Goal: Ask a question: Seek information or help from site administrators or community

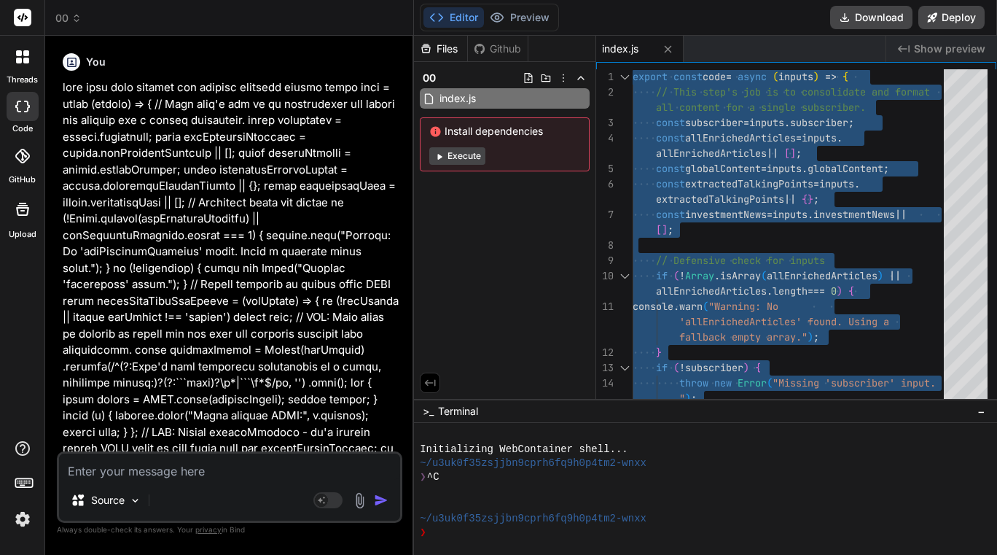
scroll to position [6016, 0]
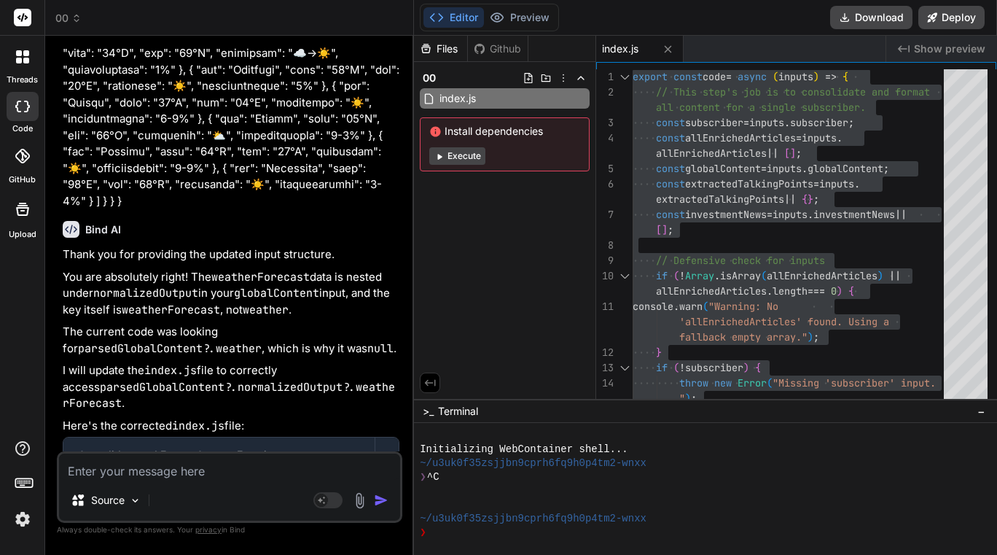
click at [176, 466] on textarea at bounding box center [229, 466] width 341 height 26
type textarea "r"
type textarea "x"
type textarea "re"
type textarea "x"
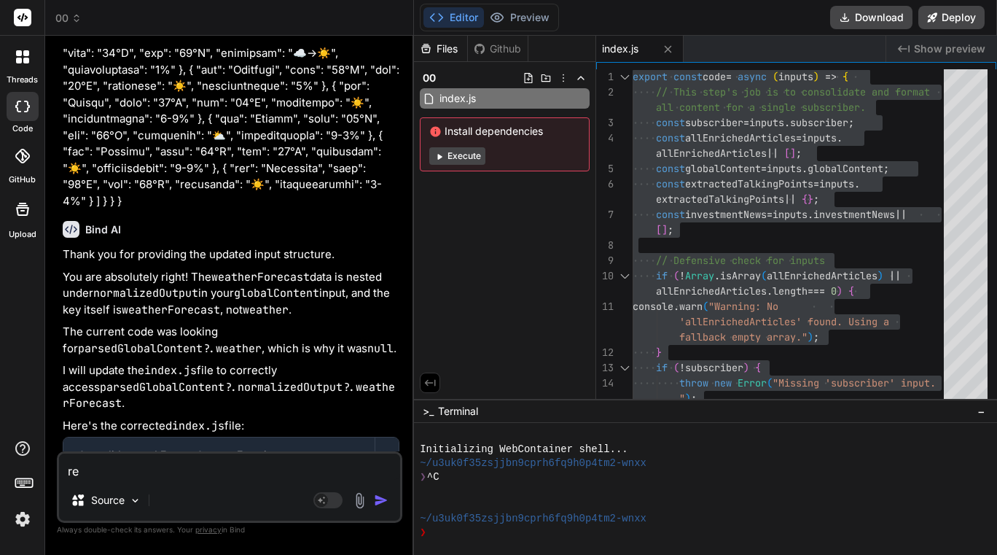
type textarea "ren"
type textarea "x"
type textarea "rend"
type textarea "x"
type textarea "[PERSON_NAME]"
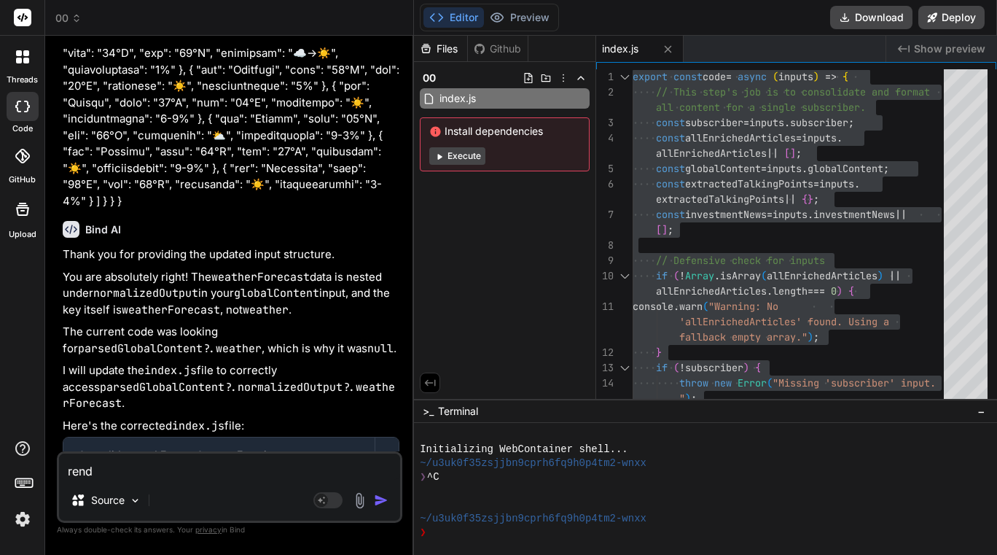
type textarea "x"
type textarea "render"
type textarea "x"
type textarea "render"
type textarea "x"
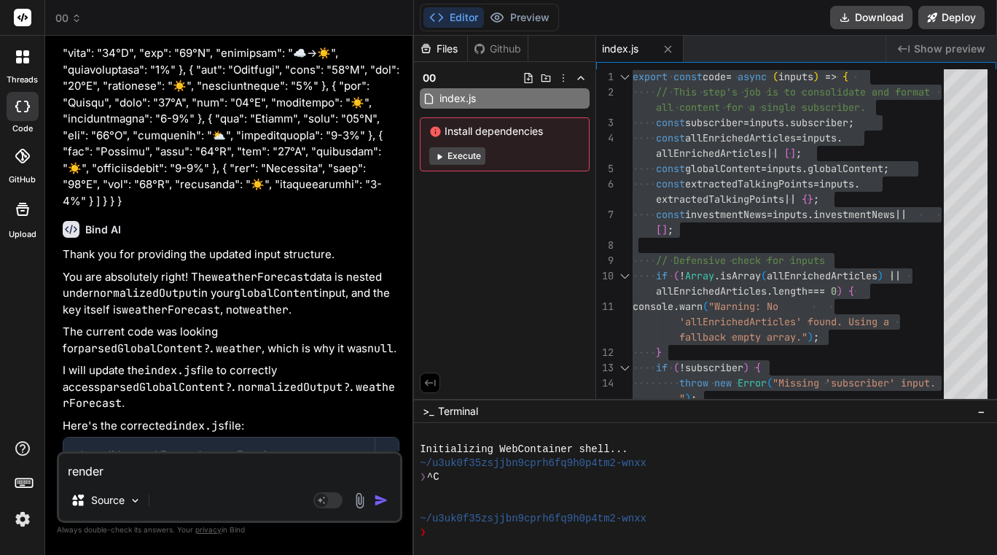
type textarea "render t"
type textarea "x"
type textarea "render th"
type textarea "x"
type textarea "render thi"
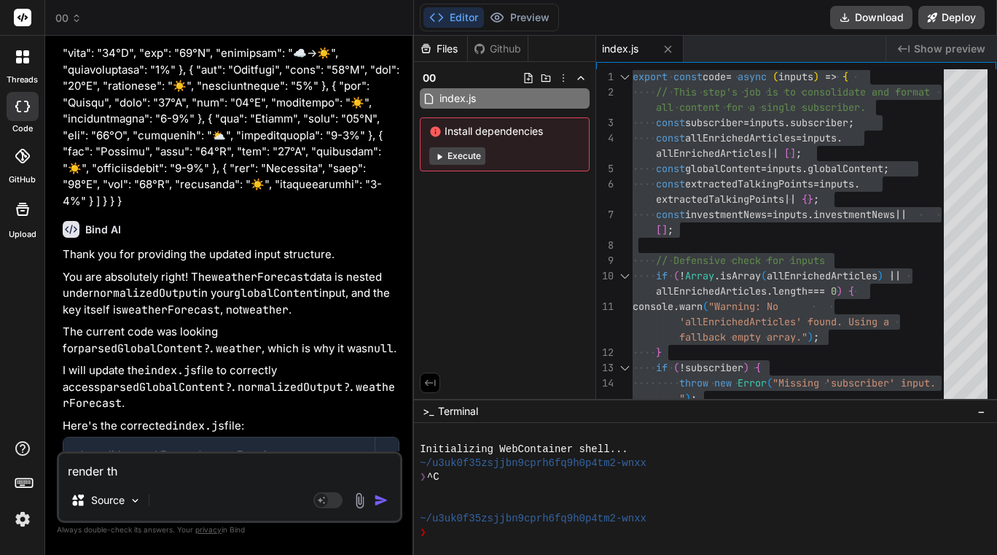
type textarea "x"
type textarea "render this"
type textarea "x"
type textarea "render this"
type textarea "x"
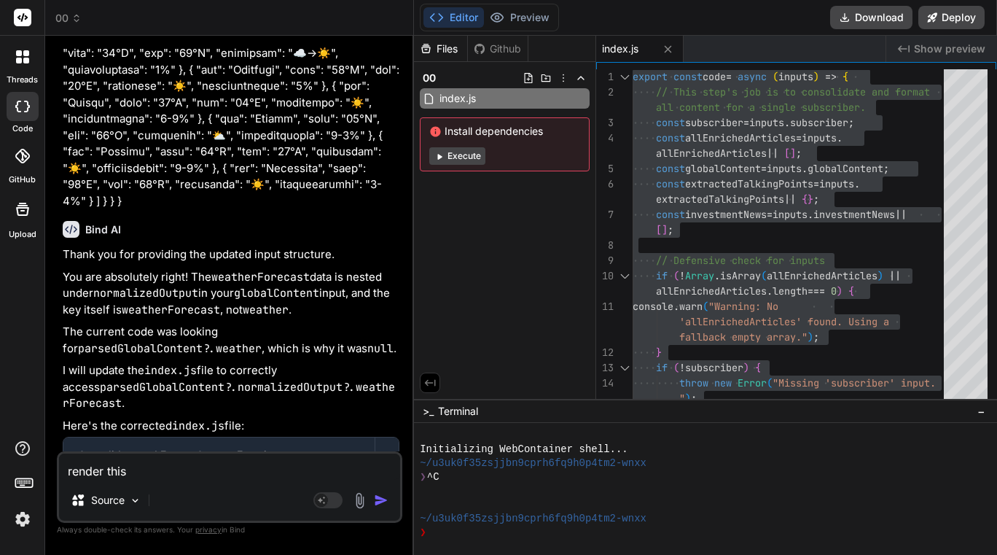
type textarea "render this h"
type textarea "x"
type textarea "render this ht"
type textarea "x"
type textarea "render this htm"
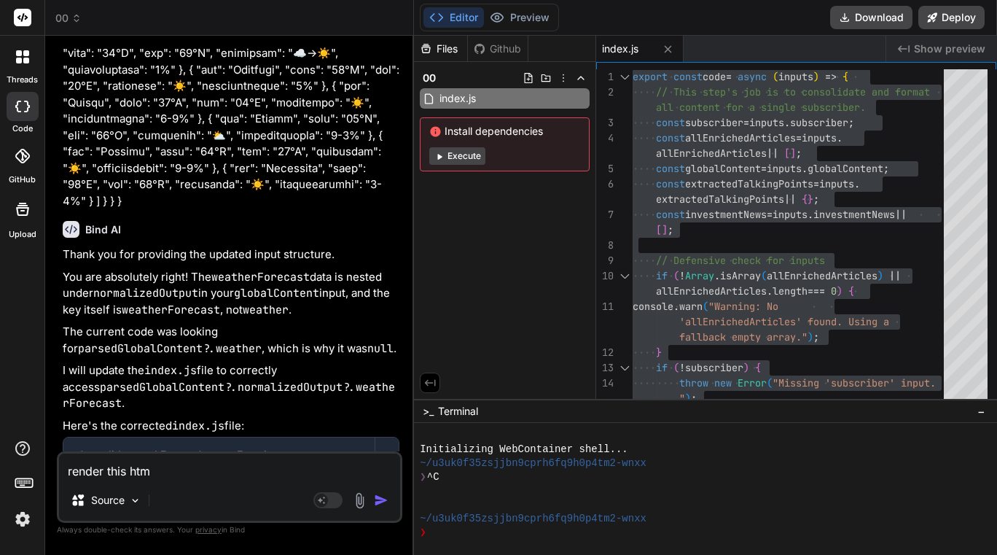
type textarea "x"
type textarea "render this html"
type textarea "x"
type textarea "render this html"
type textarea "x"
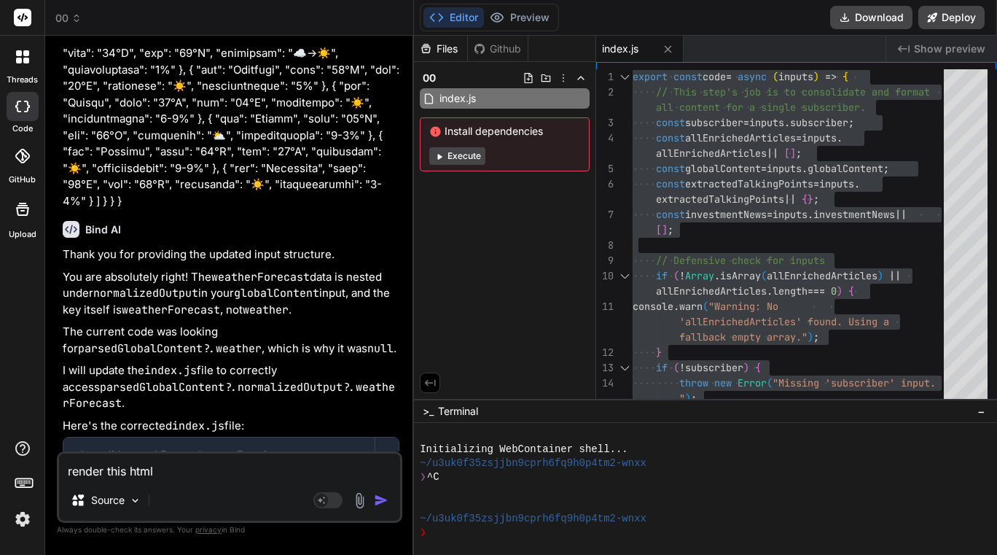
type textarea "render this html c"
type textarea "x"
type textarea "render this html co"
type textarea "x"
type textarea "render this html cod"
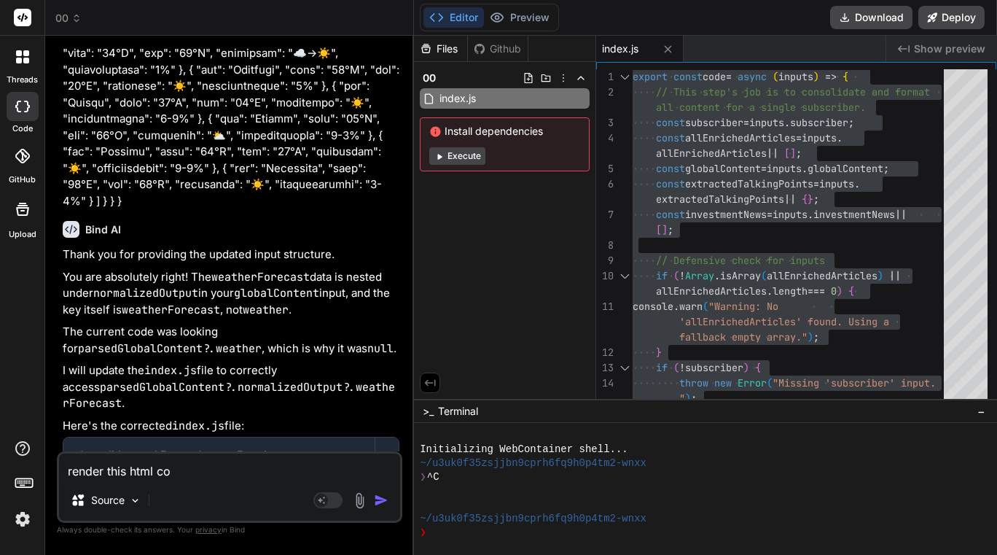
type textarea "x"
type textarea "render this html code"
type textarea "x"
type textarea "render this html code"
type textarea "x"
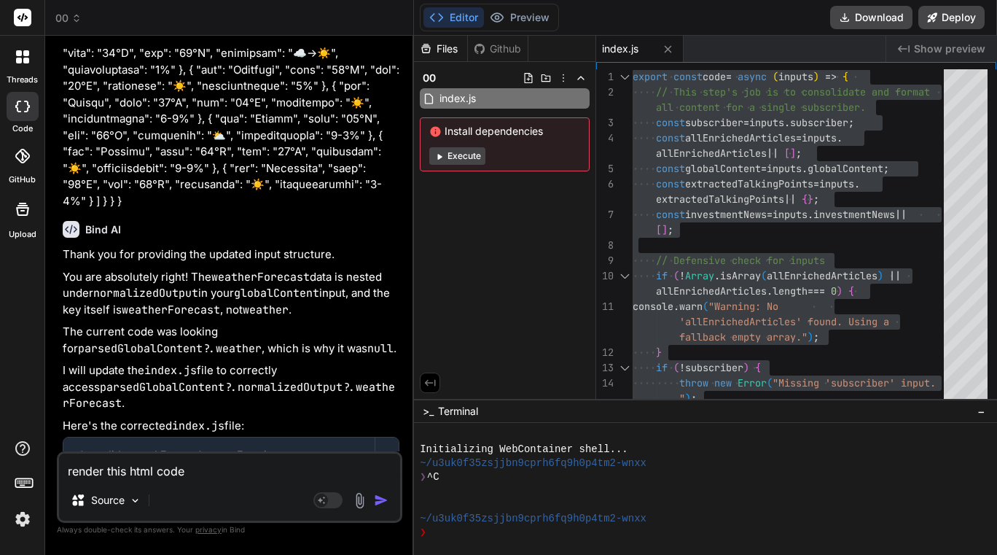
type textarea "render this html code s"
type textarea "x"
type textarea "render this html code st"
type textarea "x"
type textarea "render this html code ste"
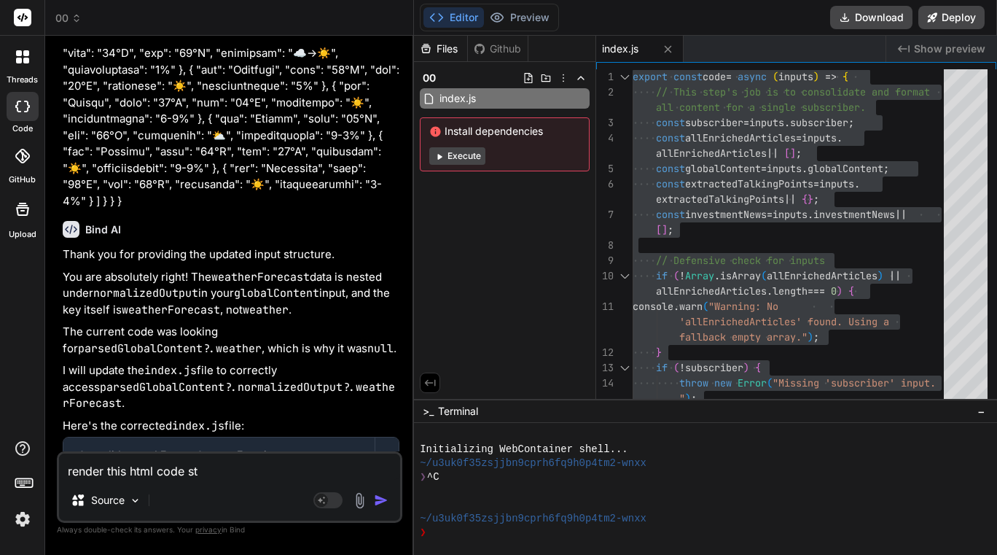
type textarea "x"
type textarea "render this html code st"
type textarea "x"
type textarea "render this html code s"
type textarea "x"
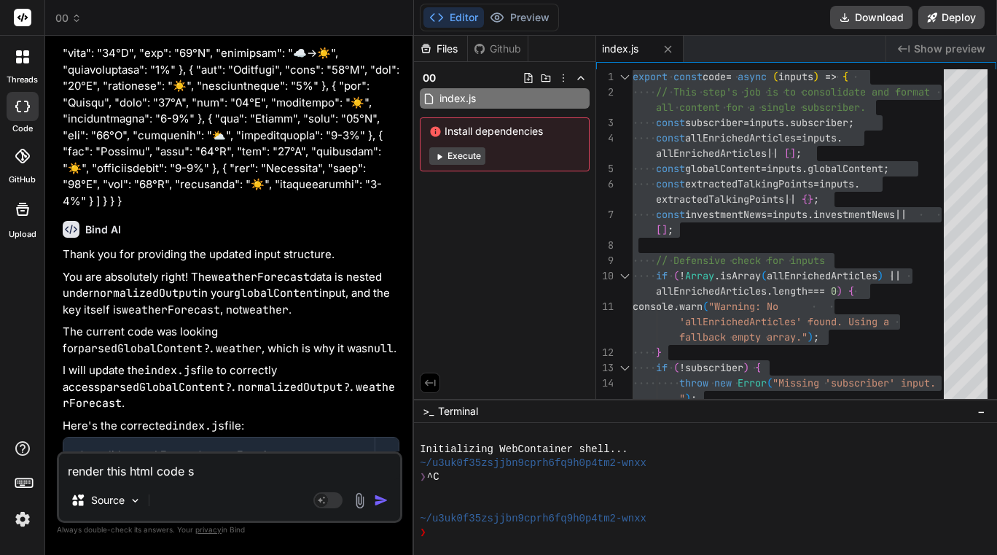
type textarea "render this html code"
type textarea "x"
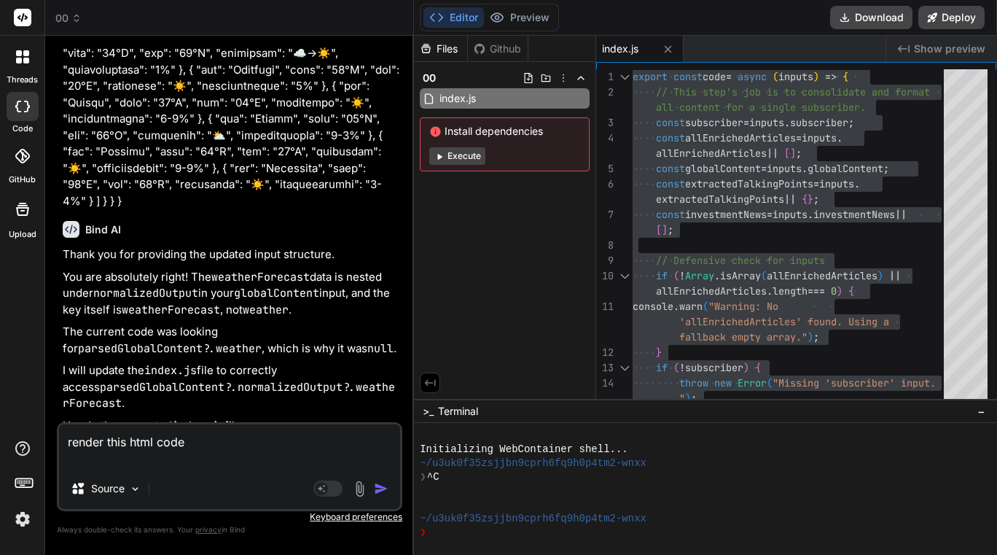
type textarea "render this html code"
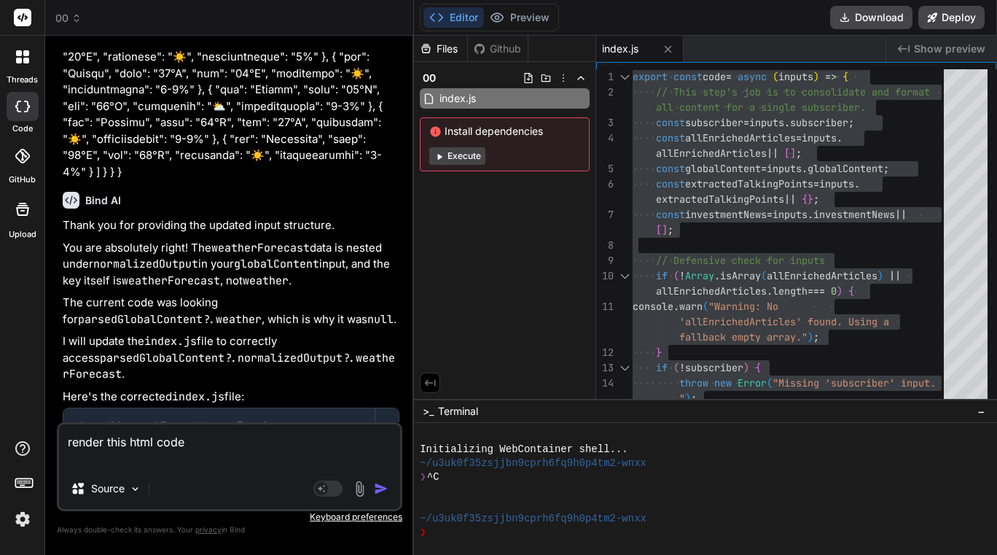
type textarea "x"
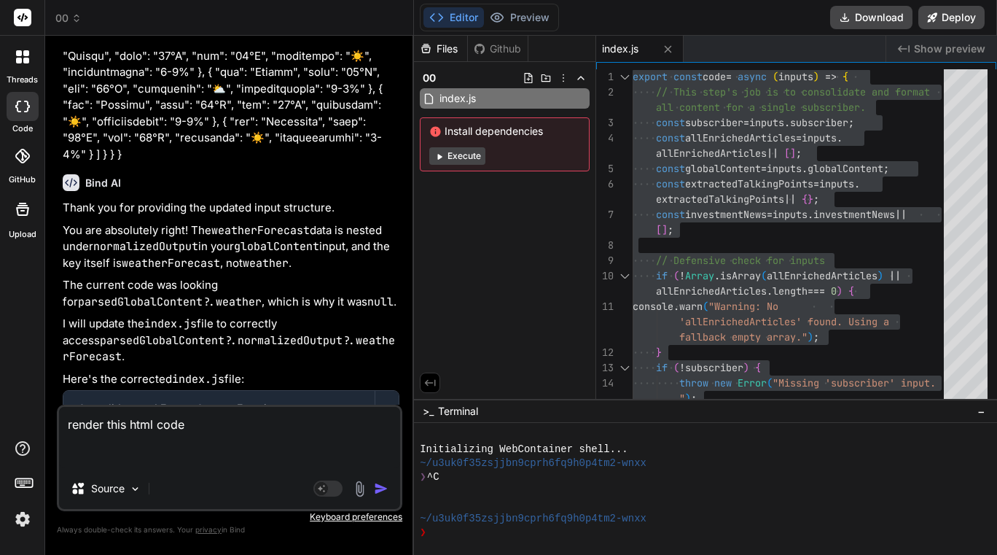
paste textarea "{ "htmlSnippet": "<!DOCTYPE html><html lang=\"en\"><head><meta charset=\"UTF-8\…"
type textarea "render this html code { "htmlSnippet": "<!DOCTYPE html><html lang=\"en\"><head>…"
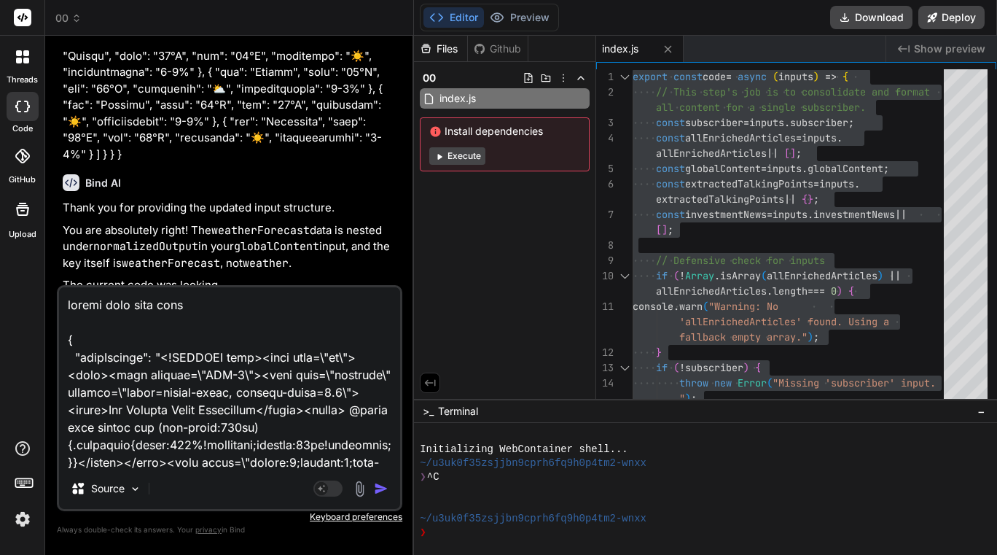
scroll to position [11390, 0]
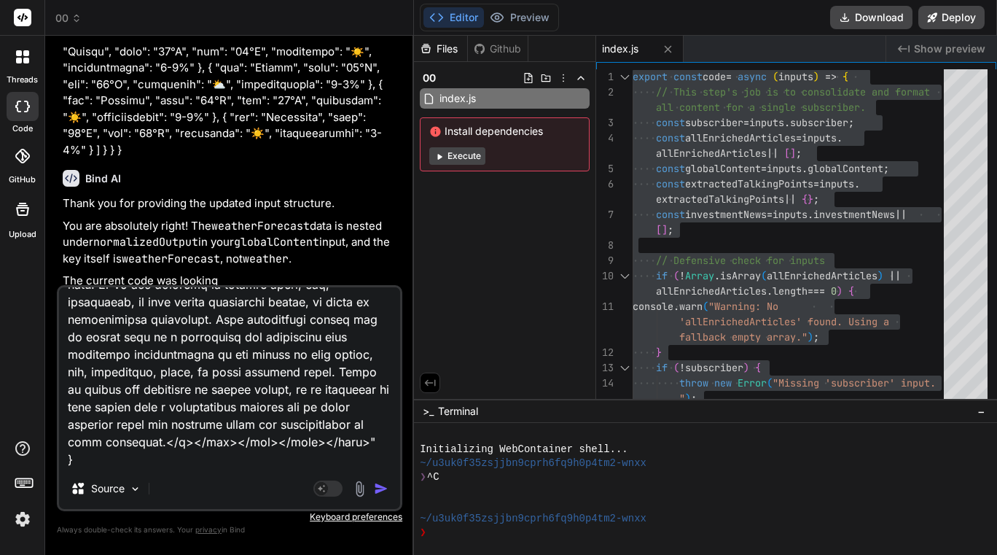
type textarea "x"
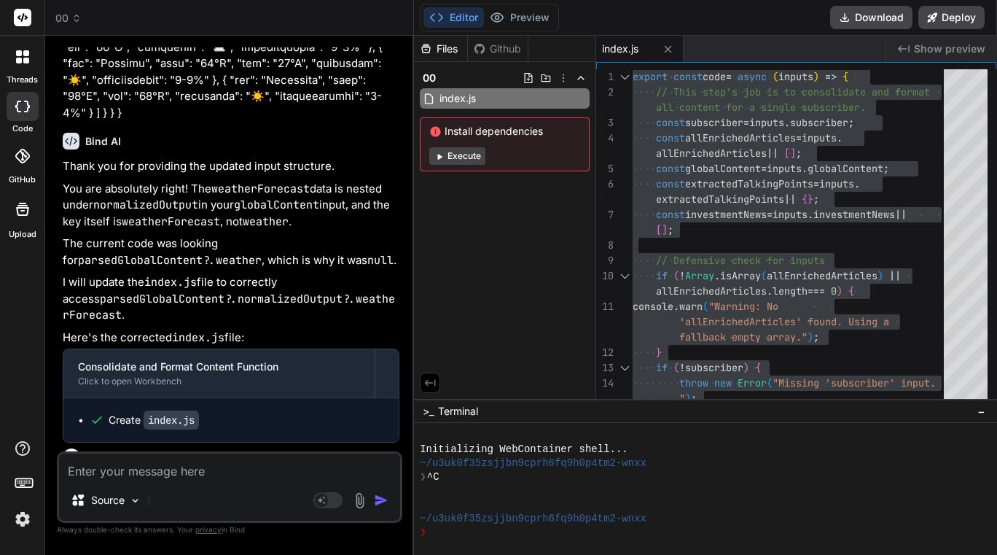
scroll to position [6419, 0]
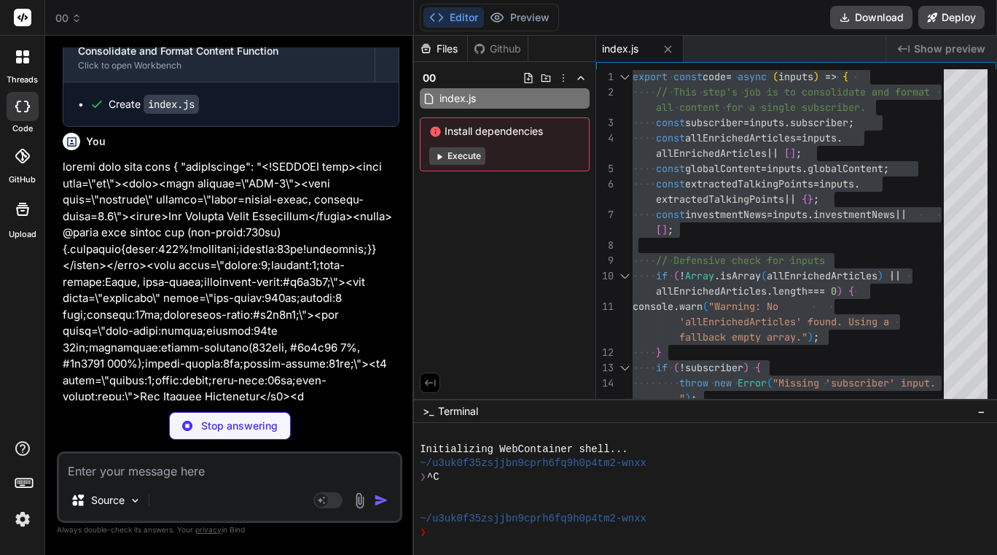
type textarea "x"
type textarea ""author": "", "license": "ISC", "dependencies": { "http-server": "^14.1.1" } }"
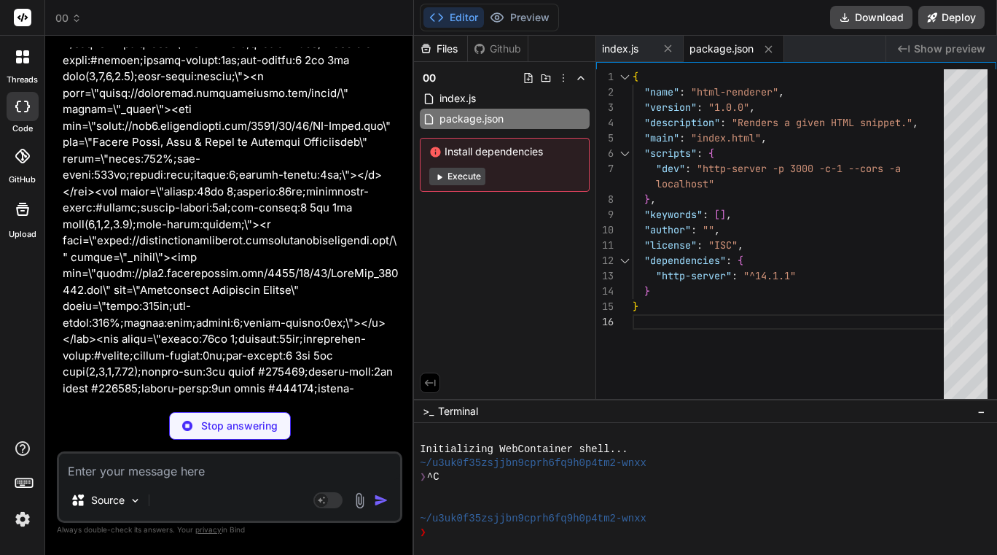
scroll to position [15538, 0]
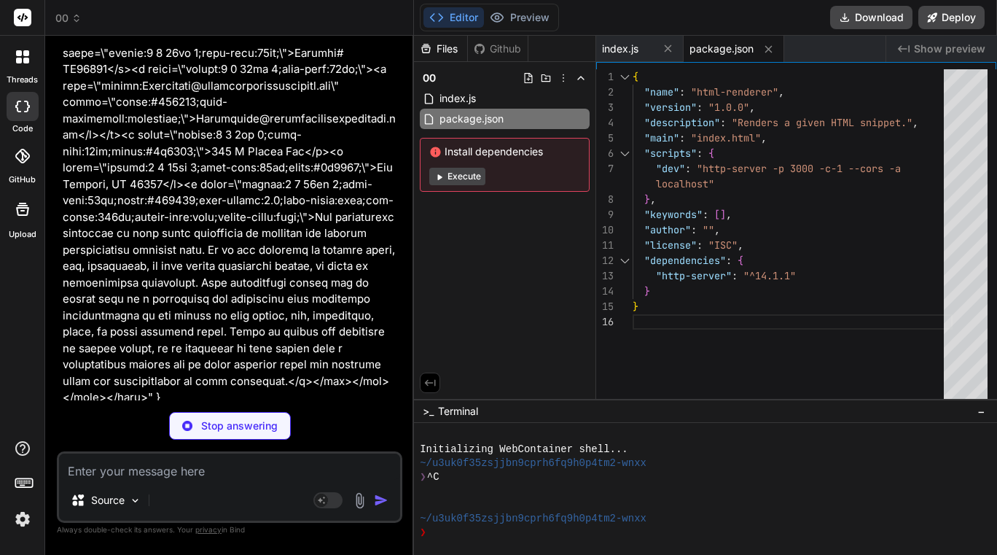
type textarea "x"
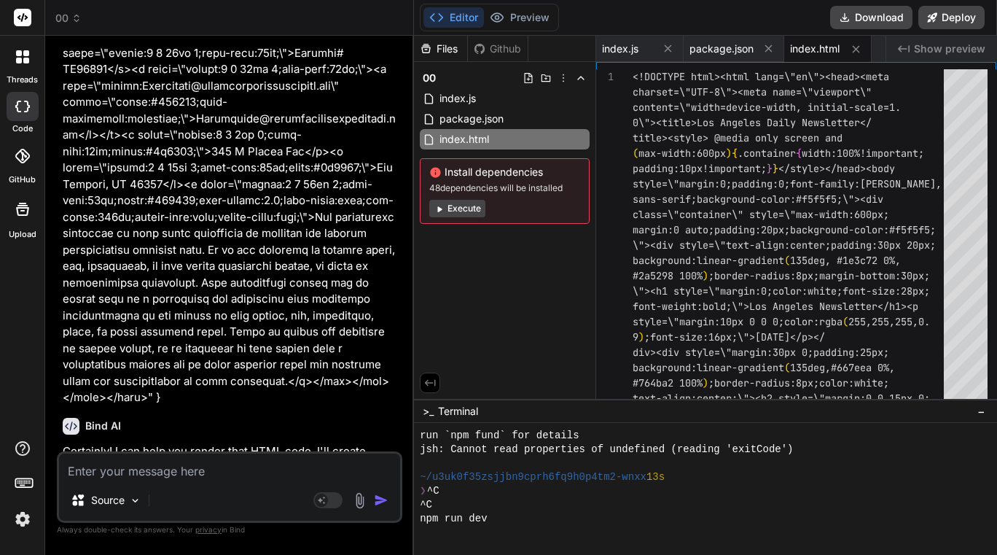
scroll to position [346, 0]
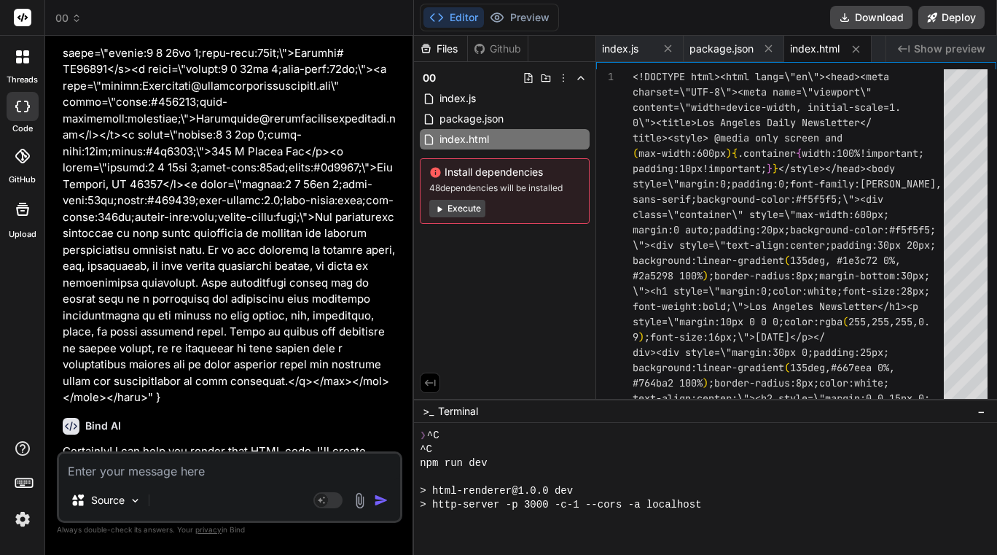
type textarea "x"
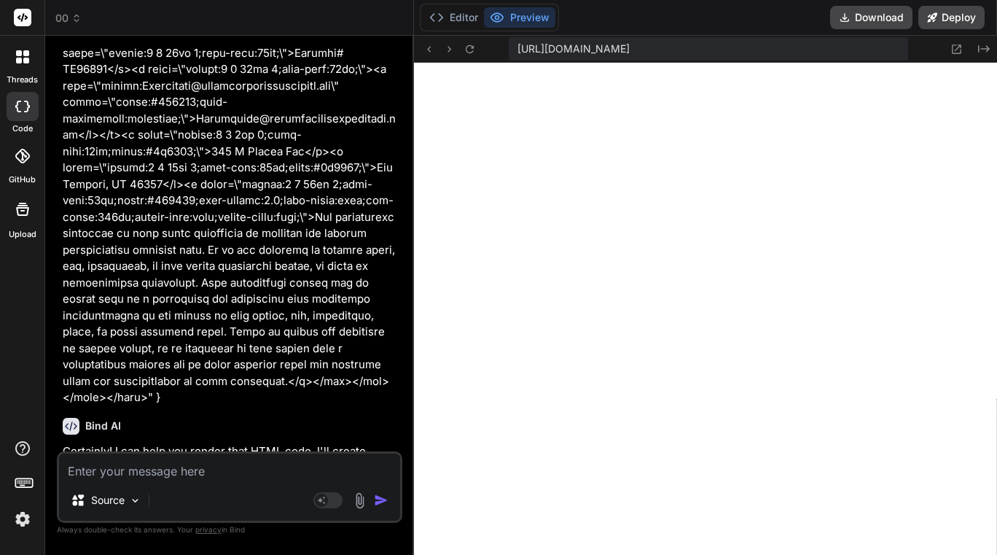
scroll to position [15637, 0]
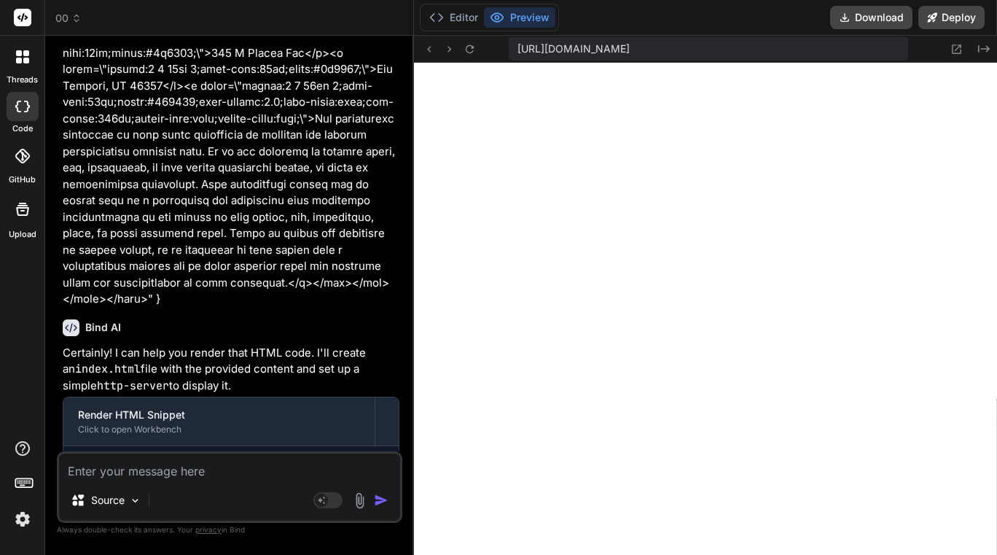
click at [135, 469] on textarea at bounding box center [229, 466] width 341 height 26
type textarea "i"
type textarea "x"
type textarea "it"
type textarea "x"
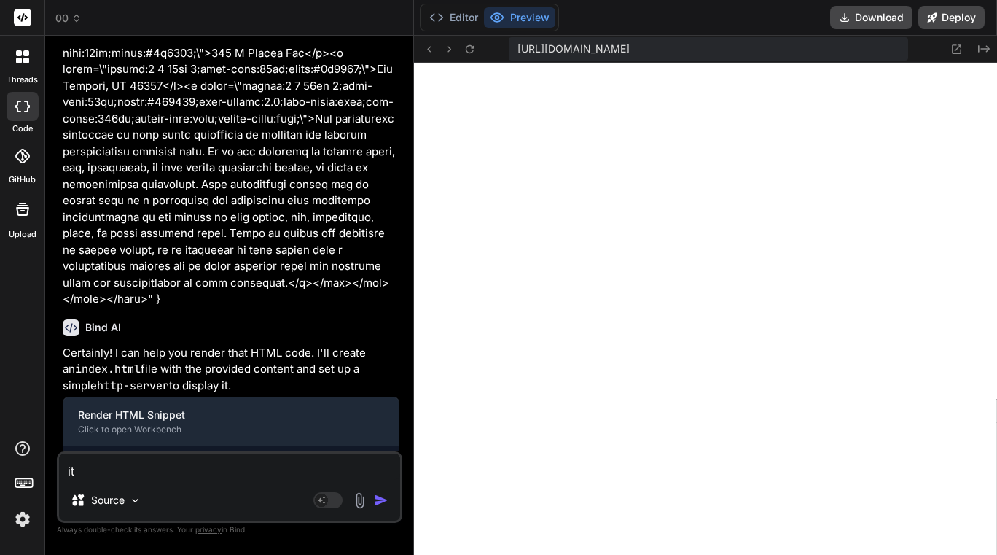
type textarea "its"
type textarea "x"
type textarea "its"
type textarea "x"
type textarea "its n"
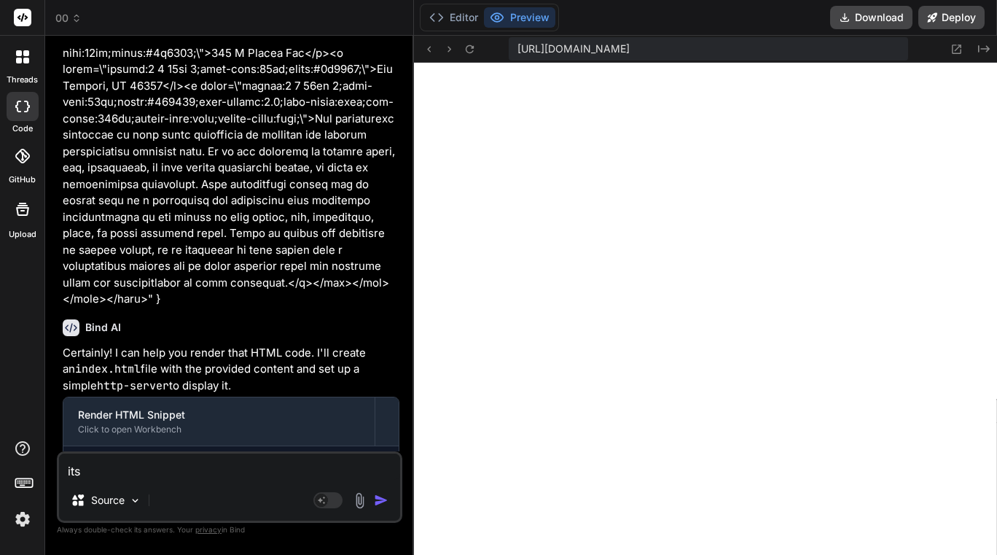
type textarea "x"
type textarea "its no"
type textarea "x"
type textarea "its not"
type textarea "x"
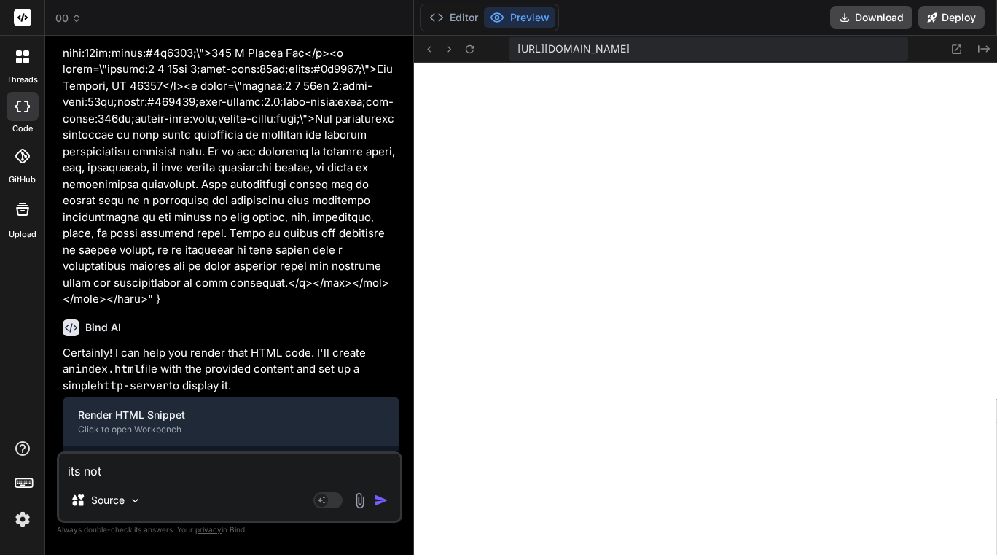
type textarea "its not"
type textarea "x"
type textarea "its not s"
type textarea "x"
type textarea "its not sh"
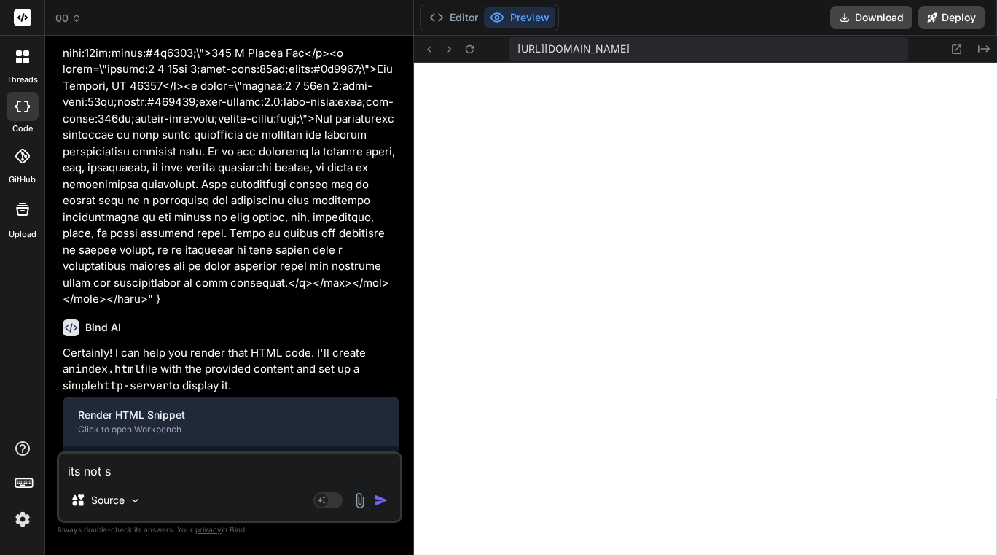
type textarea "x"
type textarea "its not sho"
type textarea "x"
type textarea "its not showi"
type textarea "x"
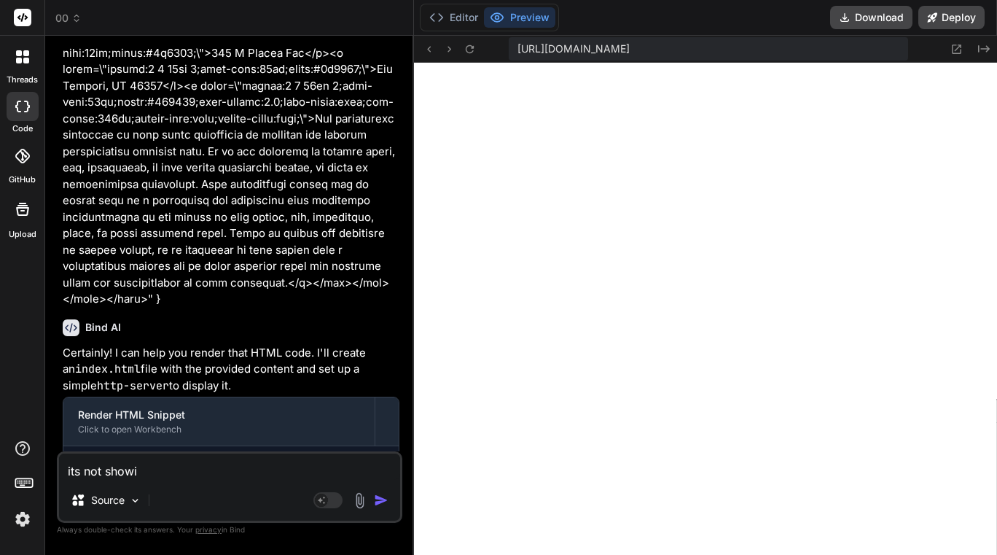
type textarea "its not showin"
type textarea "x"
type textarea "its not showing"
type textarea "x"
type textarea "its not showing"
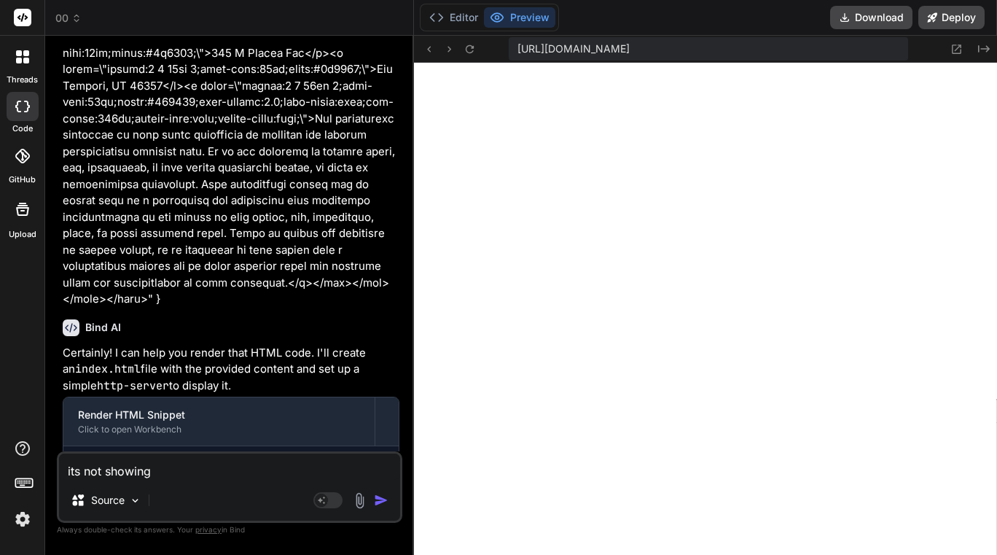
type textarea "x"
type textarea "its not showing e"
type textarea "x"
type textarea "its not showing ev"
type textarea "x"
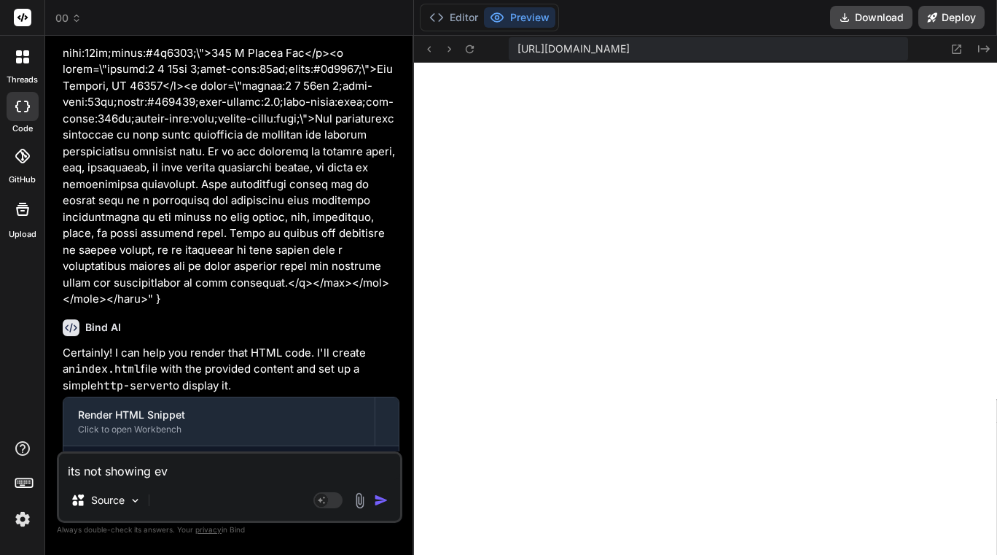
type textarea "its not showing eve"
type textarea "x"
type textarea "its not showing ever"
type textarea "x"
type textarea "its not showing every"
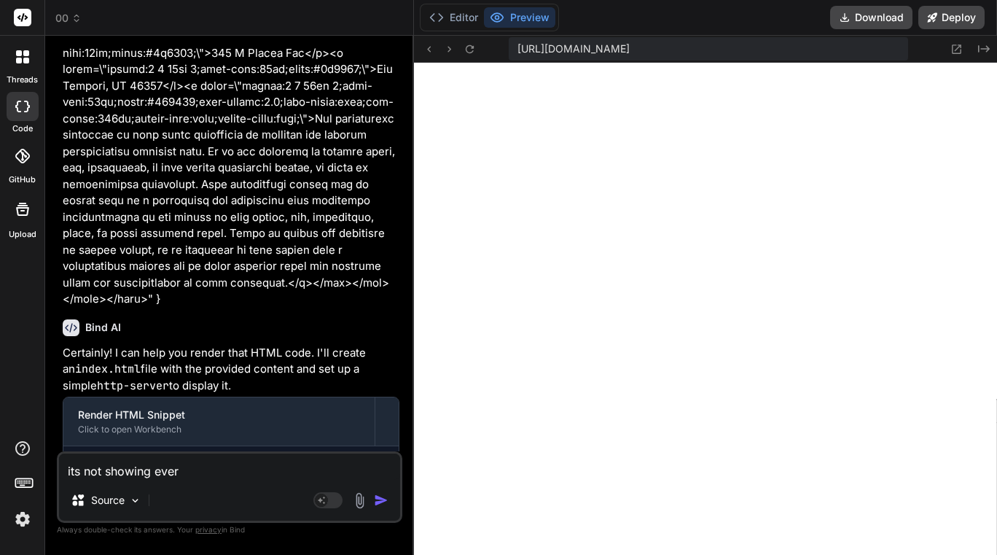
type textarea "x"
type textarea "its not showing everyt"
type textarea "x"
type textarea "its not showing everyth"
type textarea "x"
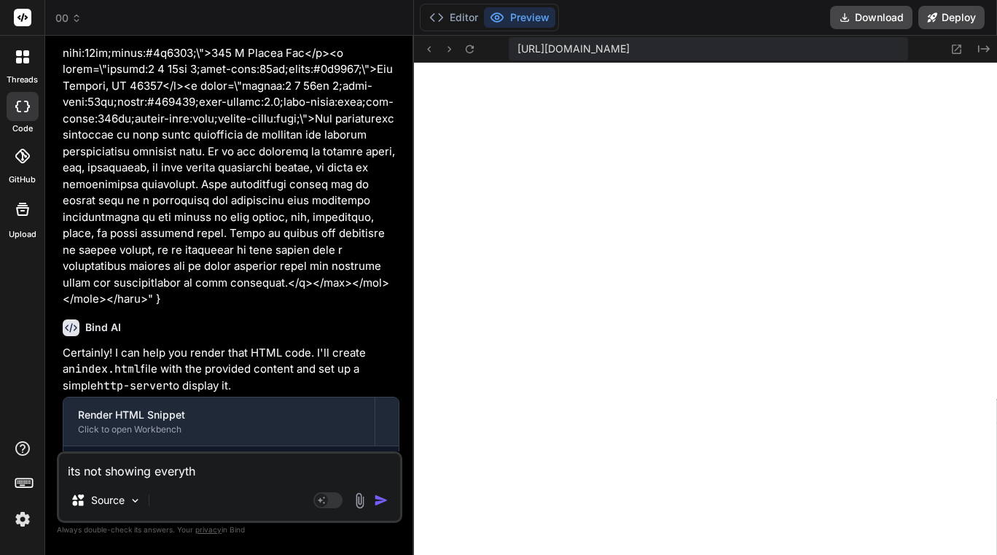
type textarea "its not showing everythi"
type textarea "x"
type textarea "its not showing everythin"
type textarea "x"
type textarea "its not showing everything"
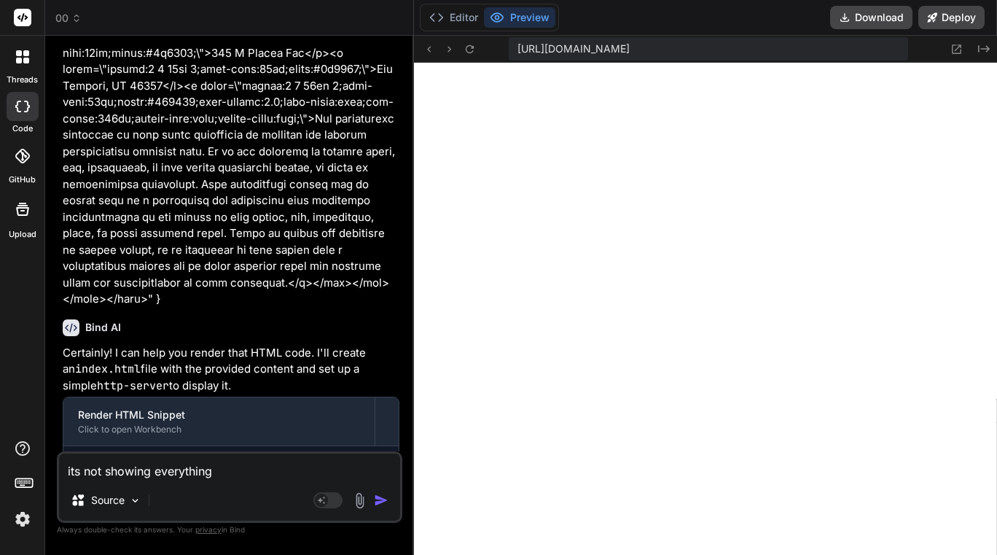
type textarea "x"
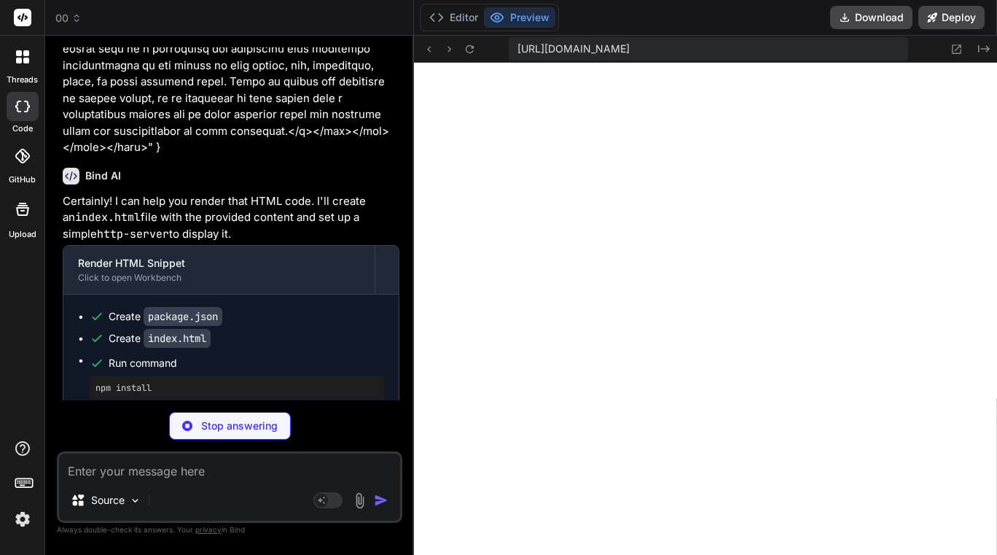
scroll to position [15788, 0]
type textarea "x"
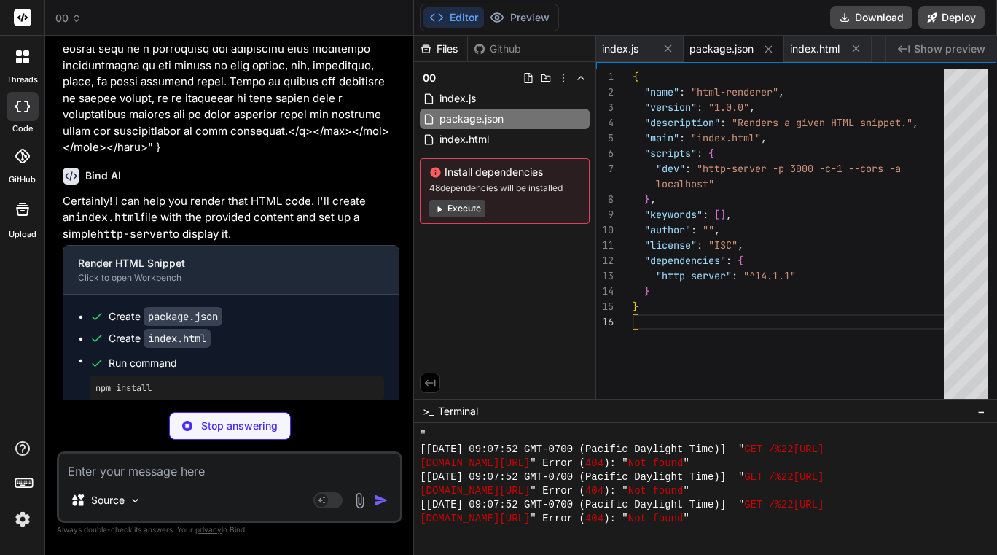
type textarea ""author": "", "license": "ISC", "dependencies": { "http-server": "^14.1.1" } }"
type textarea "x"
type textarea "important to seek advice from a professional adviser who is fully informed abou…"
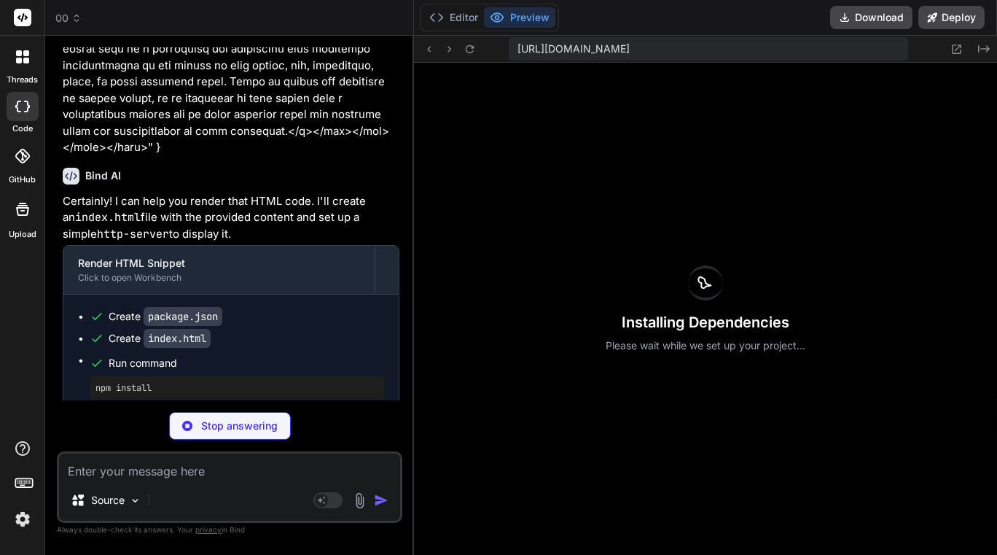
type textarea "x"
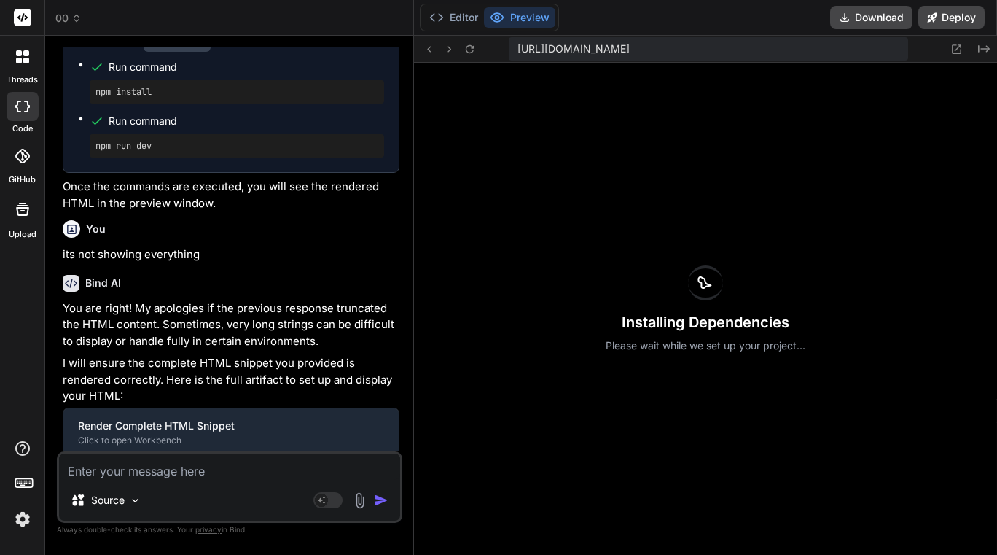
scroll to position [16111, 0]
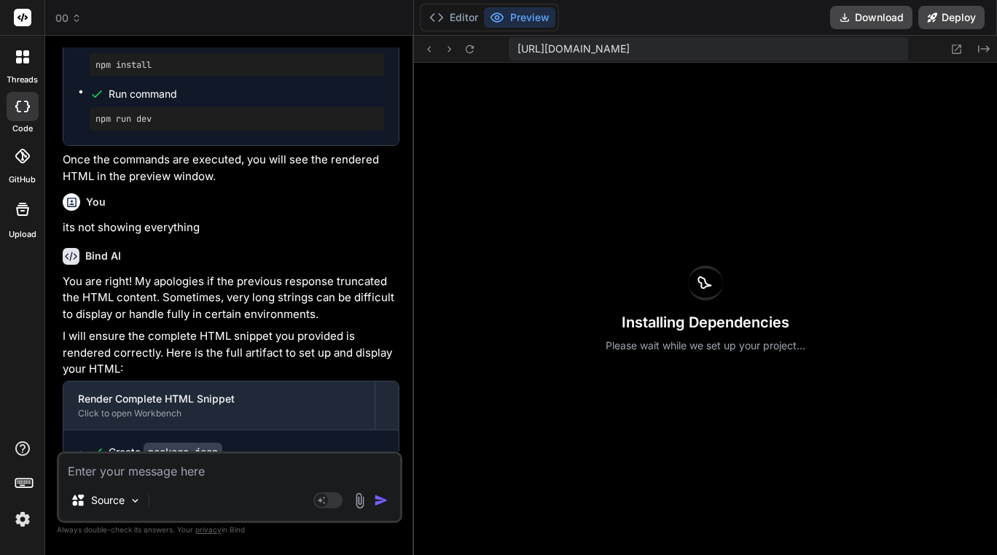
click at [156, 479] on textarea at bounding box center [229, 466] width 341 height 26
type textarea "n"
type textarea "x"
type textarea "no"
type textarea "x"
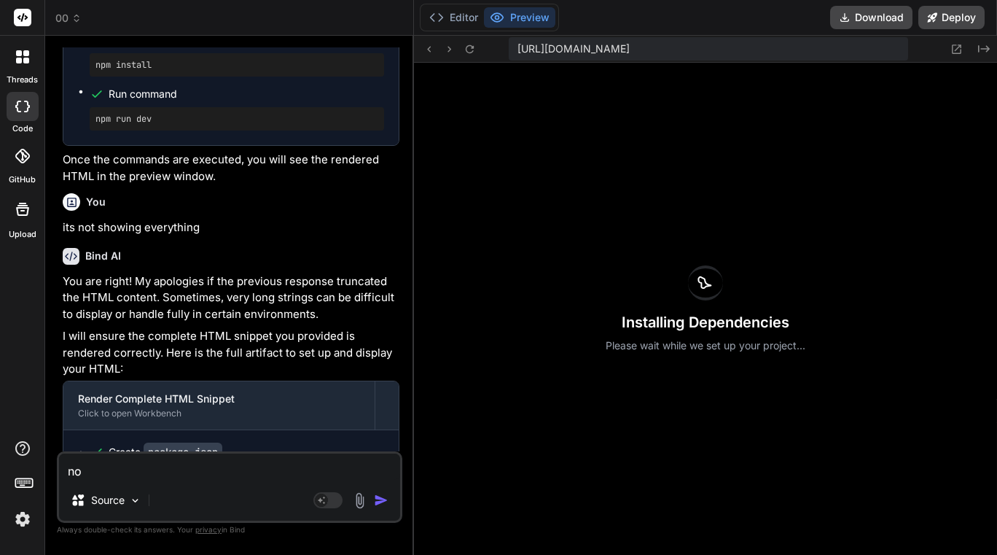
type textarea "not"
type textarea "x"
type textarea "noth"
type textarea "x"
type textarea "nothi"
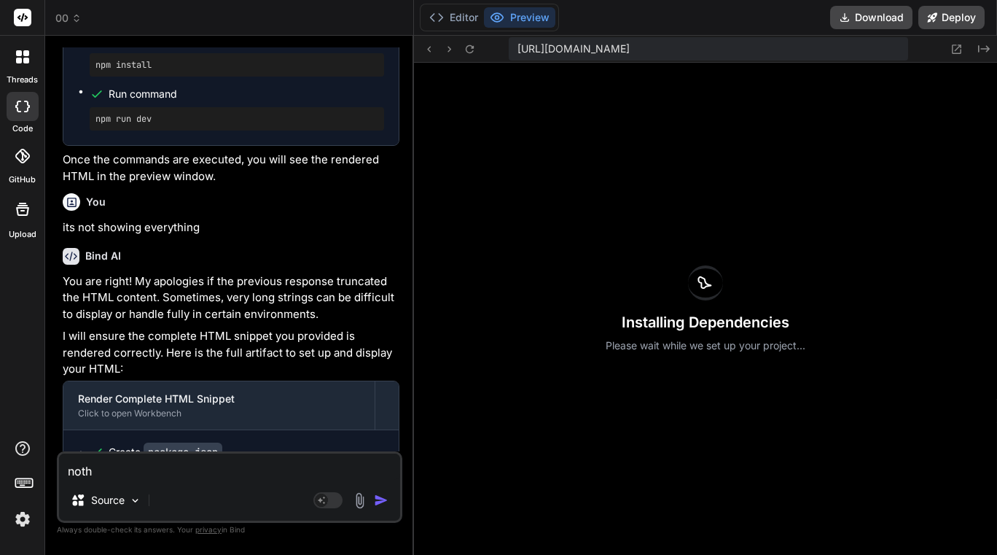
type textarea "x"
type textarea "nothin"
type textarea "x"
type textarea "nothing"
type textarea "x"
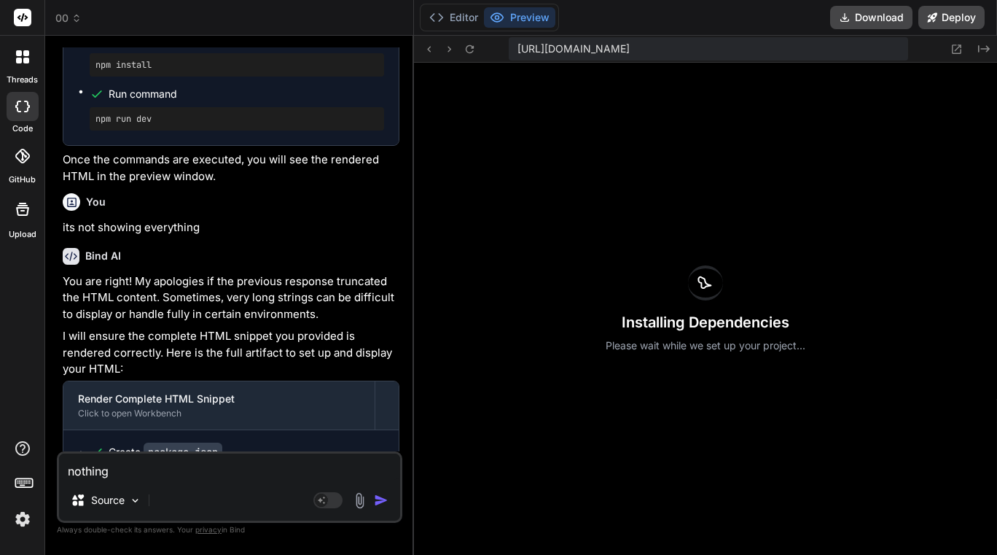
type textarea "nothings"
type textarea "x"
type textarea "nothings"
type textarea "x"
type textarea "nothings s"
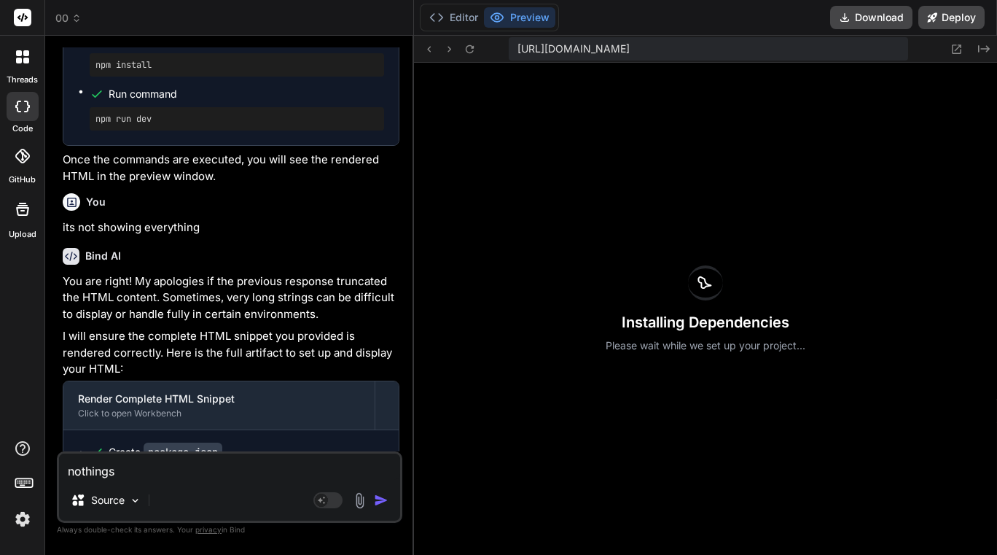
type textarea "x"
type textarea "nothings st"
type textarea "x"
type textarea "nothings sta"
type textarea "x"
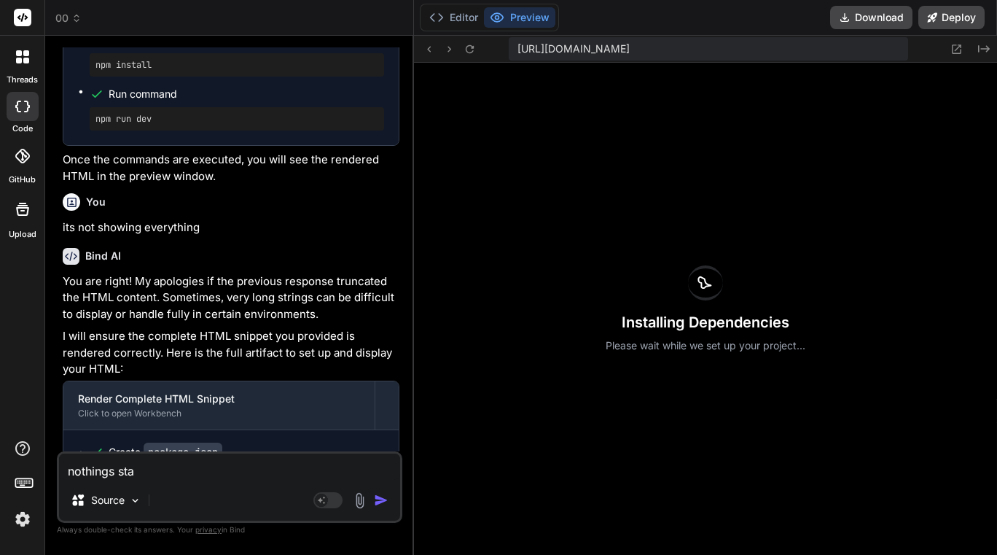
type textarea "nothings star"
type textarea "x"
type textarea "nothings start"
type textarea "x"
type textarea "nothings starte"
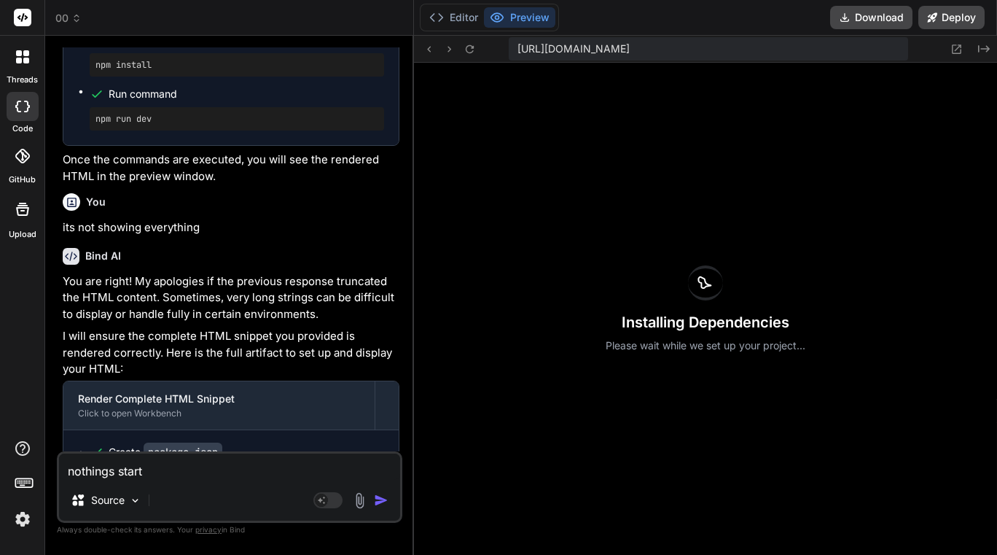
type textarea "x"
type textarea "nothings started"
type textarea "x"
type textarea "nothings started?"
type textarea "x"
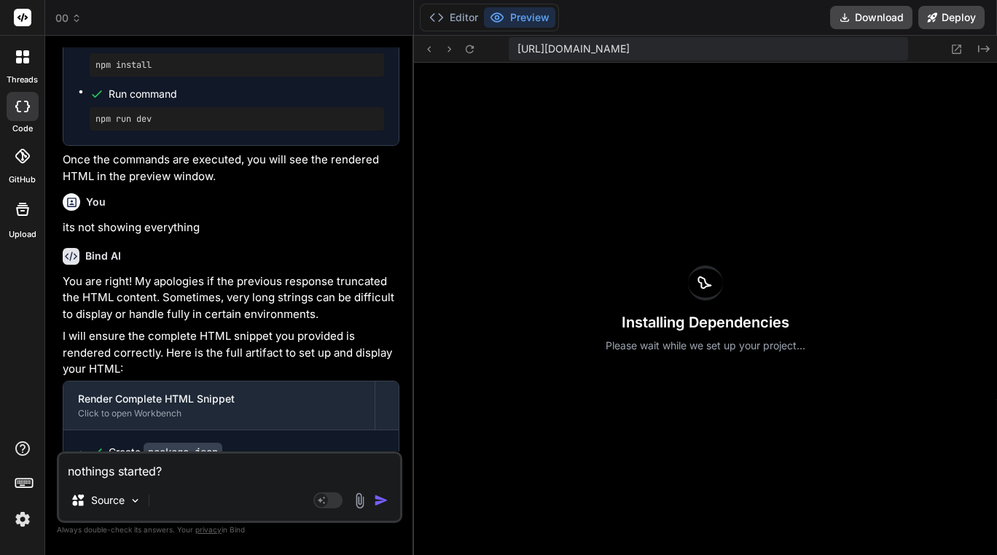
type textarea "nothings started??"
type textarea "x"
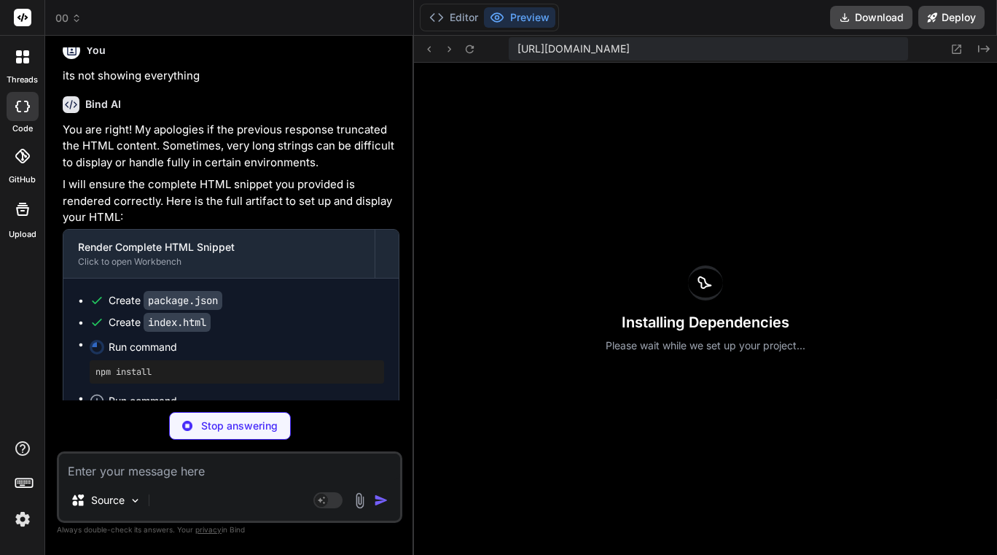
type textarea "x"
type textarea ""author": "", "license": "ISC", "dependencies": { "http-server": "^14.1.1" } }"
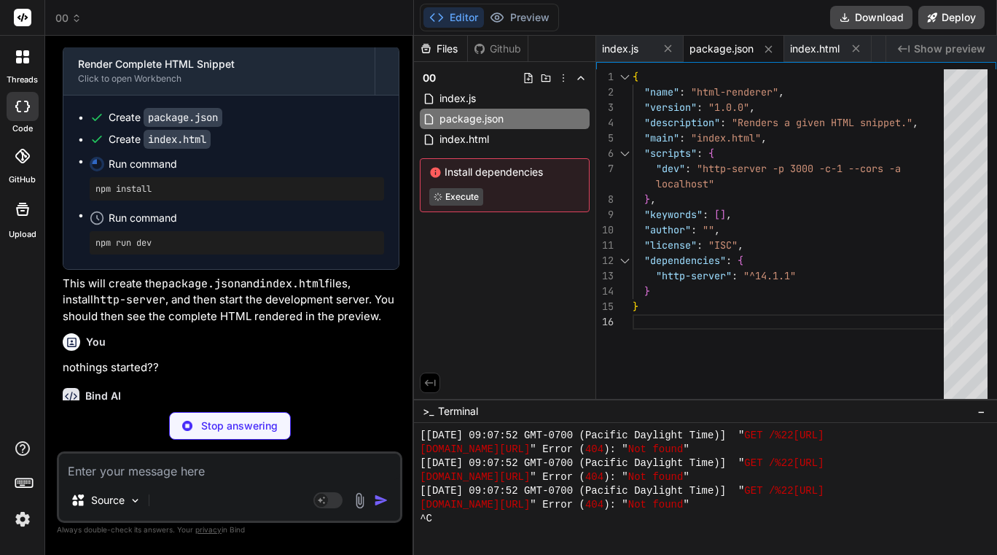
scroll to position [16471, 0]
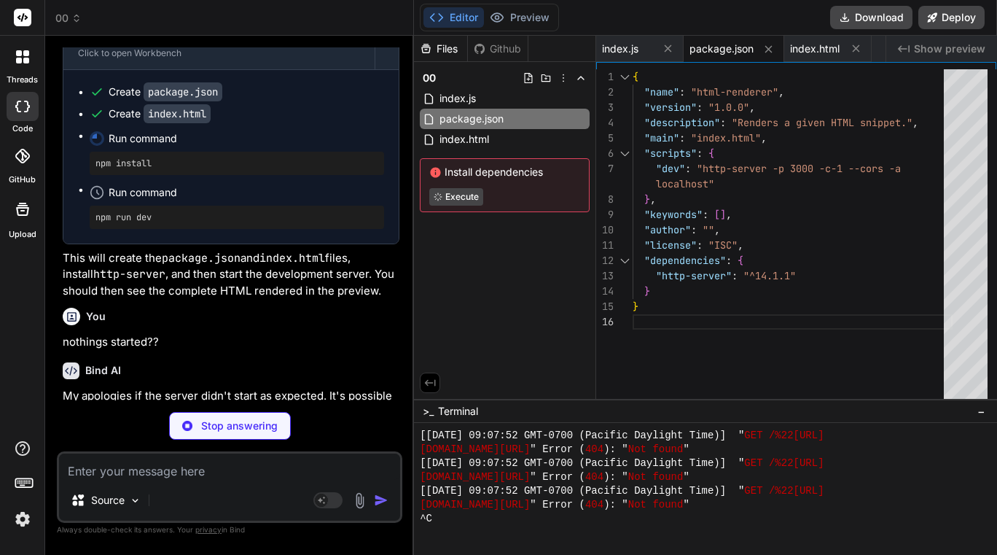
type textarea "x"
type textarea "important to seek advice from a professional adviser who is fully informed abou…"
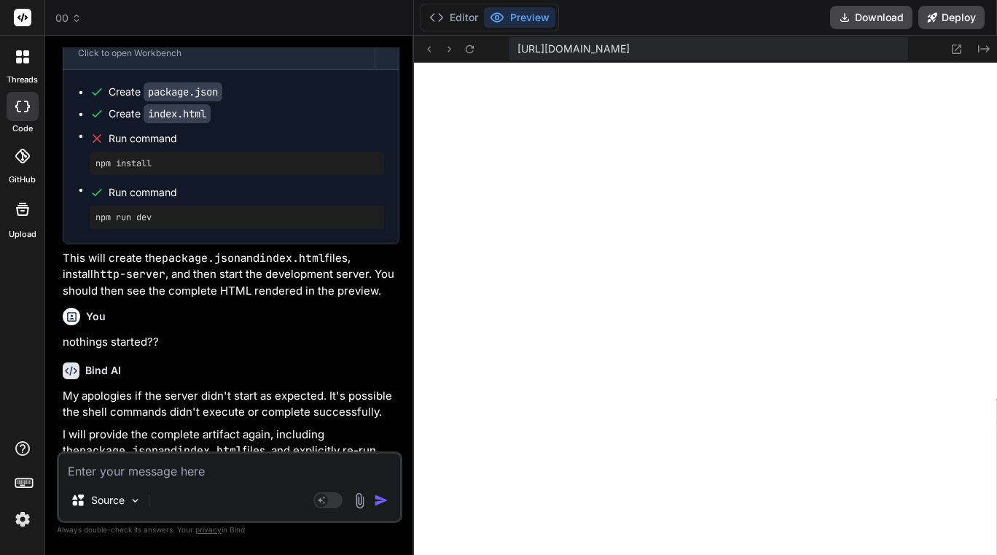
scroll to position [1344, 0]
type textarea "x"
click at [164, 469] on textarea at bounding box center [229, 466] width 341 height 26
type textarea "i"
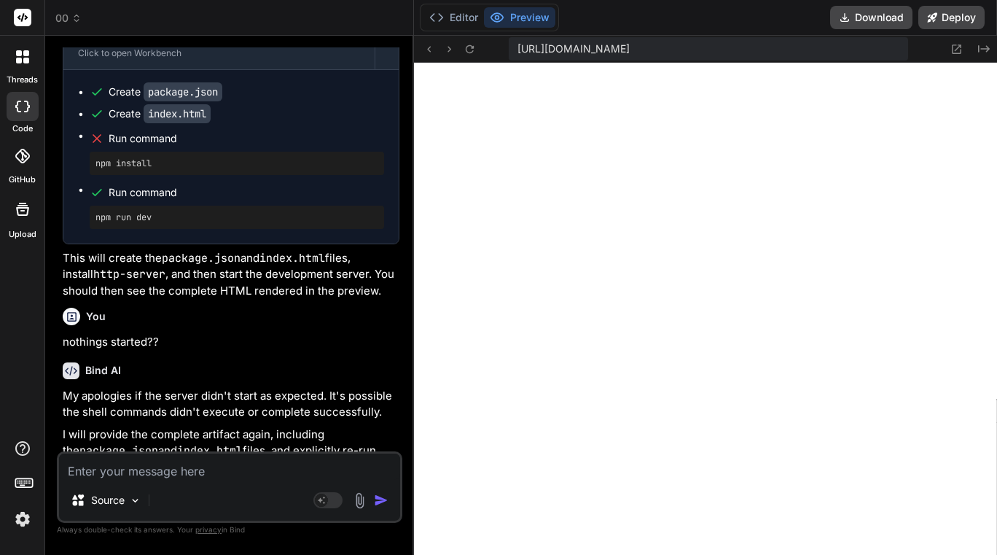
type textarea "x"
type textarea "in"
type textarea "x"
type textarea "inp"
type textarea "x"
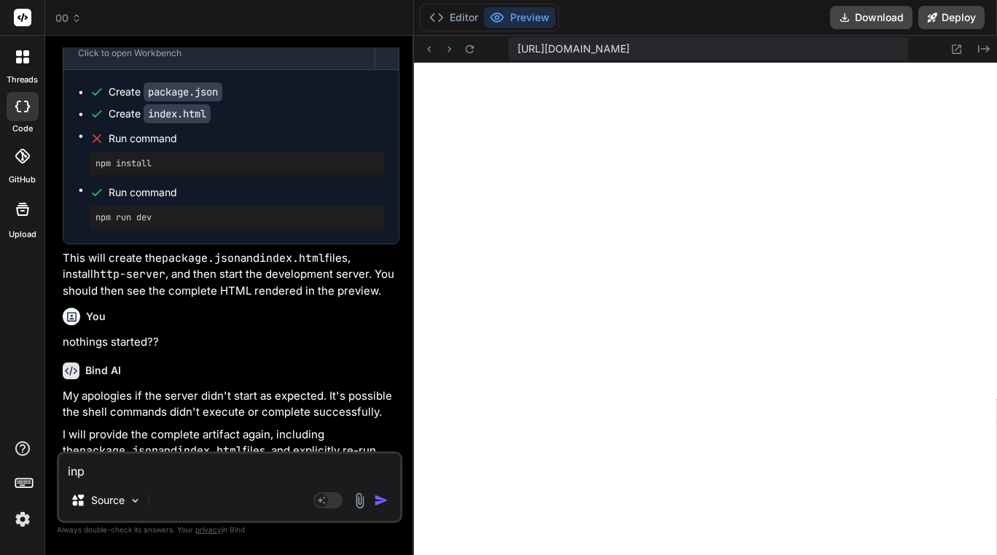
type textarea "inpu"
type textarea "x"
type textarea "input"
type textarea "x"
type textarea "input"
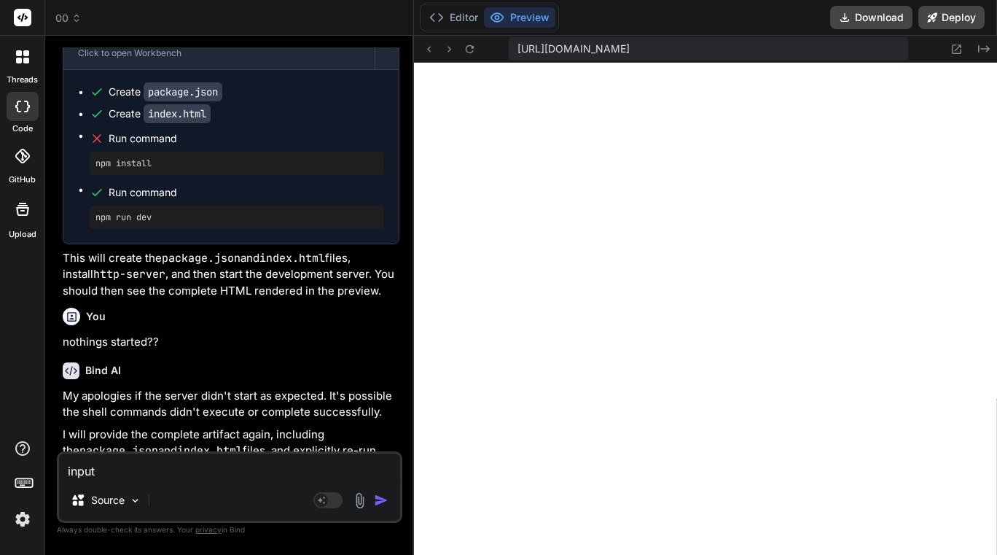
type textarea "x"
type textarea "input d"
type textarea "x"
type textarea "input da"
type textarea "x"
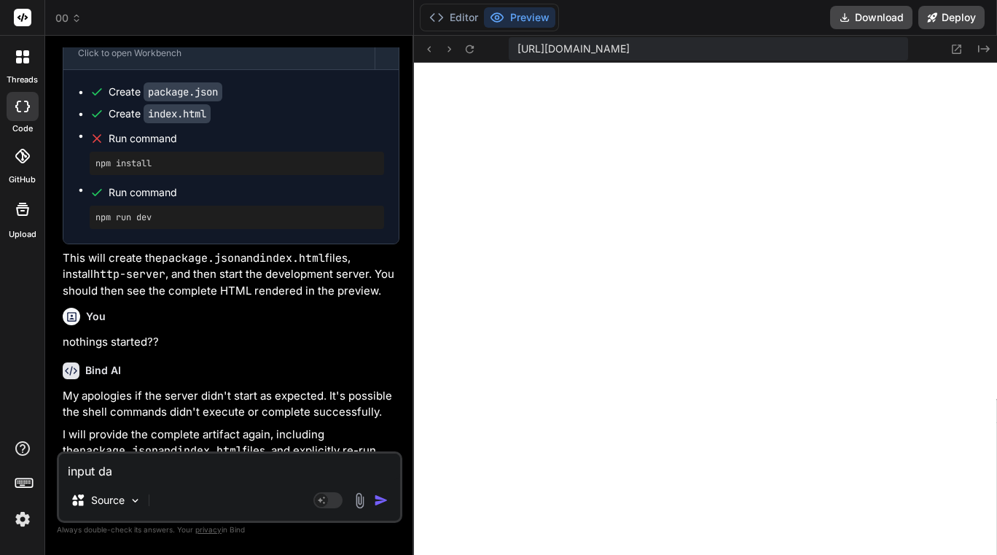
type textarea "input dat"
type textarea "x"
type textarea "input data"
type textarea "x"
type textarea "input data"
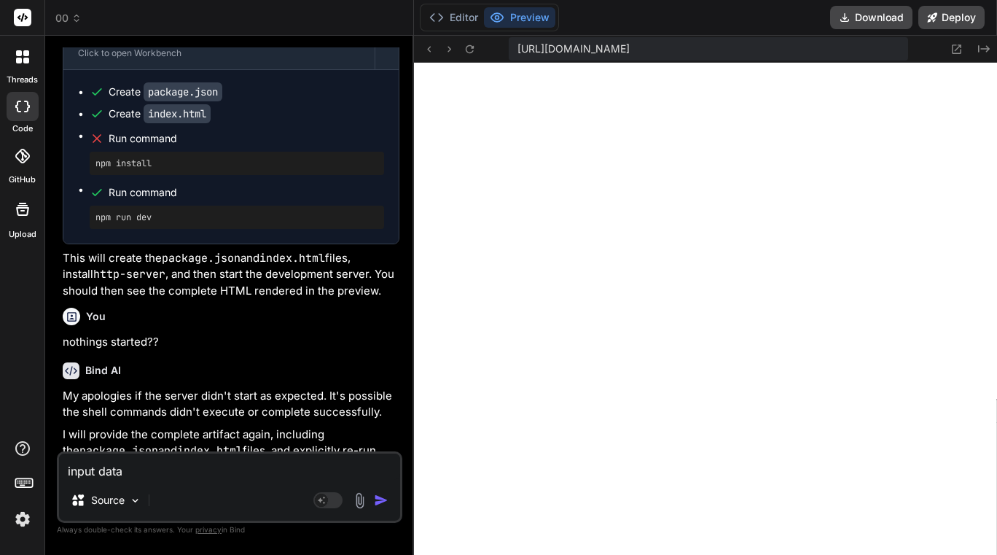
type textarea "x"
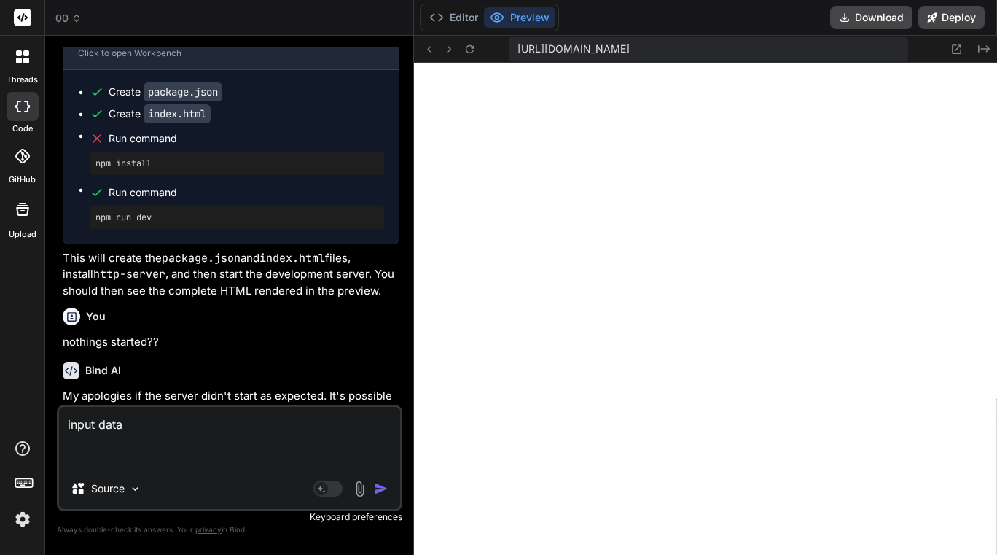
paste textarea "{ "loremipsumDolors": { "ametcOnsecTetUradipisci": { "elitsEddo": "Eiu'te incid…"
type textarea "lorem ipsu { "dolorsitamEtcons": { "adipiScingEliTseddoeius": { "tempoRinc": "U…"
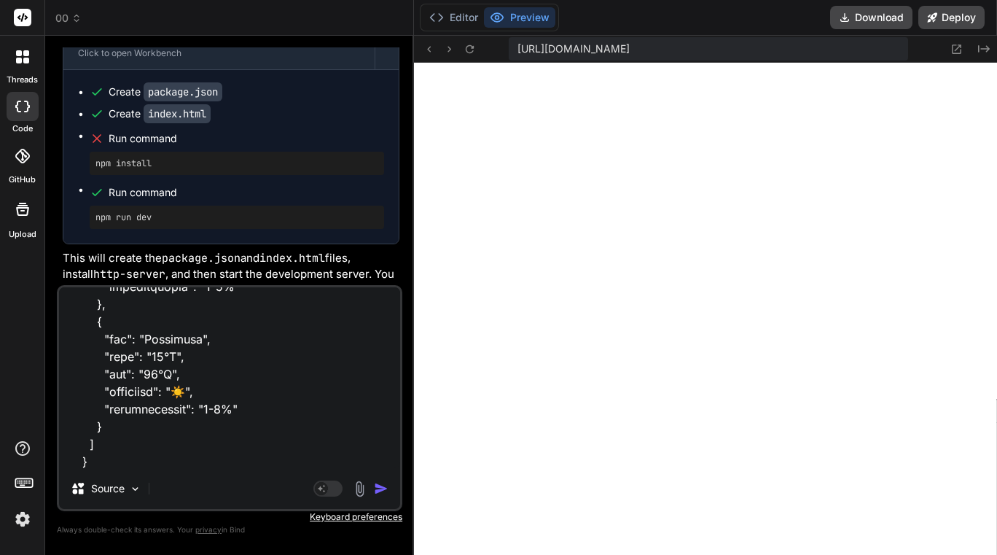
scroll to position [2100, 0]
type textarea "x"
type textarea "lorem ipsu { "dolorsitamEtcons": { "adipiScingEliTseddoeius": { "tempoRinc": "U…"
type textarea "x"
type textarea "lorem ipsu { "dolorsitamEtcons": { "adipiScingEliTseddoeius": { "tempoRinc": "U…"
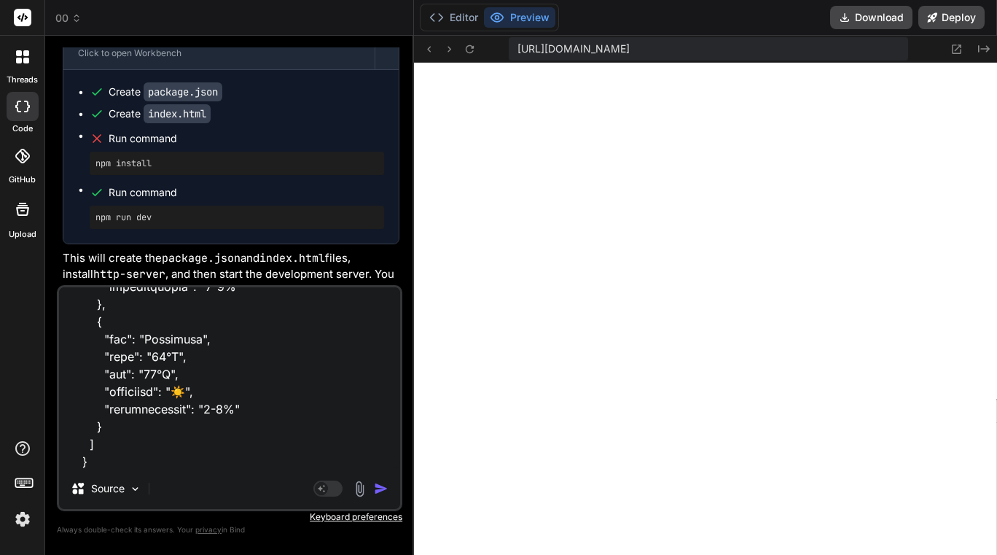
type textarea "x"
type textarea "lorem ipsu { "dolorsitamEtcons": { "adipiScingEliTseddoeius": { "tempoRinc": "U…"
type textarea "x"
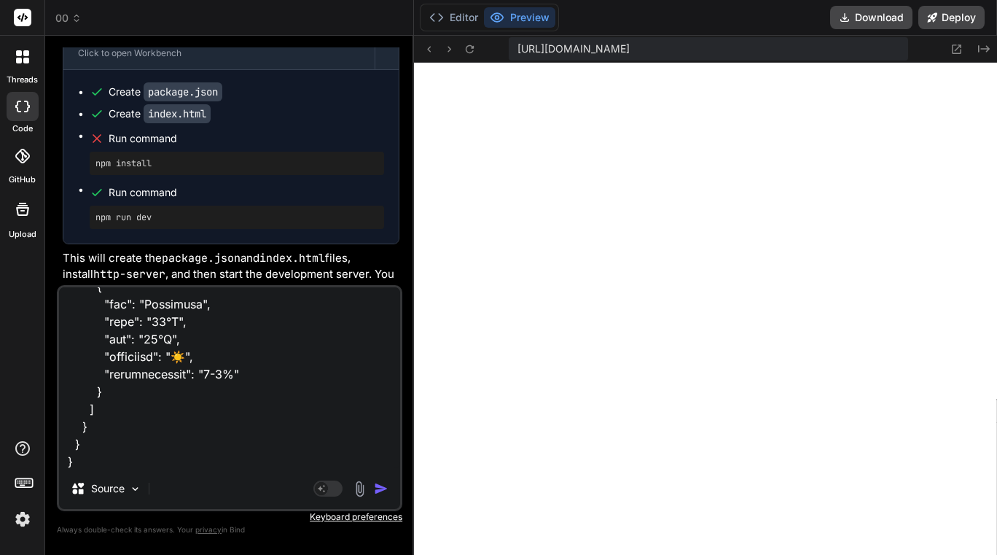
scroll to position [2135, 0]
type textarea "lorem ipsu { "dolorsitamEtcons": { "adipiScingEliTseddoeius": { "tempoRinc": "U…"
type textarea "x"
type textarea "lorem ipsu { "dolorsitamEtcons": { "adipiScingEliTseddoeius": { "tempoRinc": "U…"
type textarea "x"
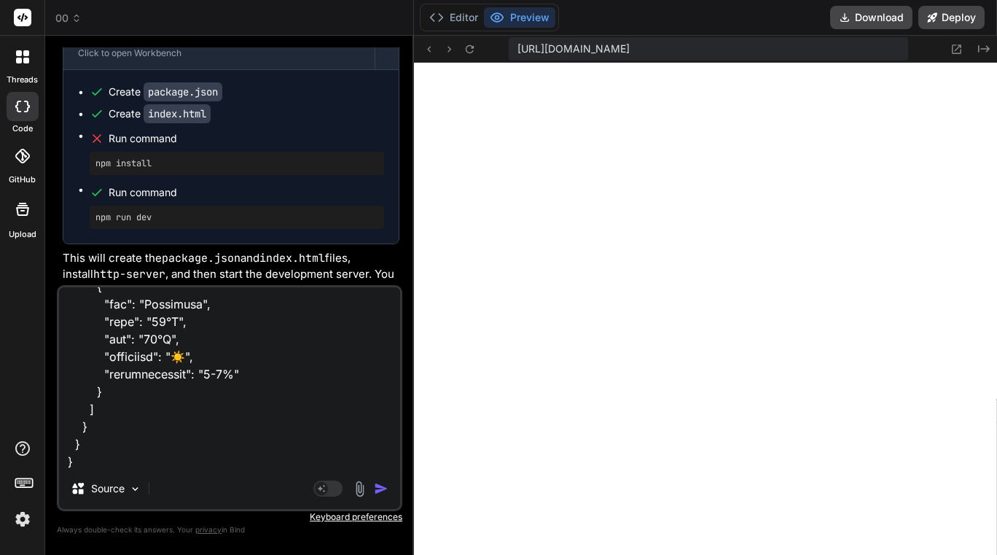
type textarea "lorem ipsu { "dolorsitamEtcons": { "adipiScingEliTseddoeius": { "tempoRinc": "U…"
type textarea "x"
click at [140, 466] on textarea at bounding box center [229, 377] width 341 height 181
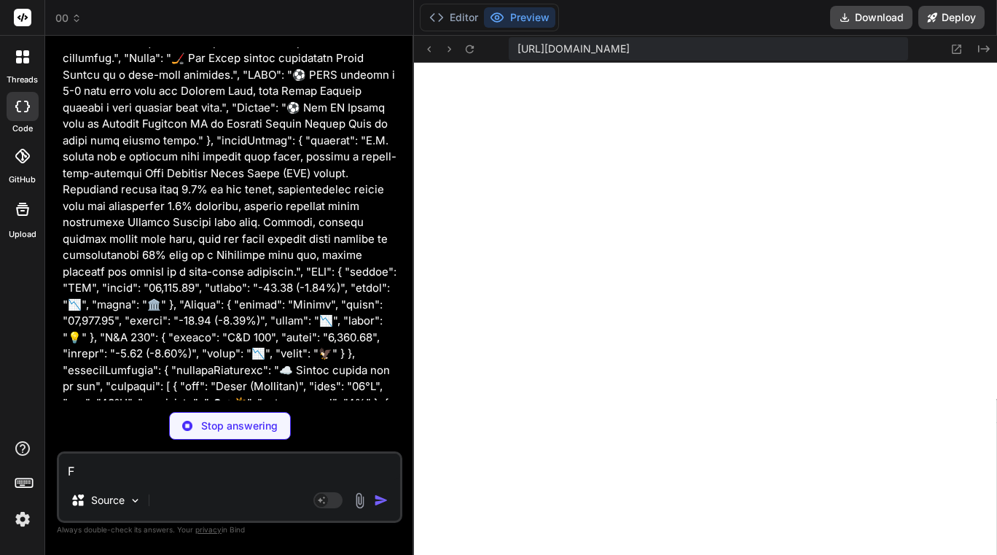
scroll to position [17557, 0]
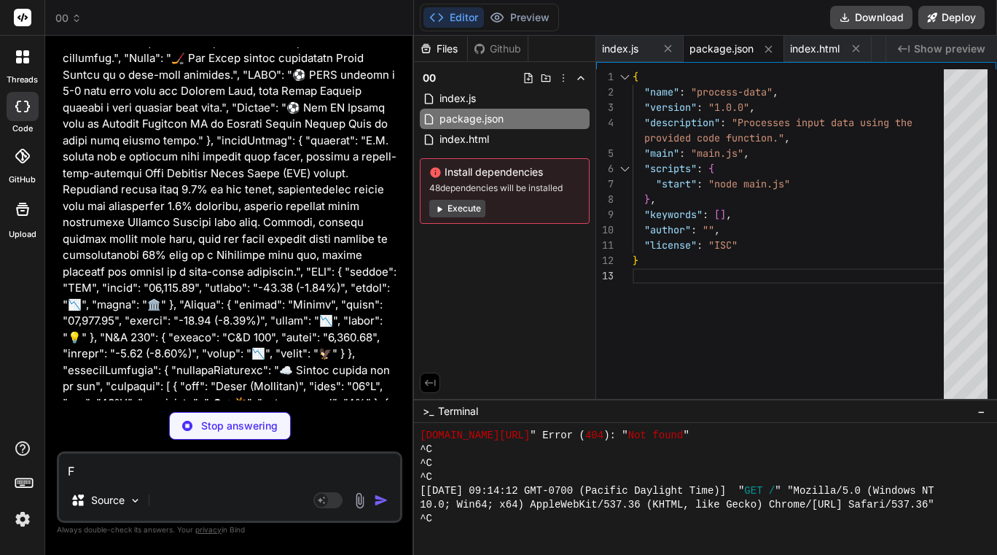
click at [225, 422] on p "Stop answering" at bounding box center [239, 425] width 77 height 15
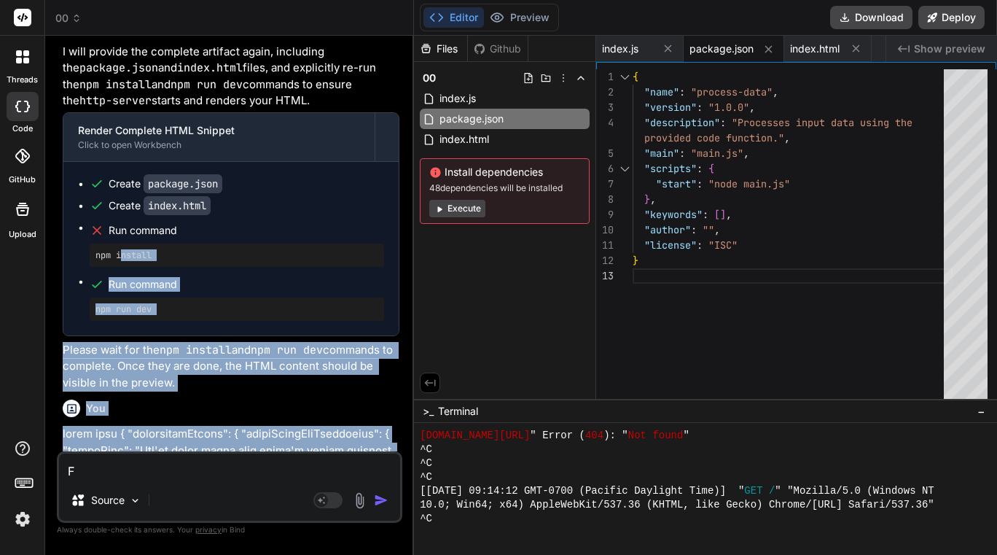
scroll to position [16821, 0]
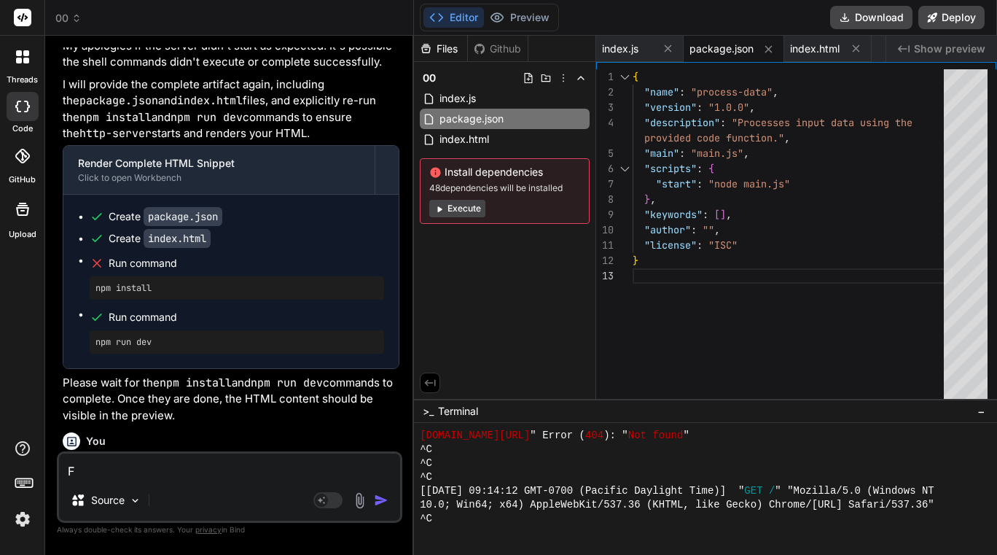
drag, startPoint x: 305, startPoint y: 258, endPoint x: 59, endPoint y: 260, distance: 246.4
click at [59, 260] on div "You Bind AI The code you've provided correctly attempts to access the weather v…" at bounding box center [230, 300] width 346 height 507
copy p "lorem ipsu { "dolorsitamEtcons": { "adipiScingEliTseddoeius": { "tempoRinc": "U…"
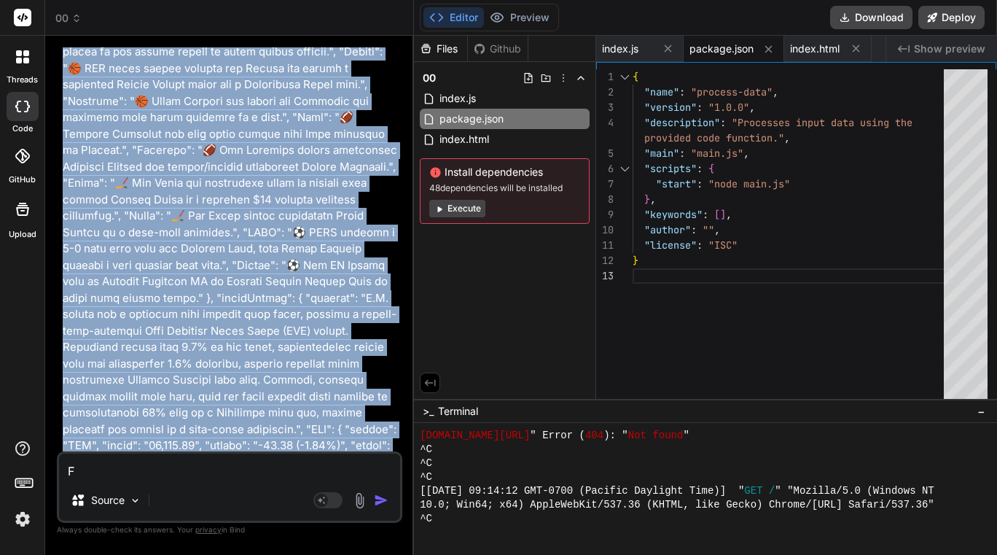
scroll to position [17769, 0]
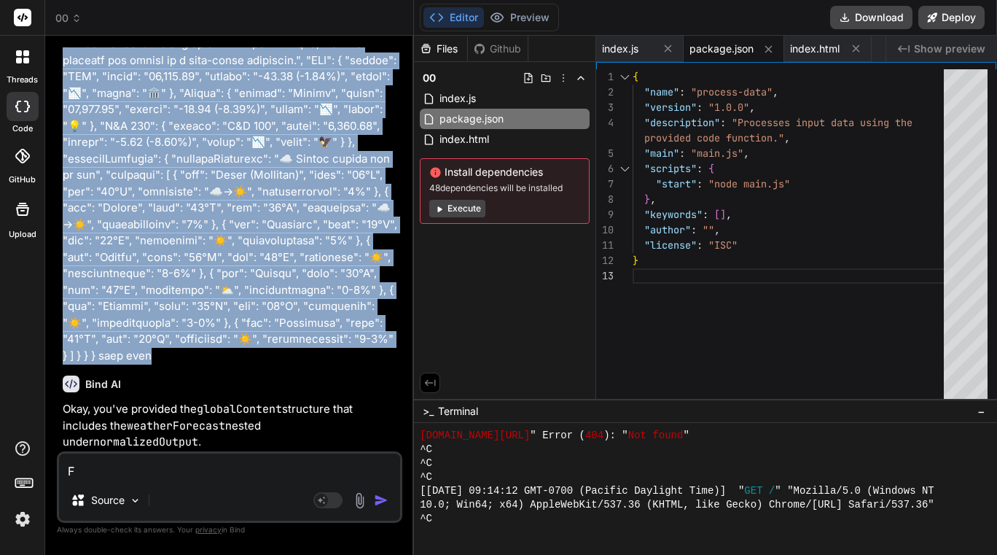
click at [143, 473] on textarea "F" at bounding box center [229, 466] width 341 height 26
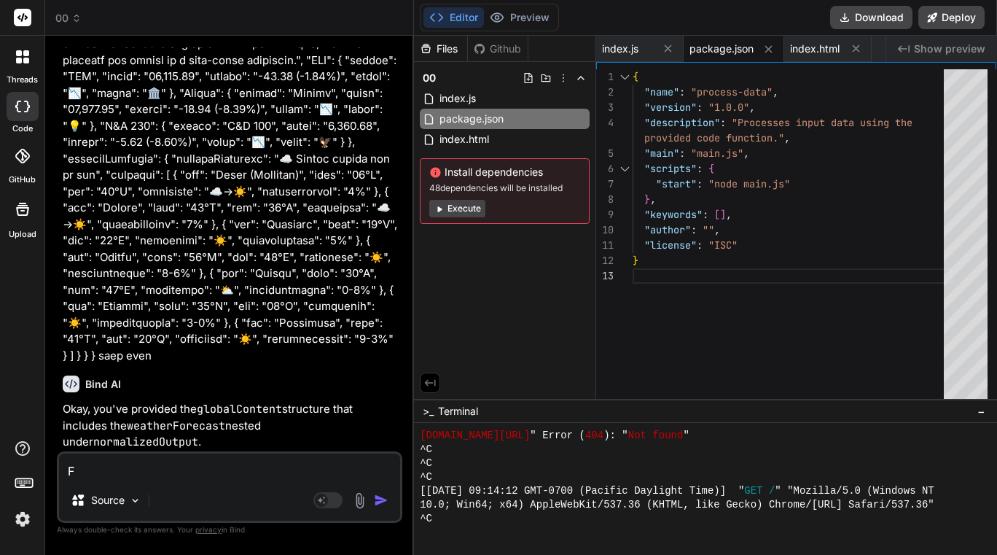
click at [143, 473] on textarea "F" at bounding box center [229, 466] width 341 height 26
paste textarea "lorem ipsu { "dolorsitamEtcons": { "adipiScingEliTseddoeius": { "tempoRinc": "U…"
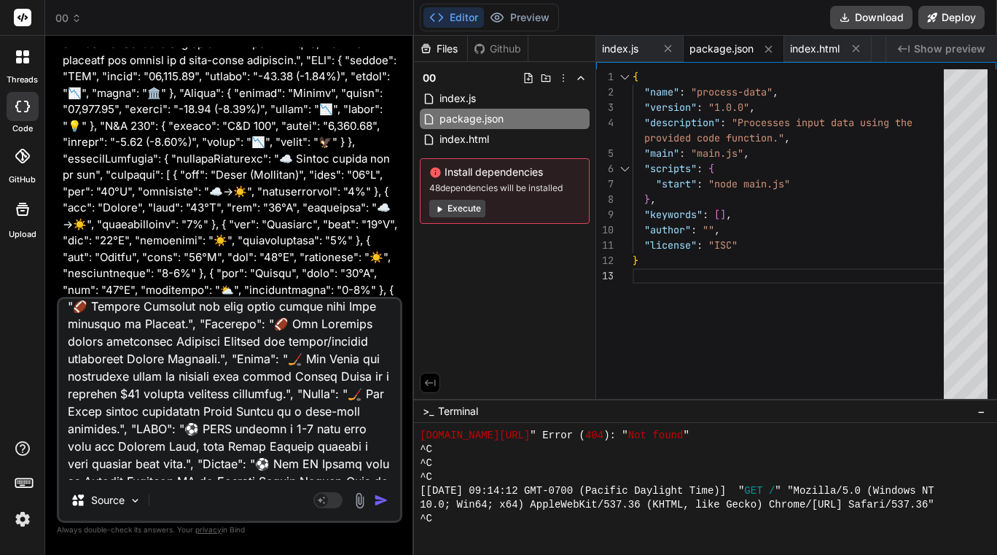
scroll to position [0, 0]
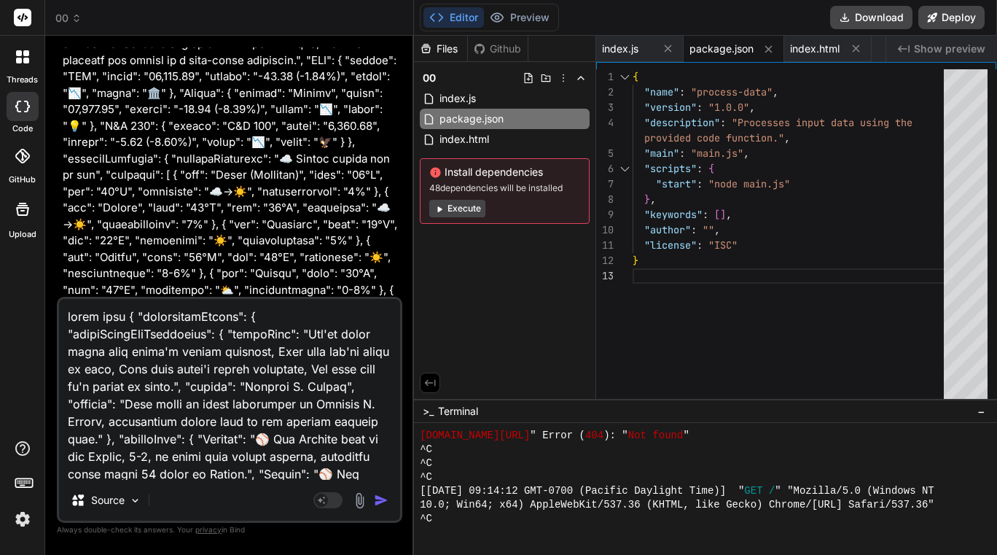
click at [128, 314] on textarea at bounding box center [229, 389] width 341 height 181
click at [122, 313] on textarea at bounding box center [229, 389] width 341 height 181
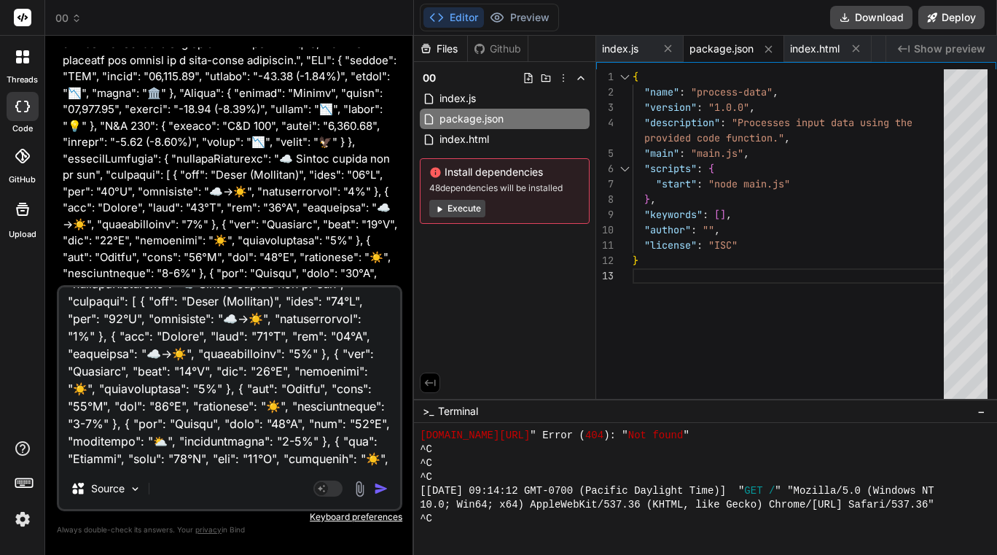
scroll to position [878, 0]
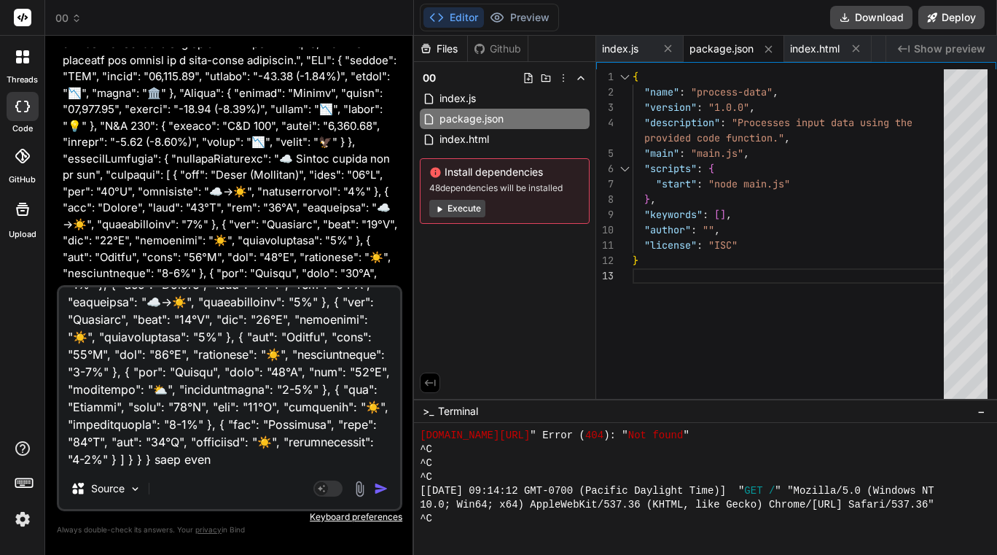
click at [273, 456] on textarea at bounding box center [229, 377] width 341 height 181
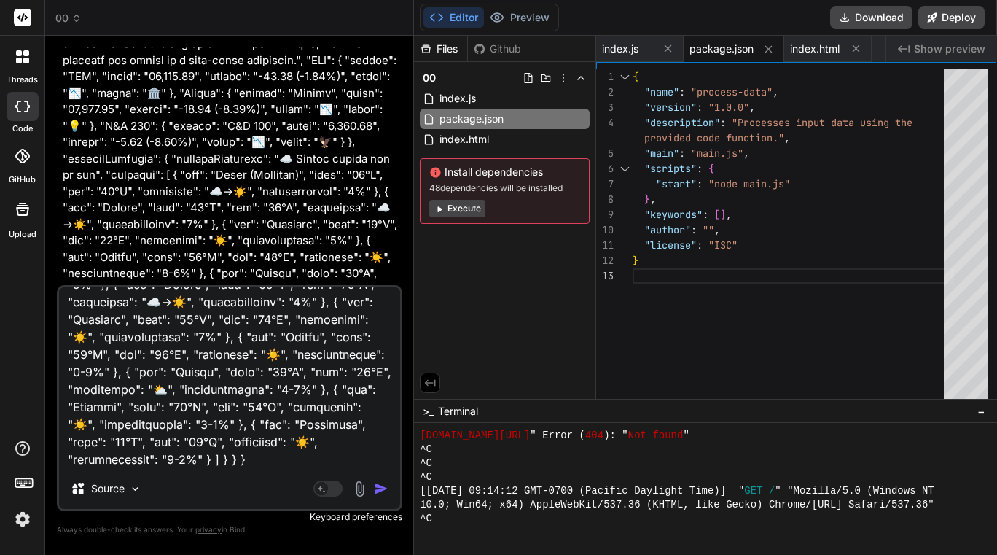
scroll to position [913, 0]
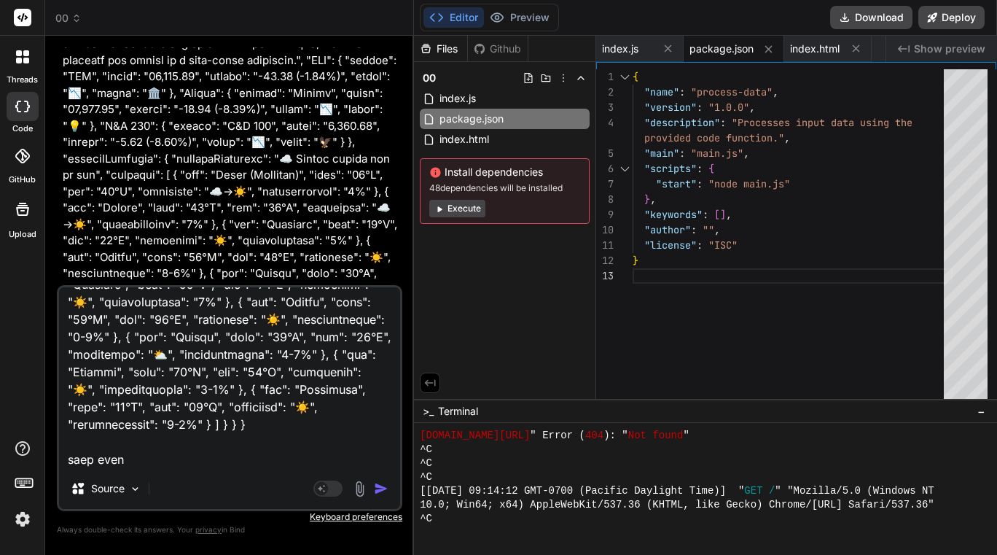
click at [140, 456] on textarea at bounding box center [229, 377] width 341 height 181
click at [141, 454] on textarea at bounding box center [229, 377] width 341 height 181
paste textarea "export const code = async (inputs) => { // This step's job is to consolidate an…"
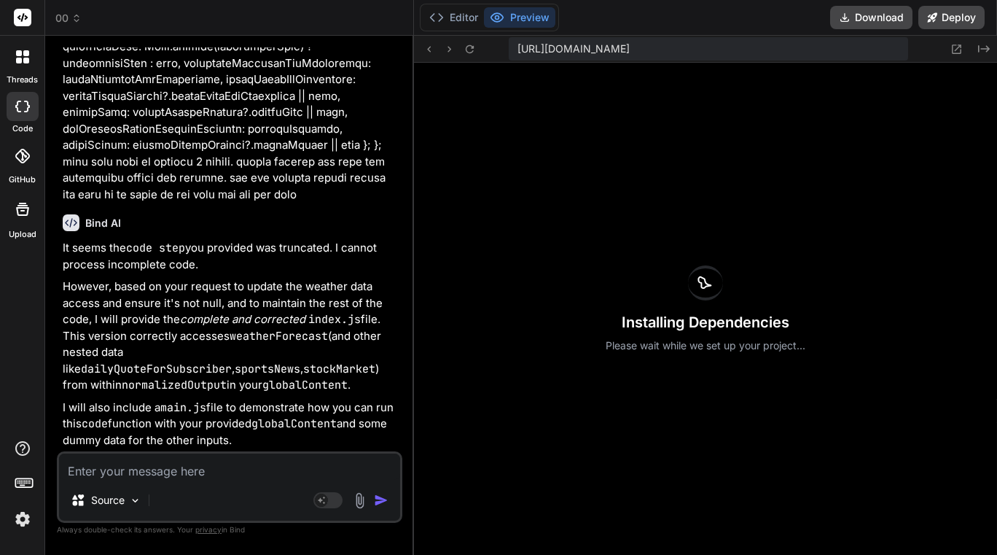
scroll to position [20749, 0]
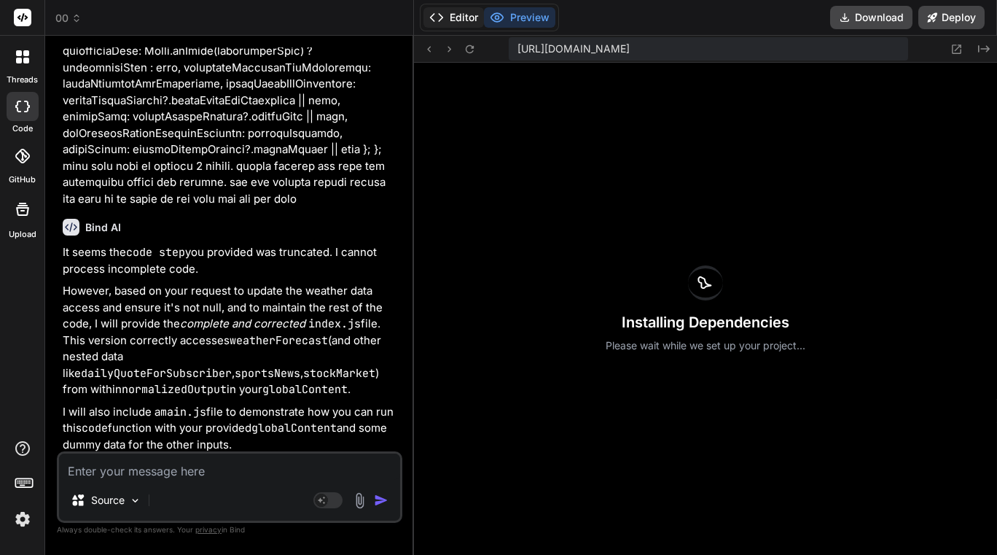
click at [448, 20] on button "Editor" at bounding box center [454, 17] width 61 height 20
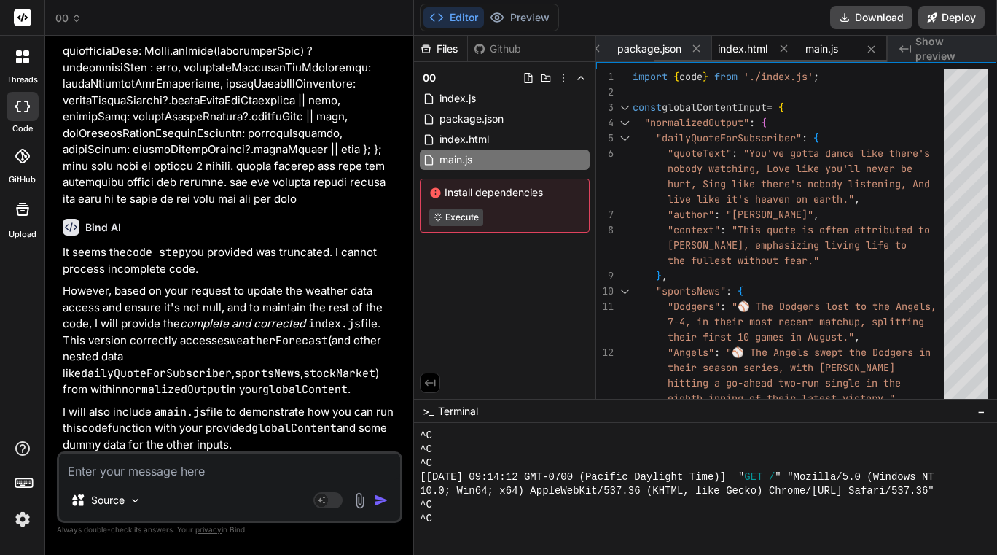
scroll to position [0, 0]
click at [621, 47] on span "index.js" at bounding box center [620, 49] width 36 height 15
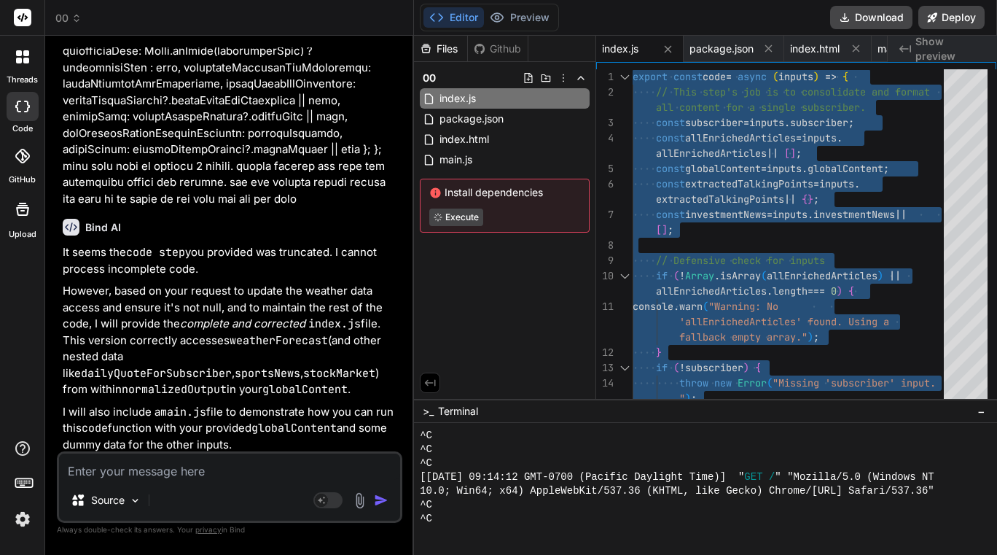
click at [206, 469] on textarea at bounding box center [229, 466] width 341 height 26
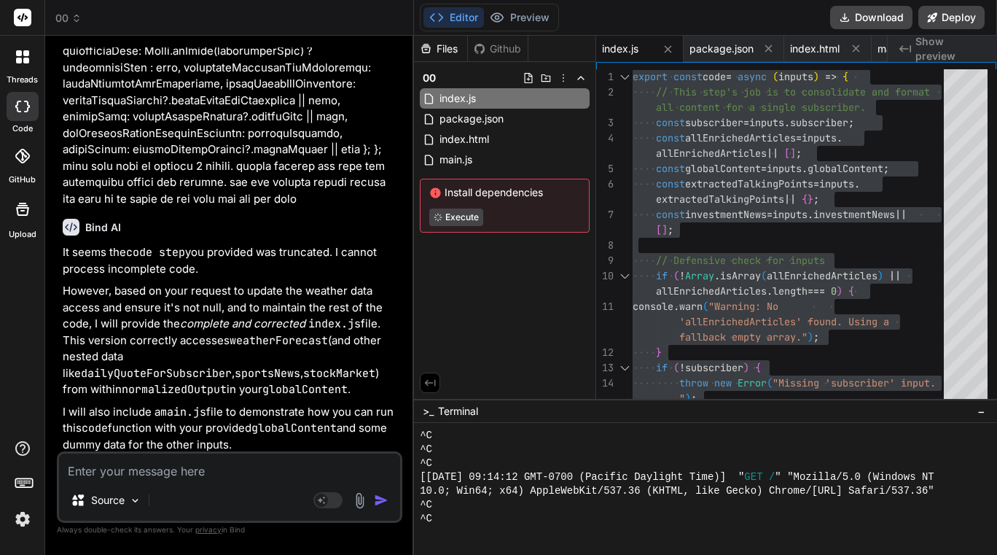
click at [71, 19] on icon at bounding box center [76, 18] width 10 height 10
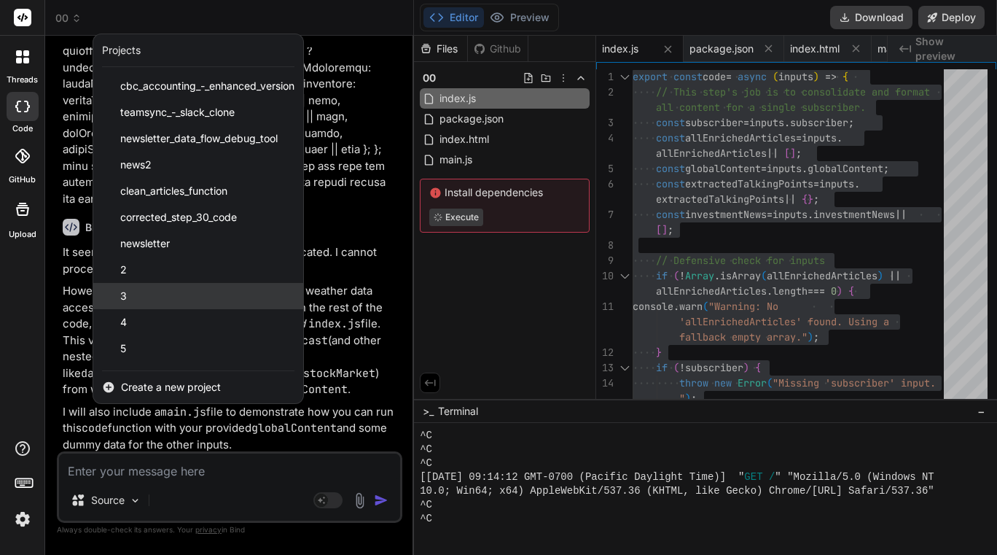
scroll to position [338, 0]
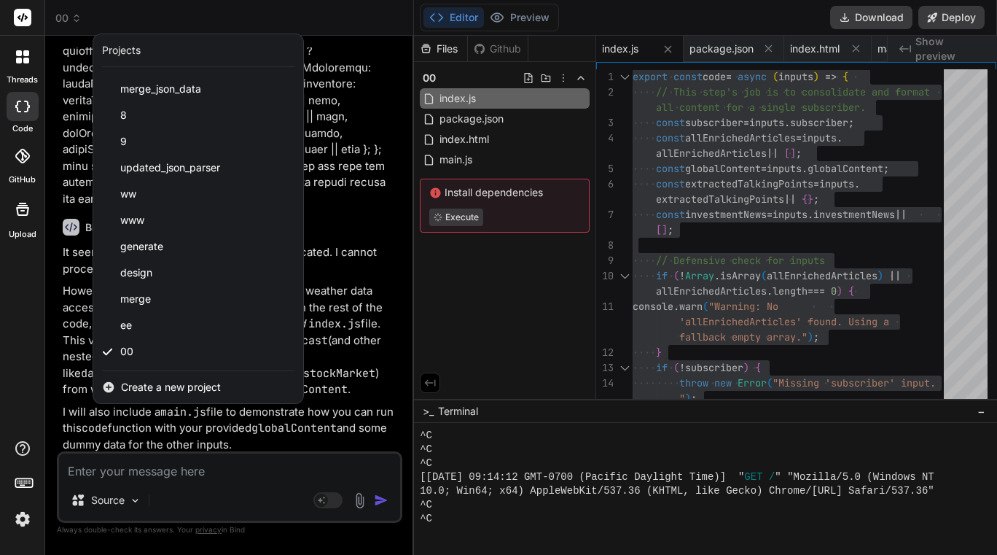
click at [158, 388] on span "Create a new project" at bounding box center [171, 387] width 100 height 15
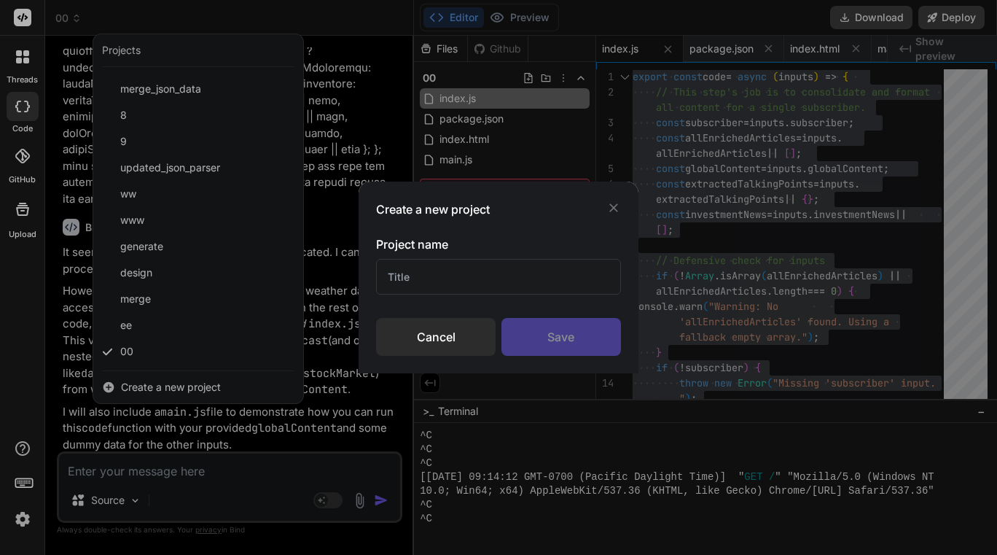
click at [458, 262] on input "text" at bounding box center [498, 277] width 244 height 36
click at [557, 329] on div "Save" at bounding box center [562, 337] width 120 height 38
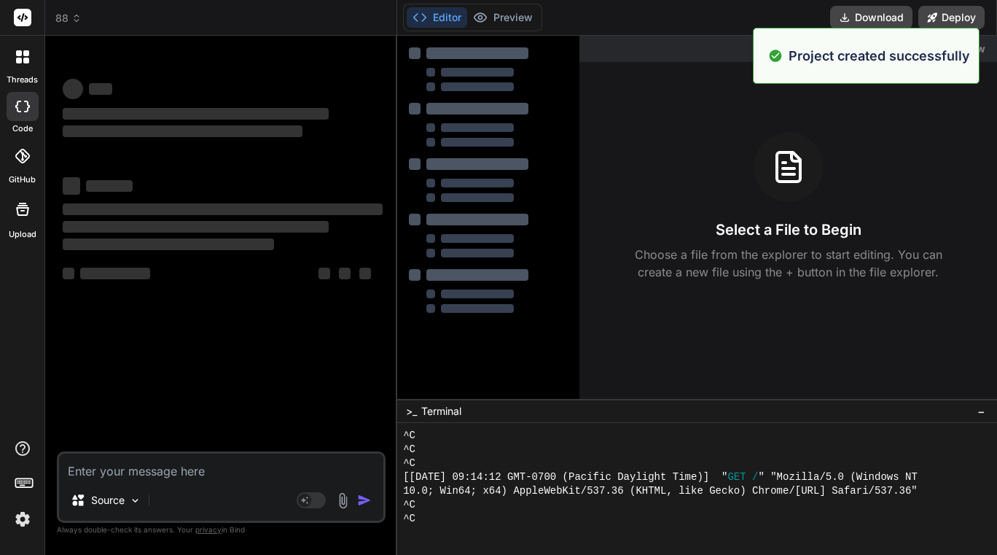
scroll to position [1427, 0]
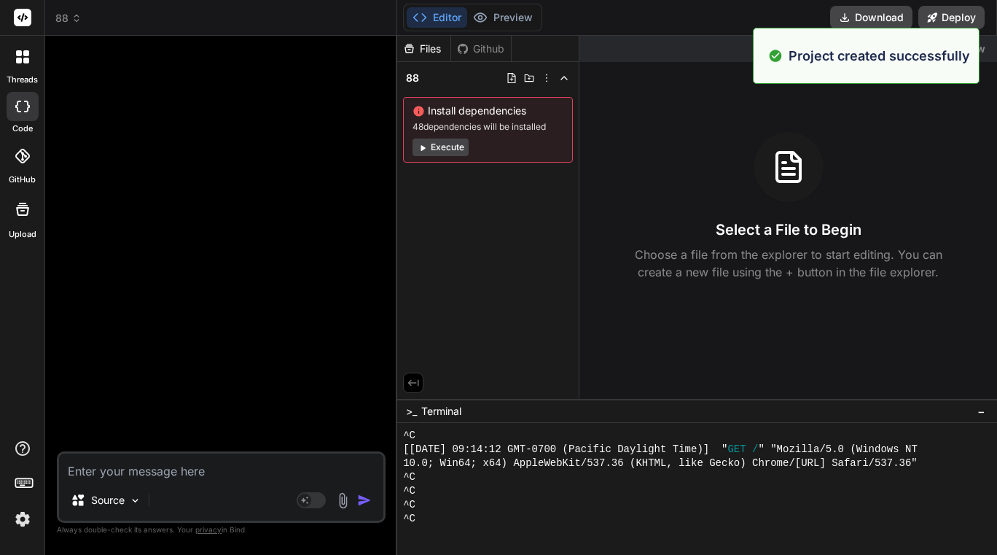
click at [206, 469] on textarea at bounding box center [221, 466] width 324 height 26
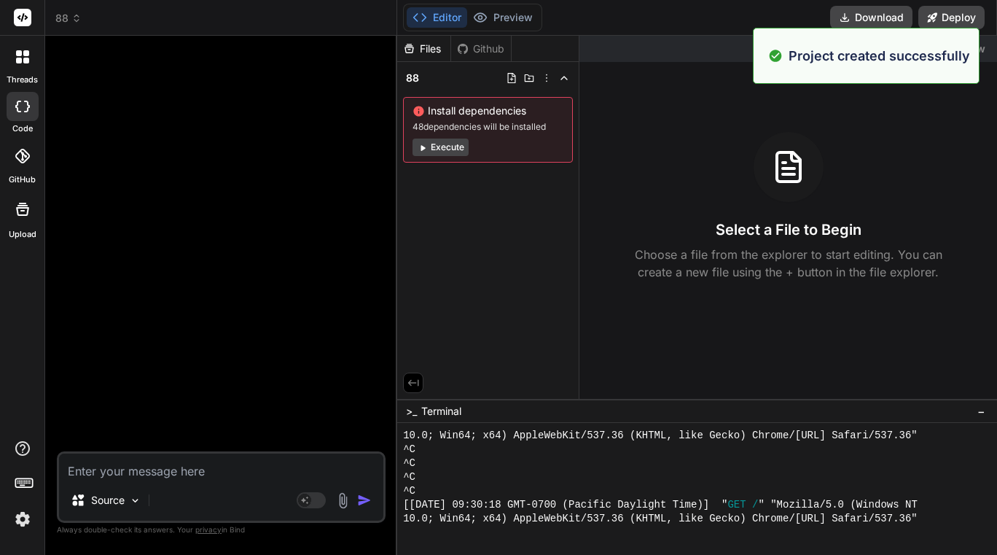
scroll to position [1454, 0]
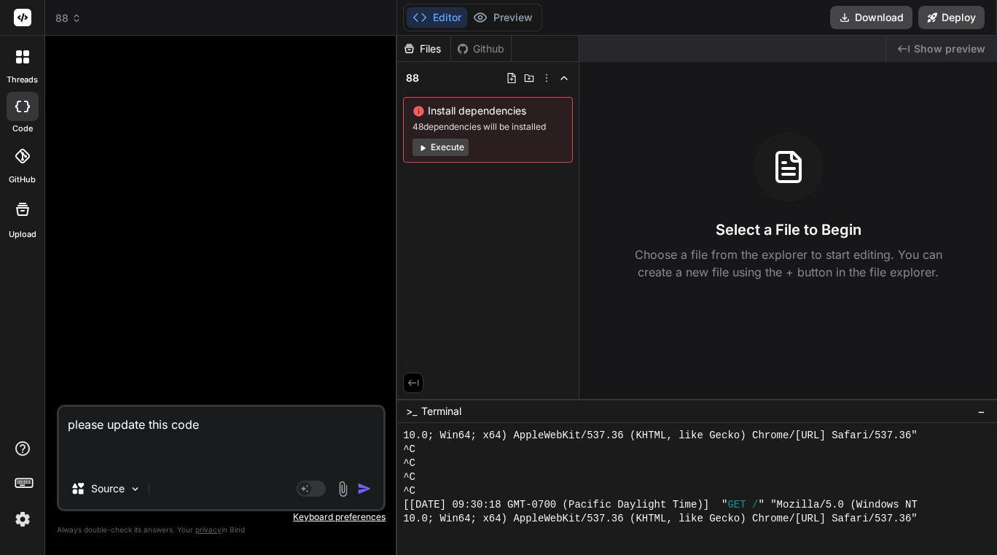
paste textarea "export const code = async (inputs) => { // This step's job is to consolidate an…"
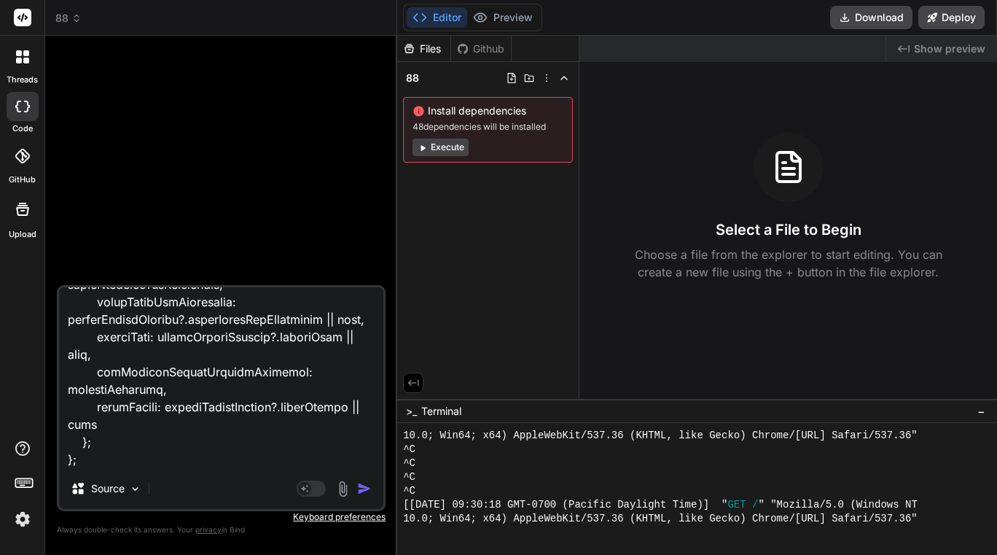
scroll to position [3500, 0]
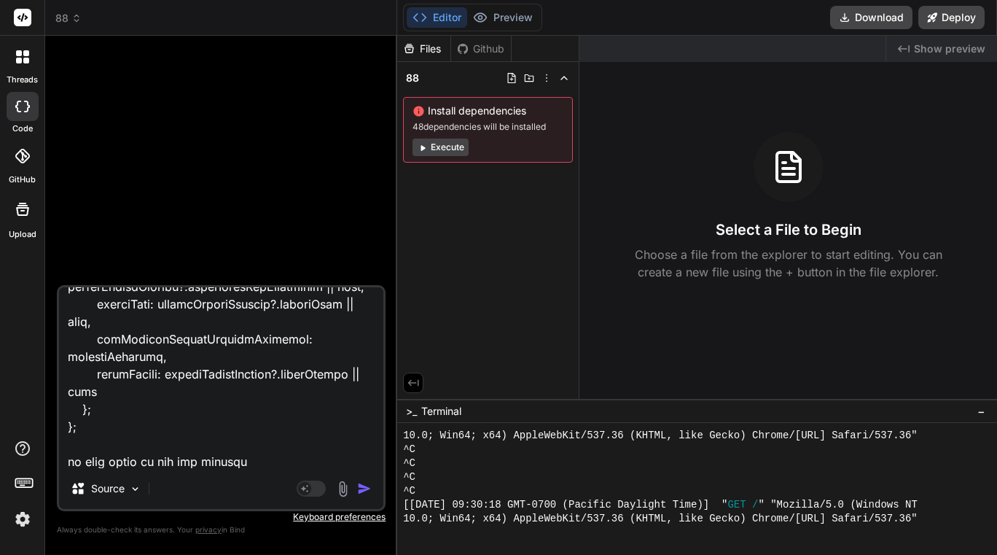
click at [233, 456] on textarea at bounding box center [221, 377] width 324 height 181
paste textarea "losAngelesWeeklyWeatherForecast"
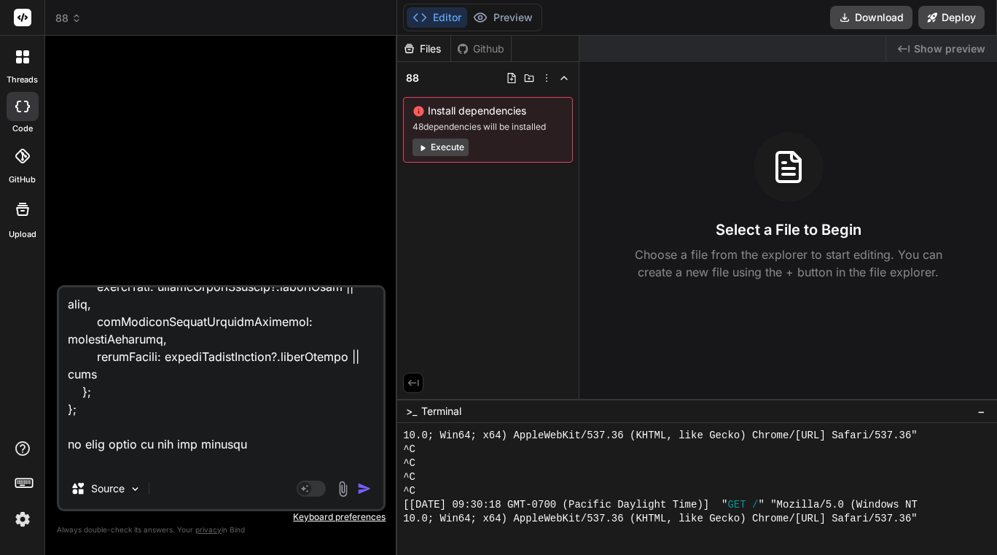
click at [285, 463] on textarea at bounding box center [221, 377] width 324 height 181
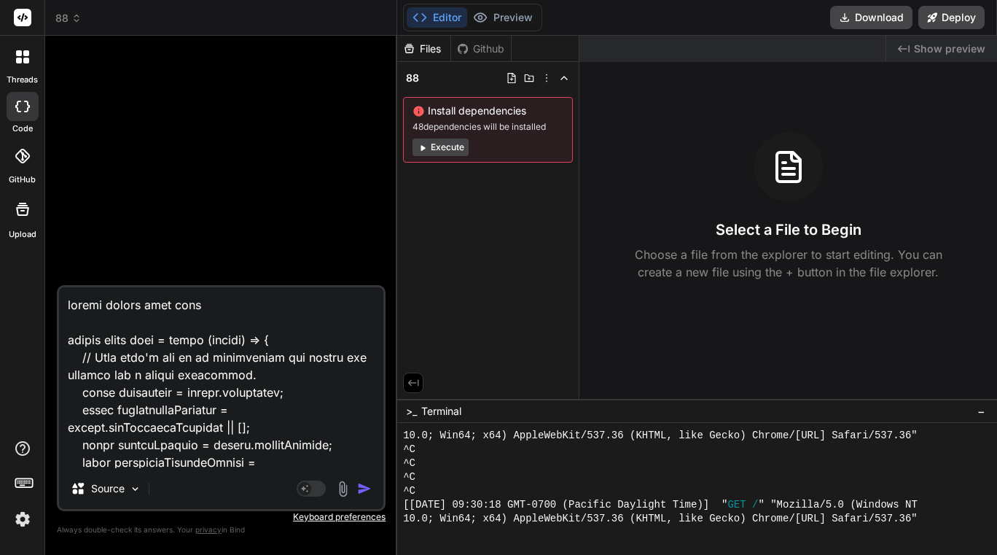
scroll to position [3552, 0]
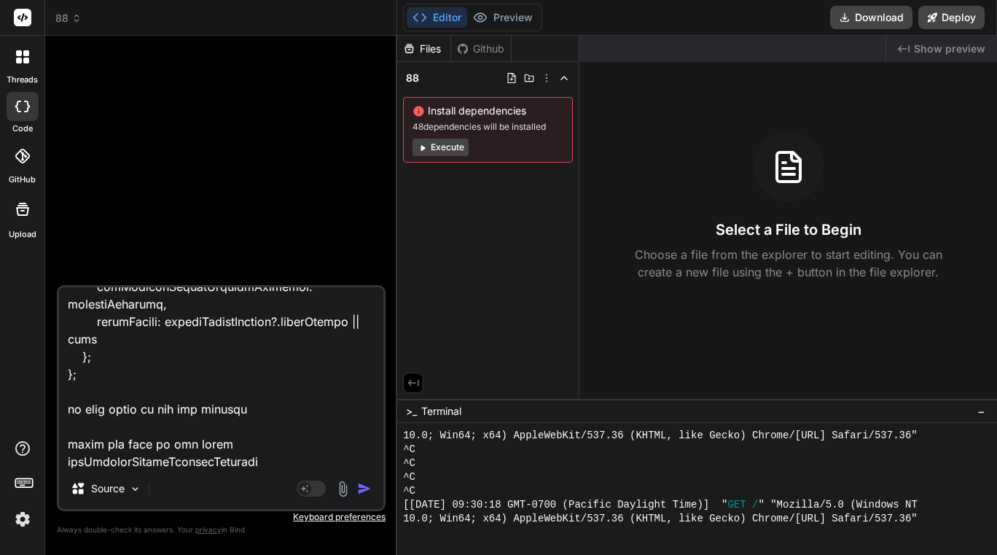
click at [333, 467] on textarea at bounding box center [221, 377] width 324 height 181
type textarea "x"
type textarea "please update this code export const code = async (inputs) => { // This step's …"
type textarea "x"
paste textarea "{ "loremipsumDolors": { "ametcOnsecTetUradipisci": { "elitsEddo": "Eiu'te incid…"
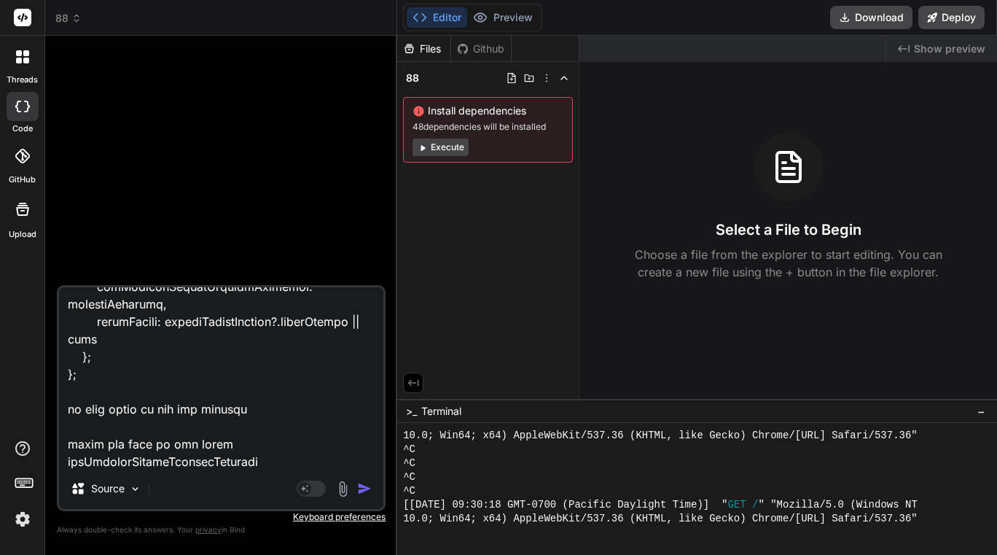
type textarea "please update this code export const code = async (inputs) => { // This step's …"
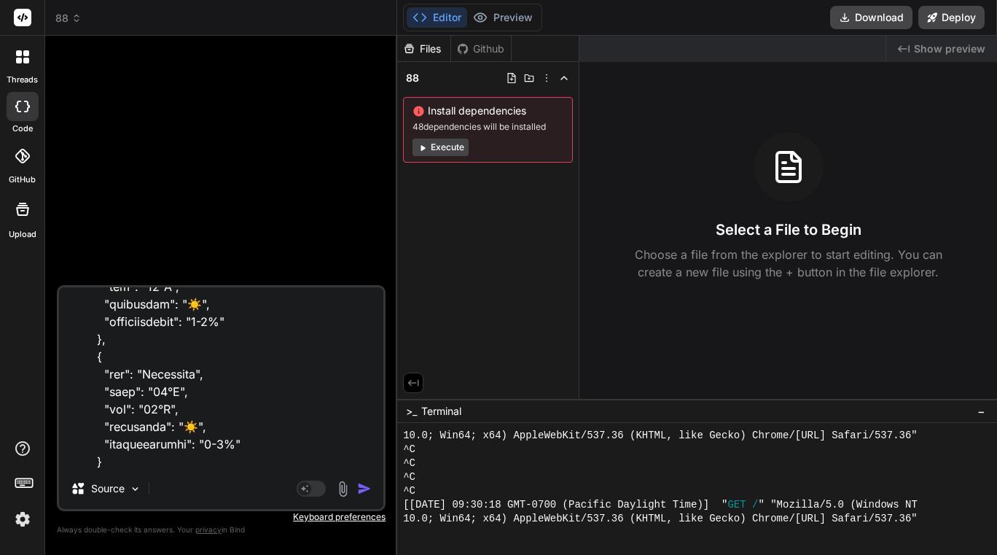
type textarea "x"
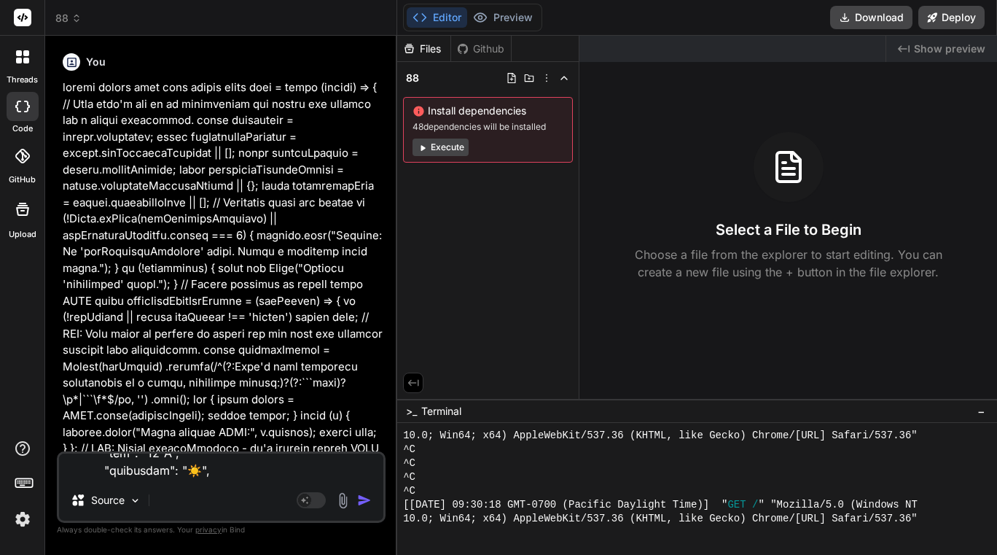
scroll to position [0, 0]
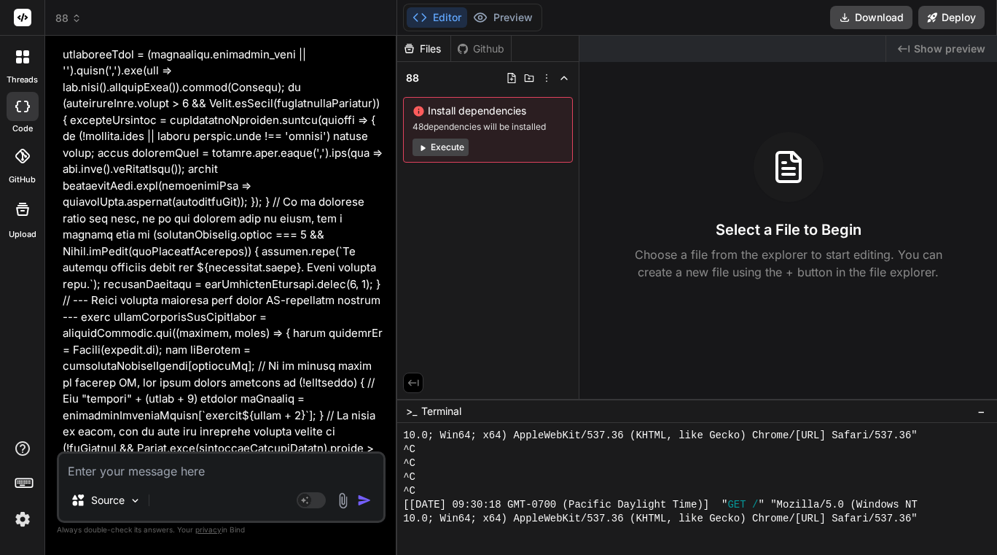
type textarea "x"
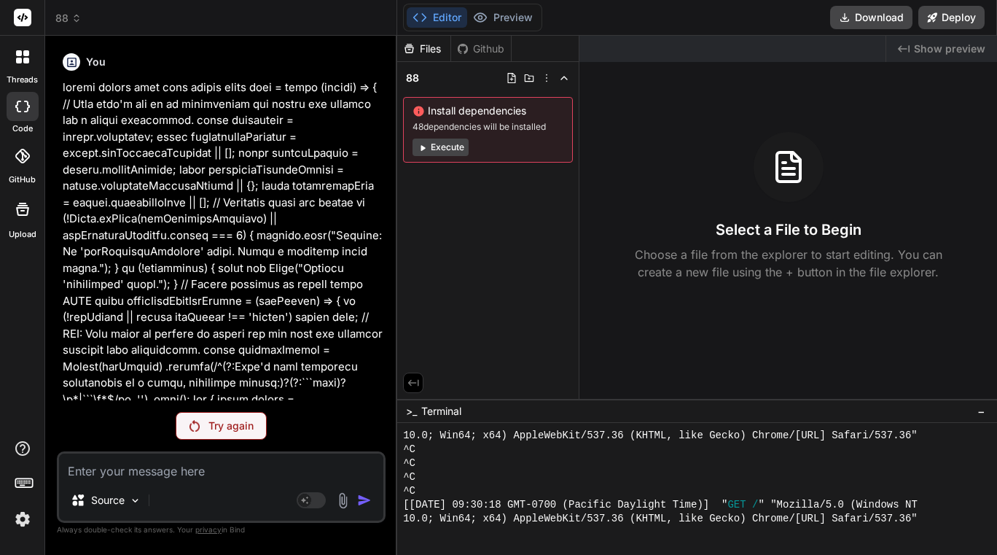
click at [238, 426] on p "Try again" at bounding box center [230, 425] width 45 height 15
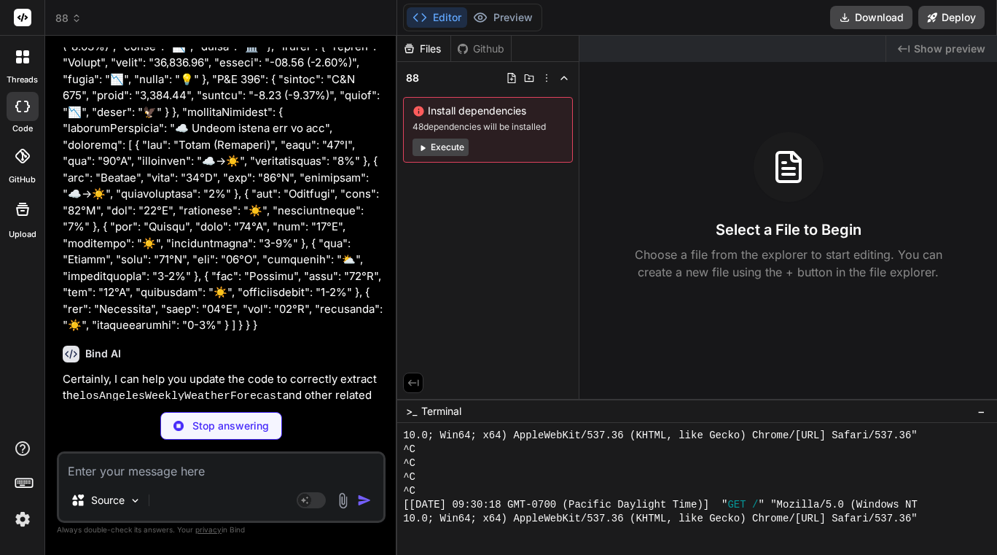
scroll to position [2488, 0]
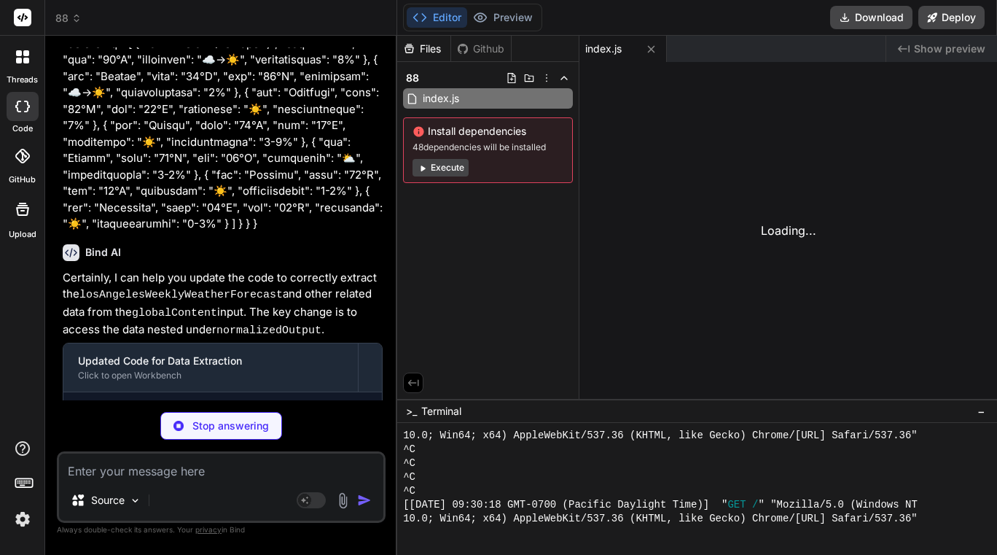
type textarea "x"
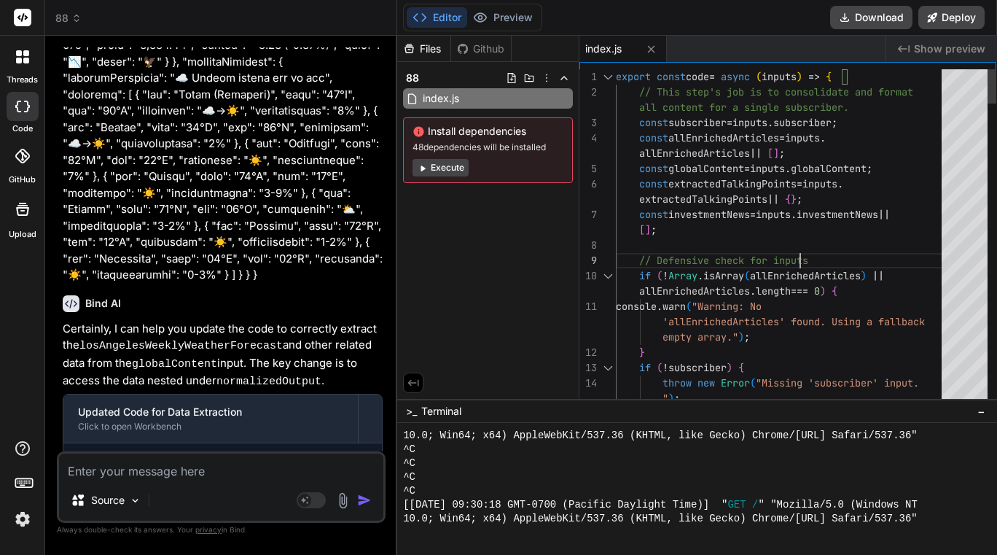
scroll to position [0, 0]
type textarea "export const code = async (inputs) => { // This step's job is to consolidate an…"
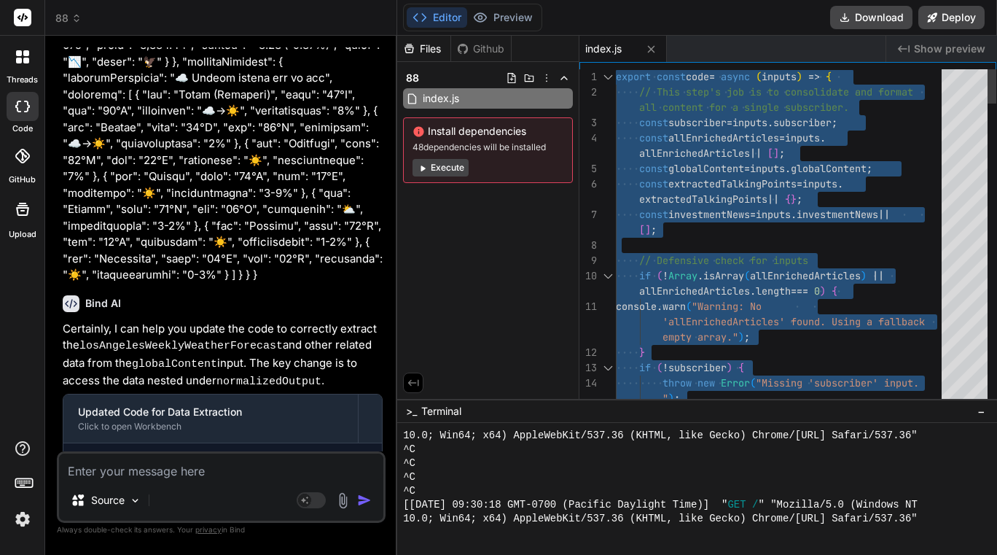
type textarea "x"
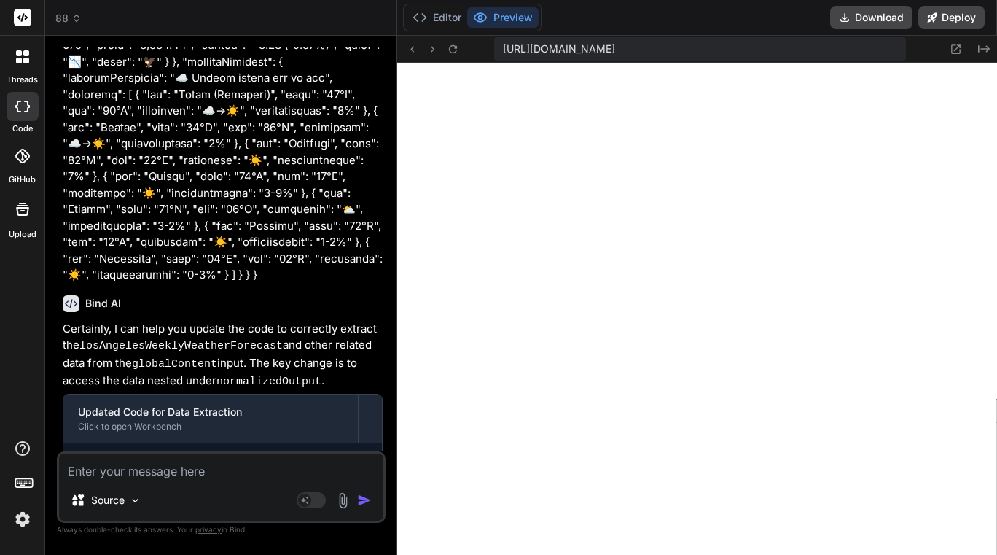
scroll to position [1468, 0]
click at [133, 478] on textarea at bounding box center [221, 466] width 324 height 26
type textarea "t"
type textarea "x"
type textarea "th"
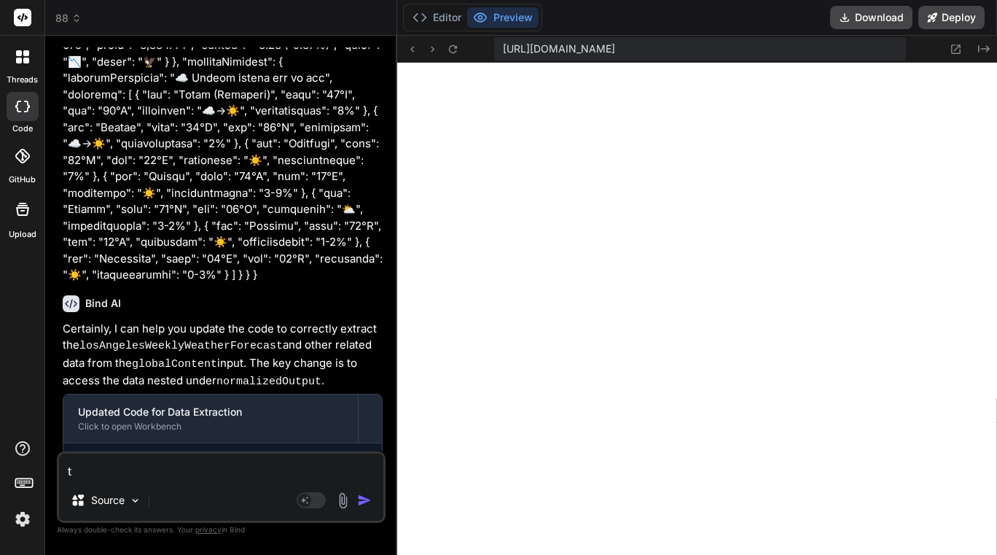
type textarea "x"
type textarea "the"
type textarea "x"
type textarea "the"
type textarea "x"
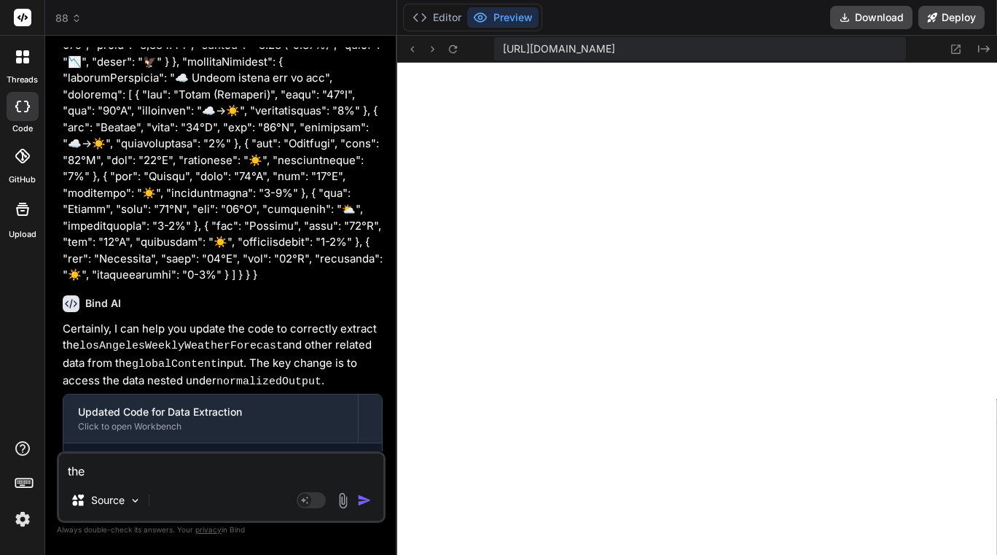
type textarea "the c"
type textarea "x"
type textarea "the co"
type textarea "x"
type textarea "the cod"
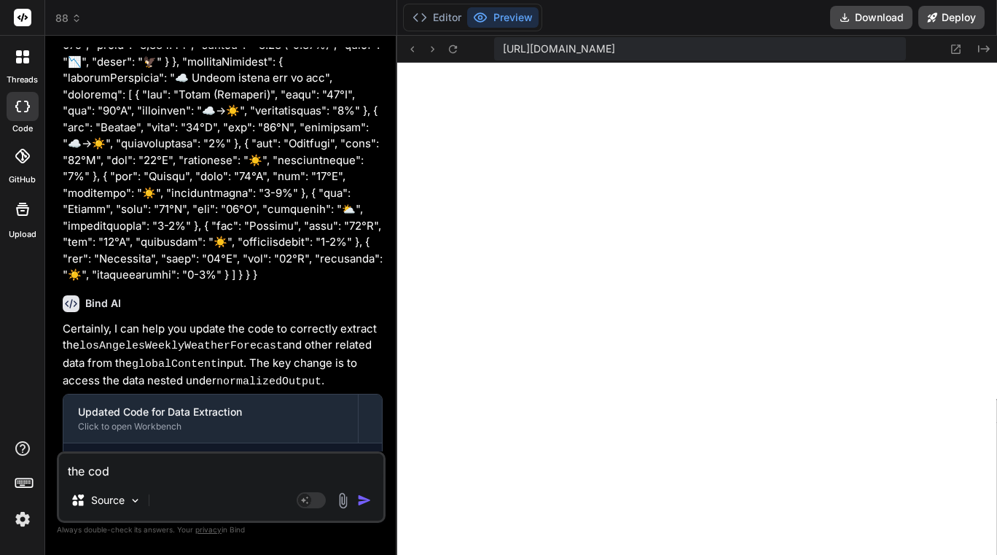
type textarea "x"
type textarea "the code"
type textarea "x"
type textarea "the code"
type textarea "x"
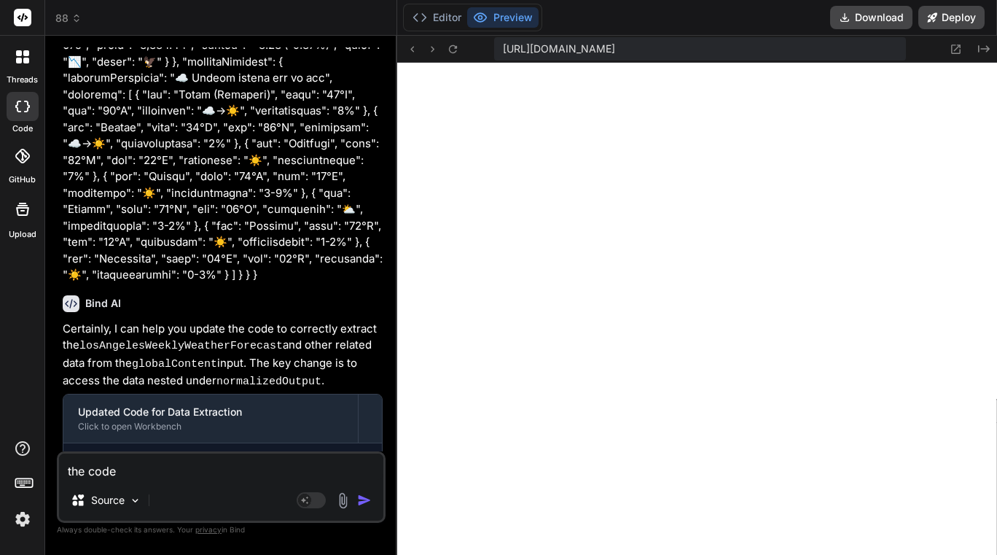
type textarea "the code y"
type textarea "x"
type textarea "the code yo"
type textarea "x"
type textarea "the code you"
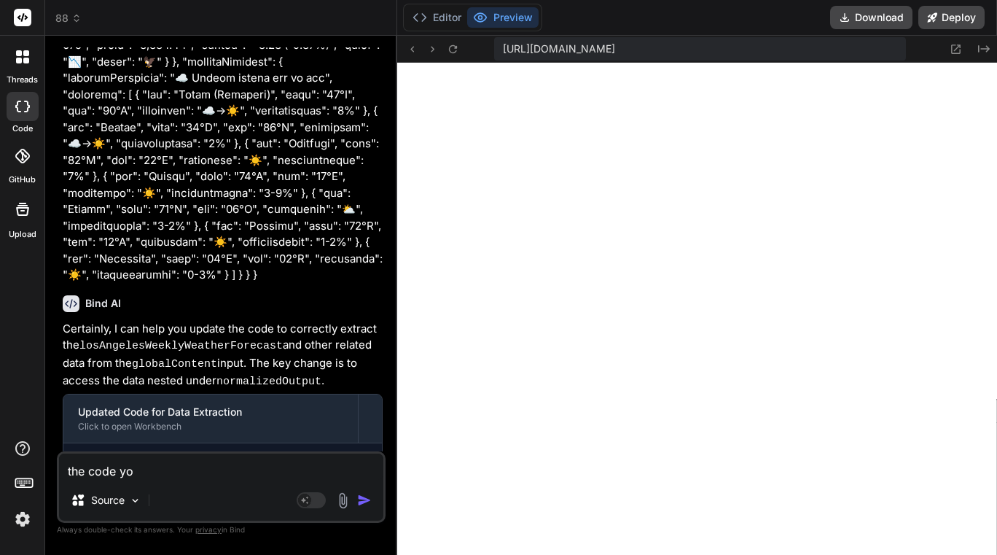
type textarea "x"
type textarea "the code you"
type textarea "x"
type textarea "the code you p"
type textarea "x"
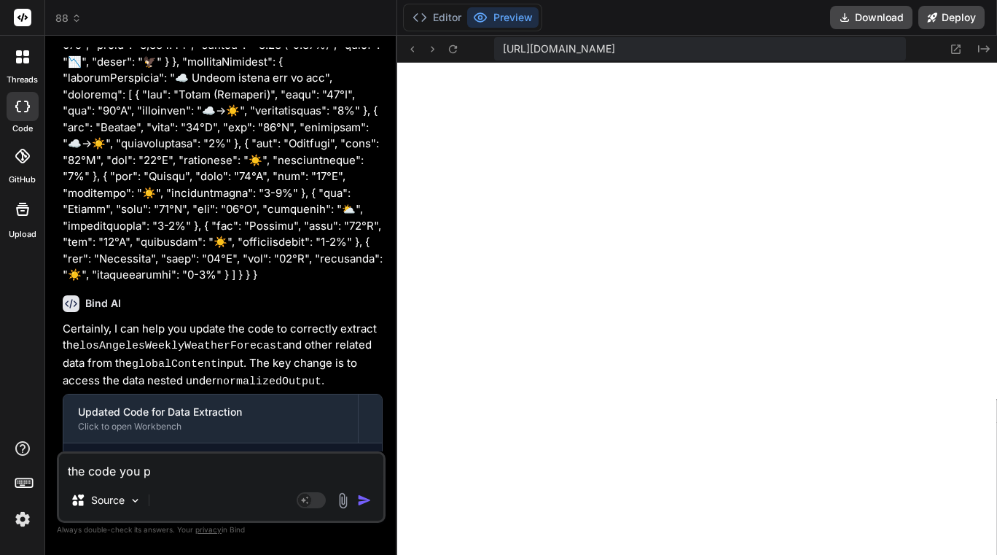
type textarea "the code you pr"
type textarea "x"
type textarea "the code you pro"
type textarea "x"
type textarea "the code you prov"
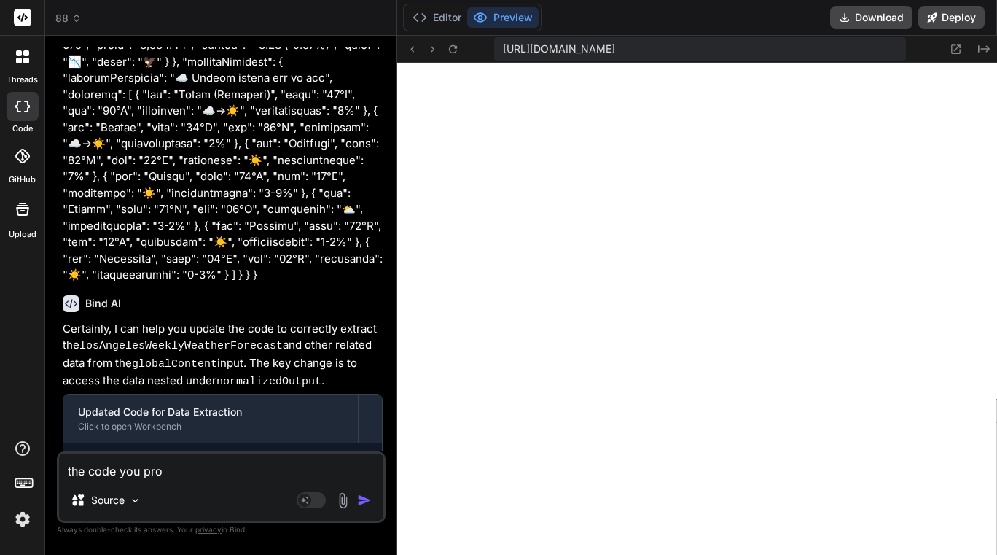
type textarea "x"
type textarea "the code you provi"
type textarea "x"
type textarea "the code you provid"
type textarea "x"
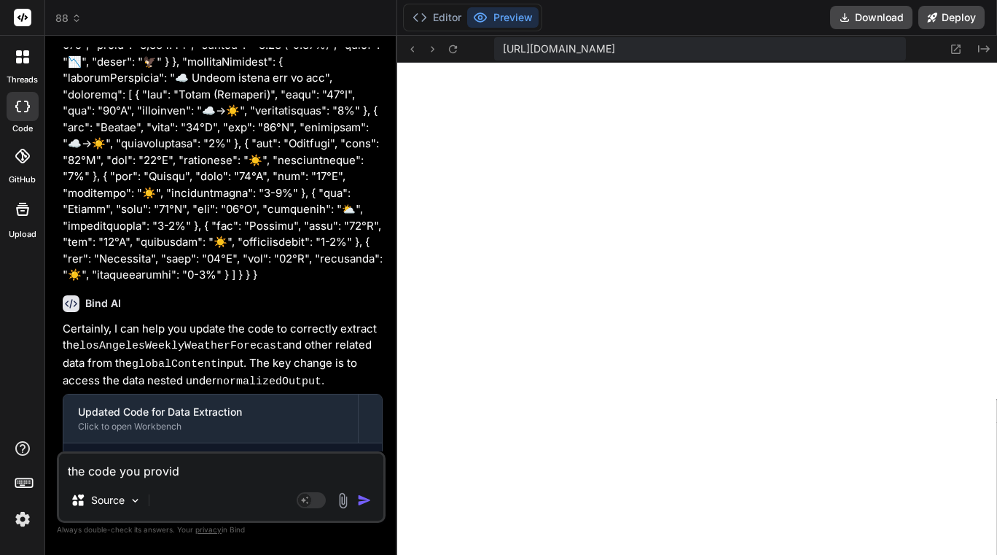
type textarea "the code you provide"
type textarea "x"
type textarea "the code you provided"
type textarea "x"
type textarea "the code you provided"
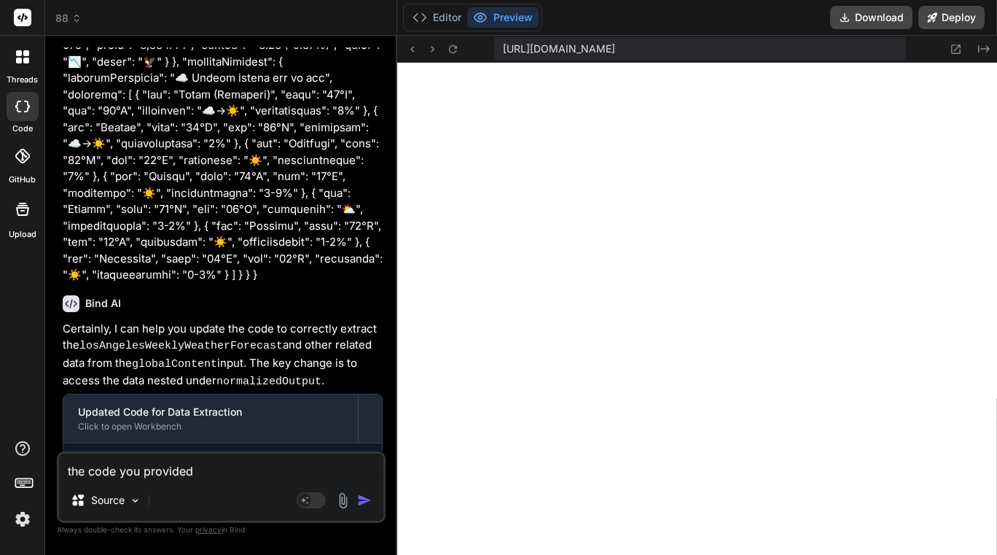
type textarea "x"
type textarea "the code you provided m"
type textarea "x"
type textarea "the code you provided me"
type textarea "x"
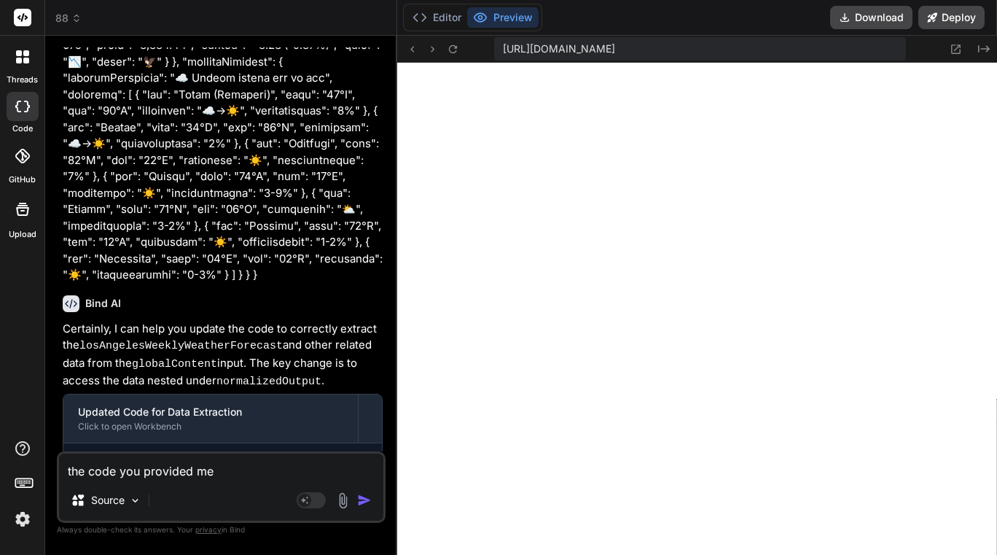
type textarea "the code you provided mes"
type textarea "x"
type textarea "the code you provided mess"
type textarea "x"
type textarea "the code you provided messe"
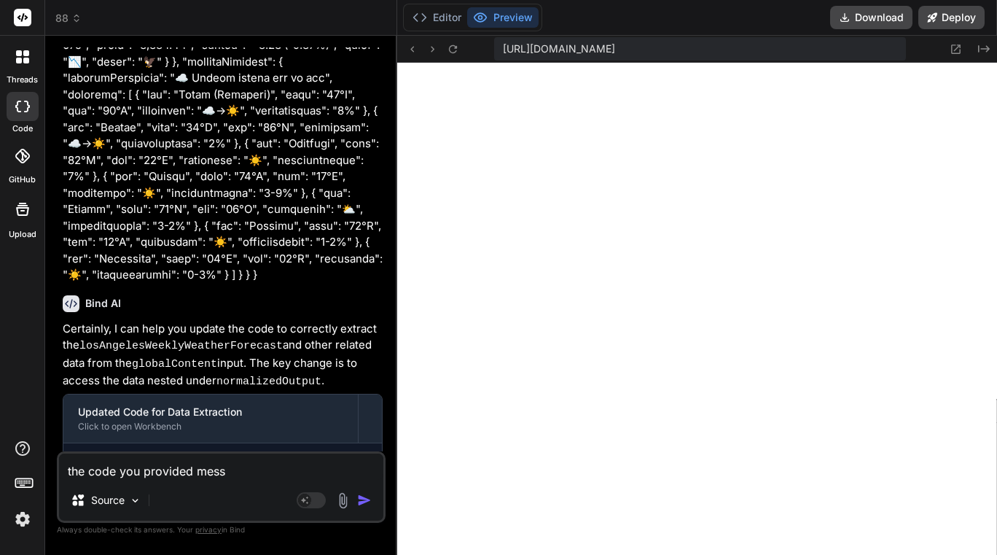
type textarea "x"
type textarea "the code you provided messed"
type textarea "x"
type textarea "the code you provided messed"
type textarea "x"
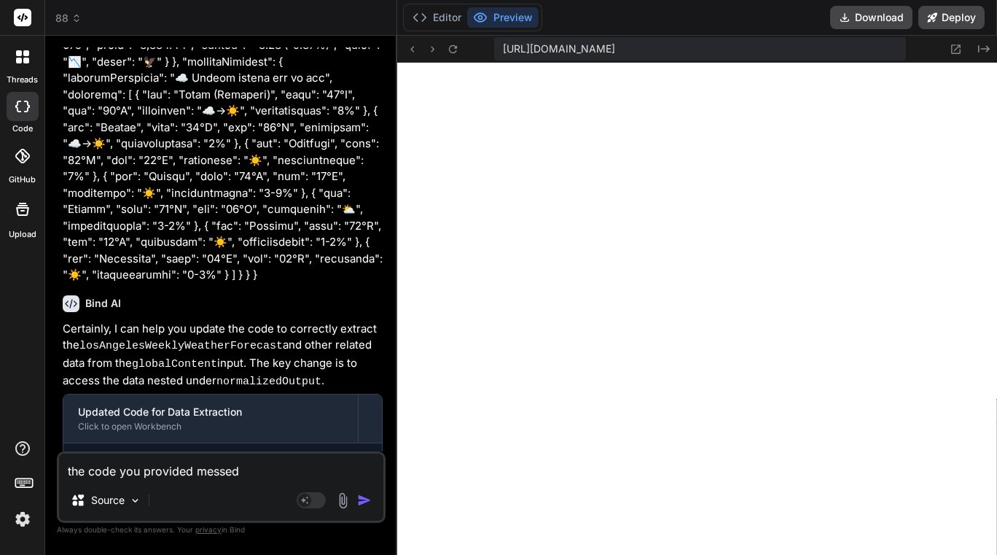
type textarea "the code you provided messed u"
type textarea "x"
type textarea "the code you provided messed up"
type textarea "x"
type textarea "the code you provided messed up"
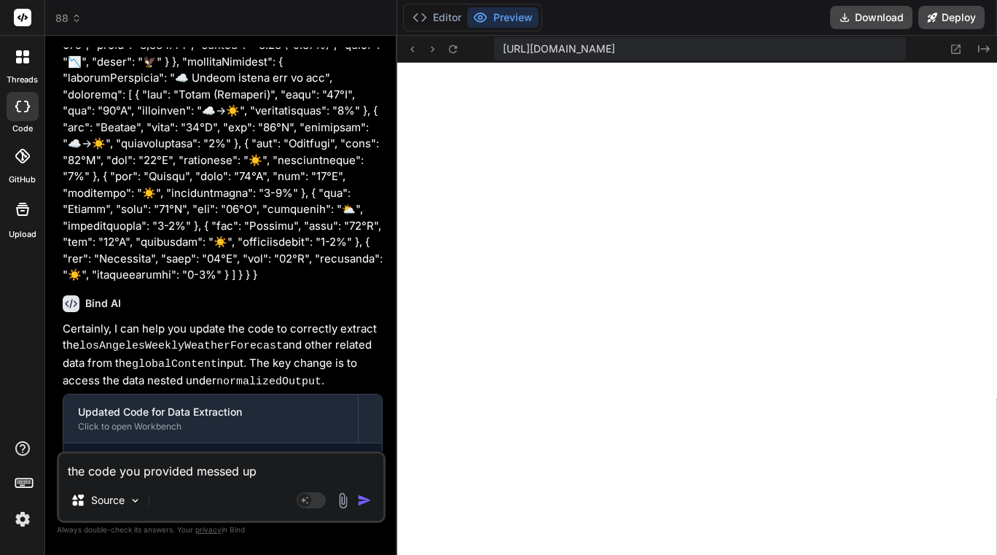
type textarea "x"
type textarea "the code you provided messed up t"
type textarea "x"
type textarea "the code you provided messed up th"
type textarea "x"
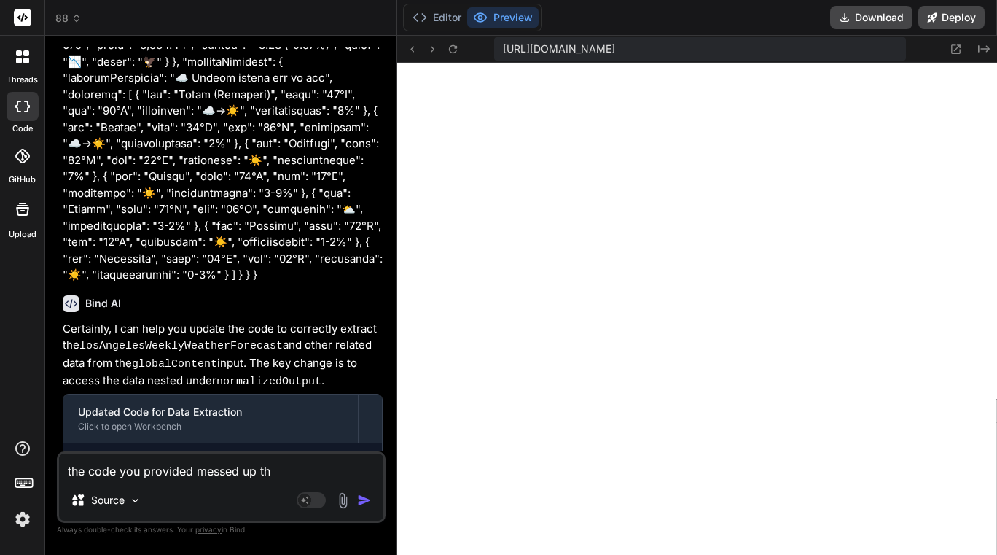
type textarea "the code you provided messed up the"
type textarea "x"
type textarea "the code you provided messed up the"
type textarea "x"
type textarea "the code you provided messed up the o"
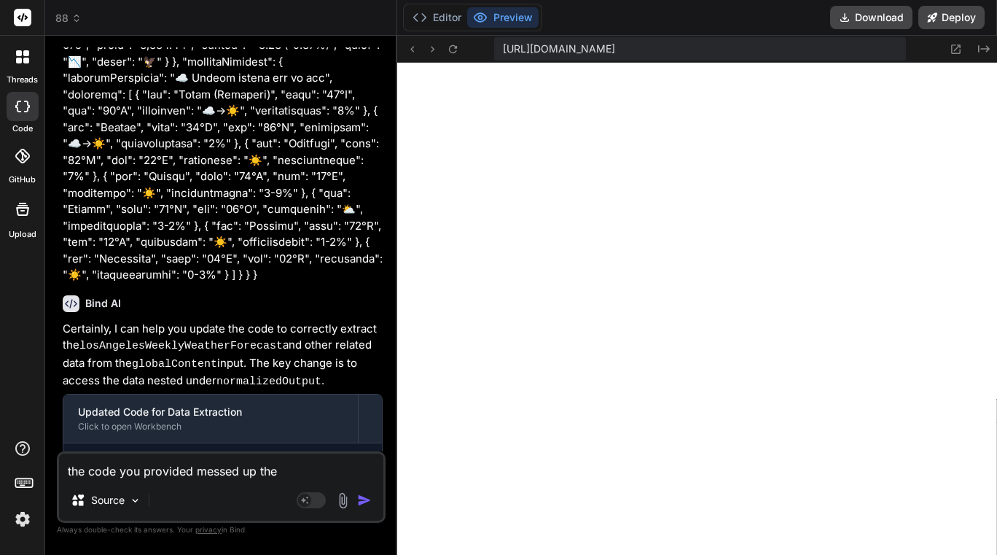
type textarea "x"
type textarea "the code you provided messed up the ot"
type textarea "x"
type textarea "the code you provided messed up the oth"
type textarea "x"
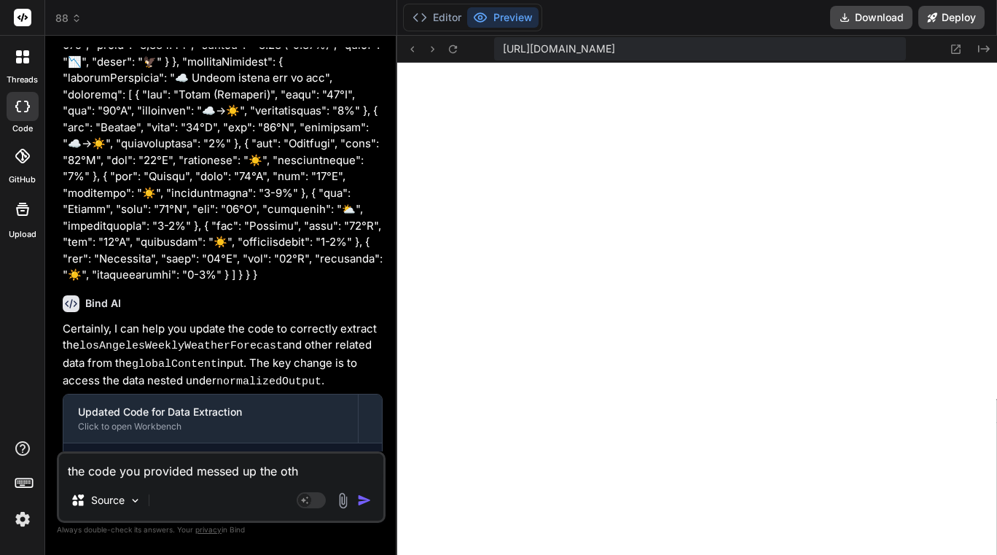
type textarea "the code you provided messed up the othe"
type textarea "x"
type textarea "the code you provided messed up the other"
type textarea "x"
type textarea "the code you provided messed up the other"
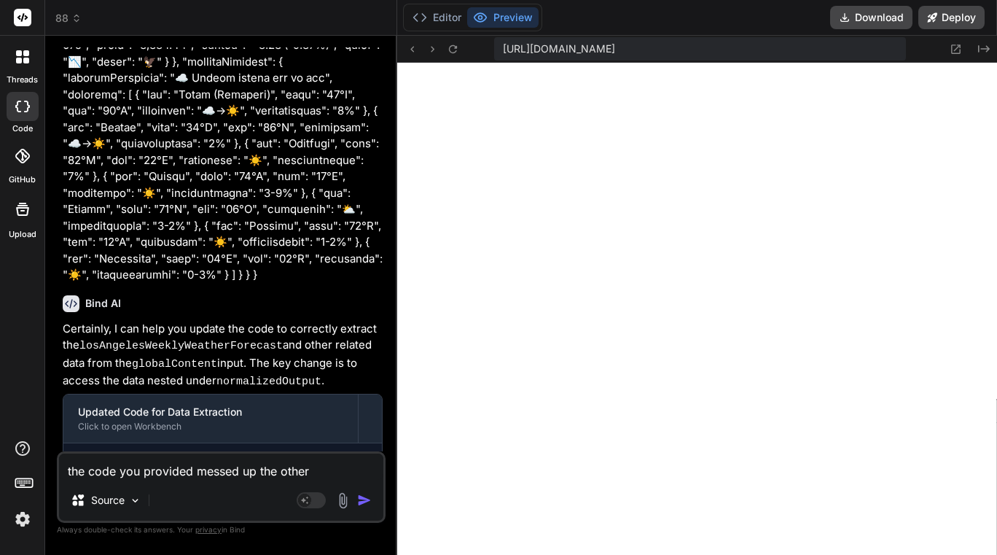
type textarea "x"
type textarea "the code you provided messed up the other i"
type textarea "x"
type textarea "the code you provided messed up the other in"
type textarea "x"
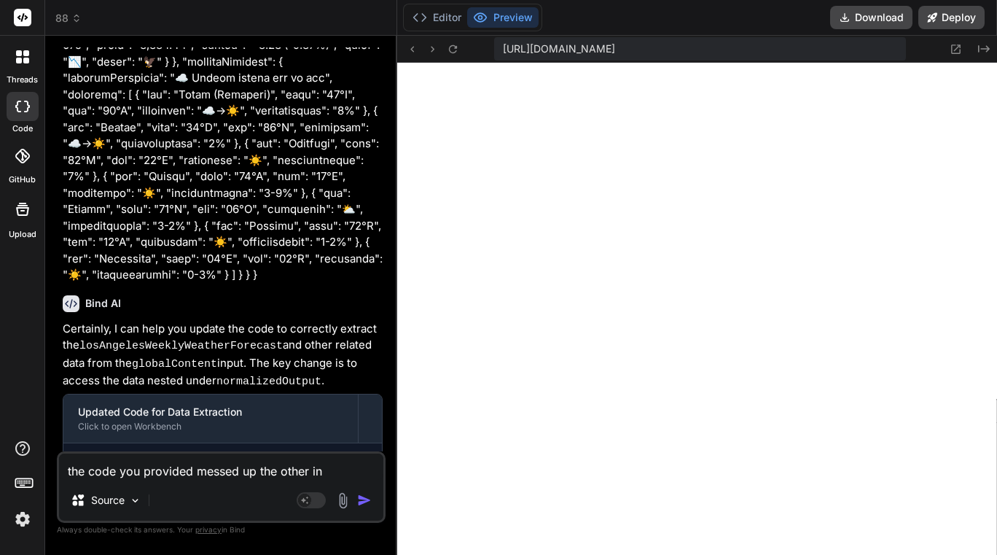
type textarea "the code you provided messed up the other inp"
type textarea "x"
type textarea "the code you provided messed up the other inpu"
type textarea "x"
type textarea "the code you provided messed up the other input"
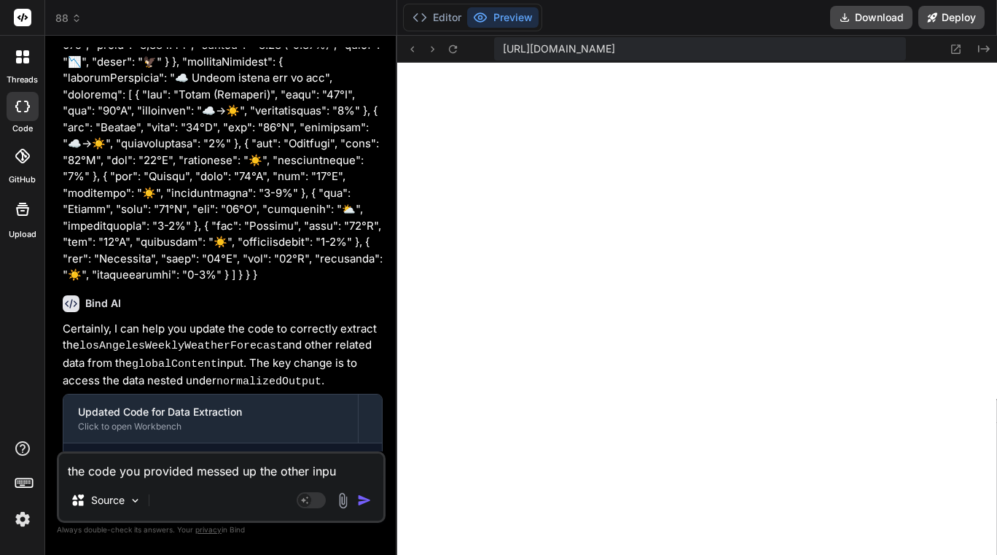
type textarea "x"
type textarea "the code you provided messed up the other inputs"
type textarea "x"
type textarea "the code you provided messed up the other inputs."
type textarea "x"
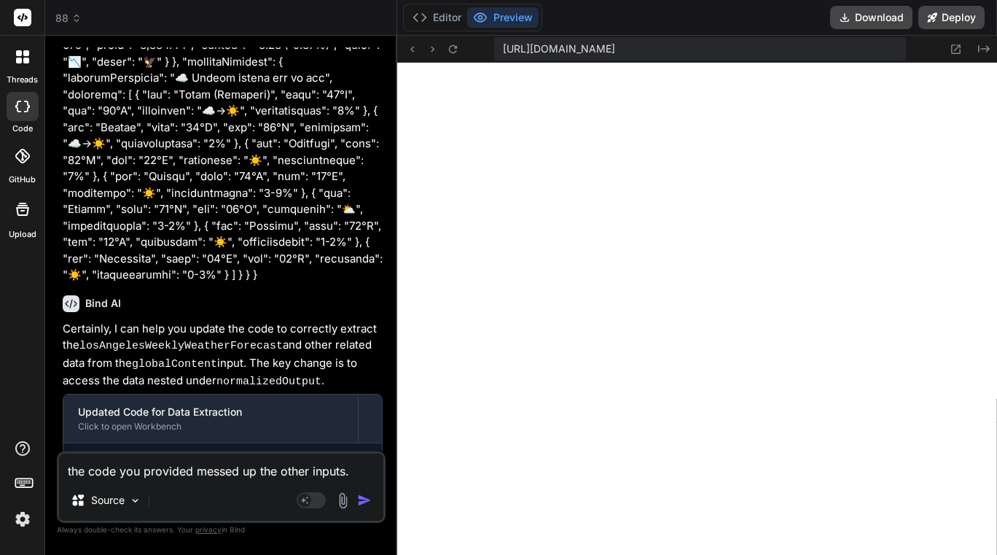
type textarea "the code you provided messed up the other inputs."
type textarea "x"
type textarea "the code you provided messed up the other inputs. i"
type textarea "x"
type textarea "the code you provided messed up the other inputs. it"
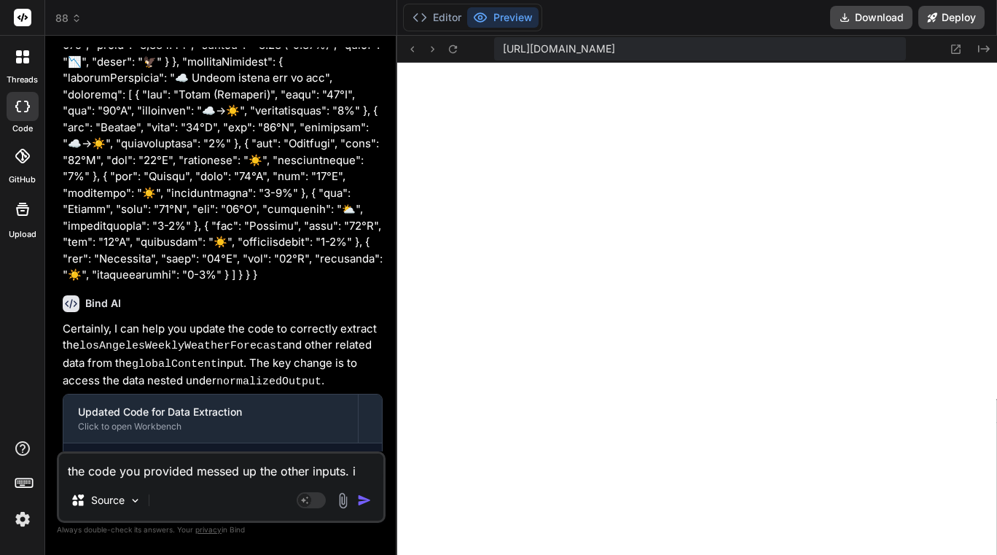
type textarea "x"
type textarea "the code you provided messed up the other inputs. it"
type textarea "x"
type textarea "the code you provided messed up the other inputs. it a"
type textarea "x"
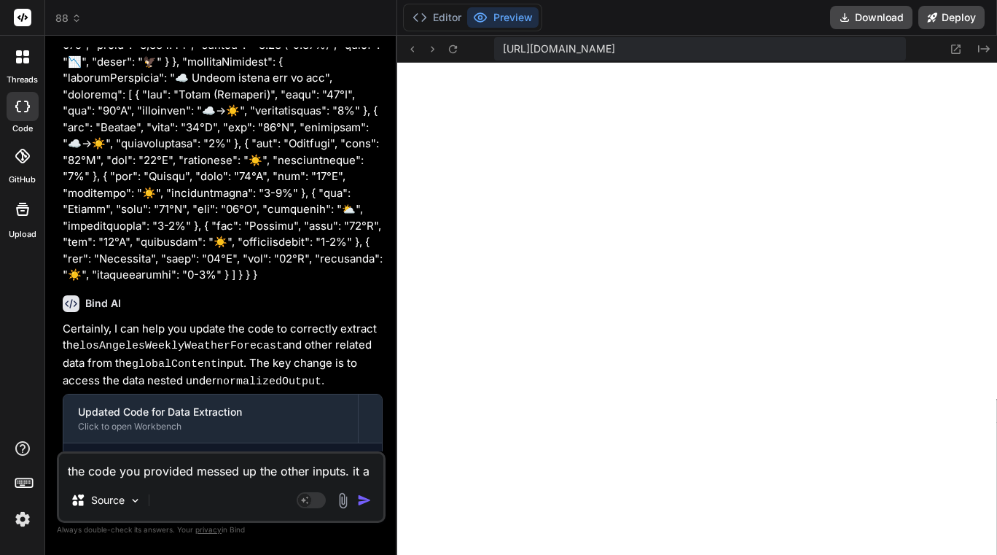
type textarea "the code you provided messed up the other inputs. it al"
type textarea "x"
type textarea "the code you provided messed up the other inputs. it als"
type textarea "x"
type textarea "the code you provided messed up the other inputs. it also"
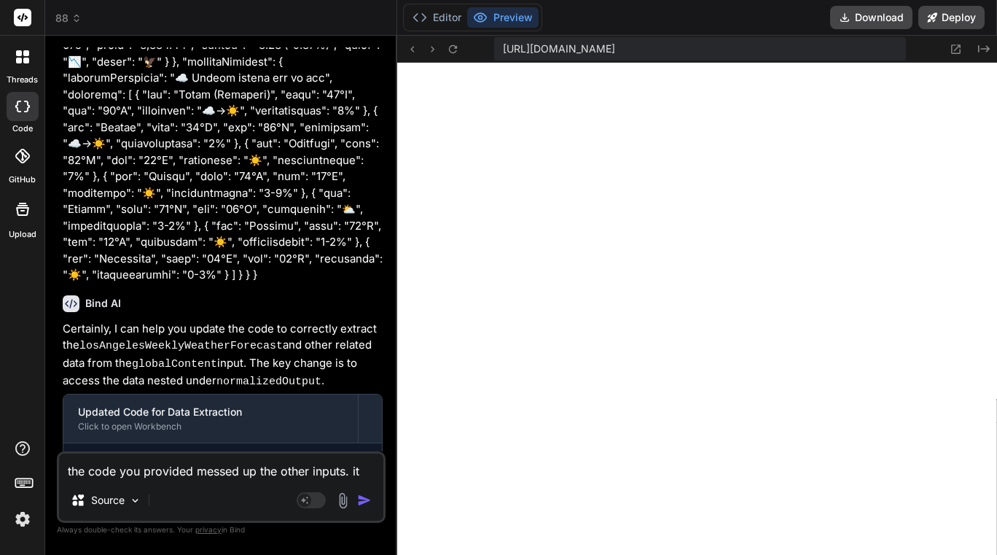
type textarea "x"
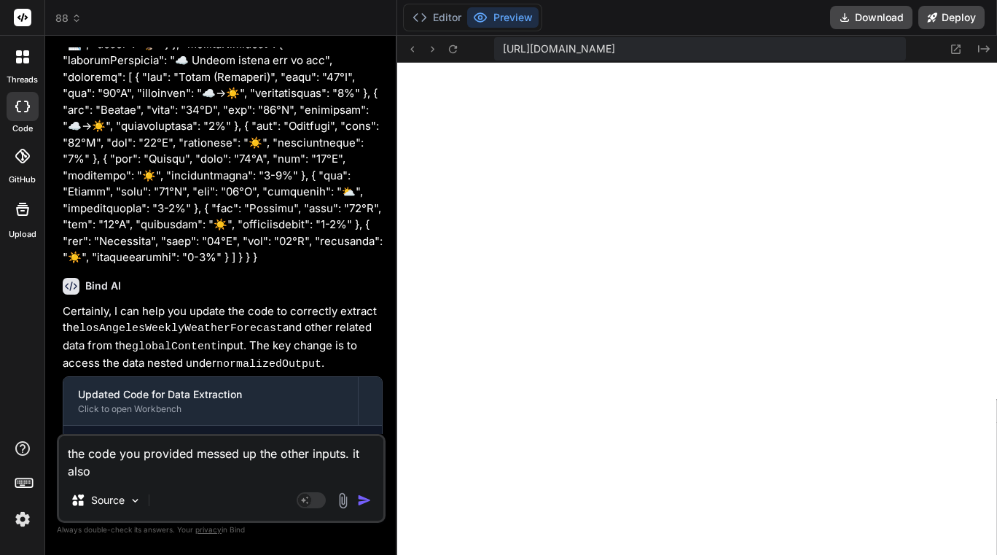
type textarea "the code you provided messed up the other inputs. it also"
type textarea "x"
type textarea "the code you provided messed up the other inputs. it also d"
type textarea "x"
type textarea "the code you provided messed up the other inputs. it also di"
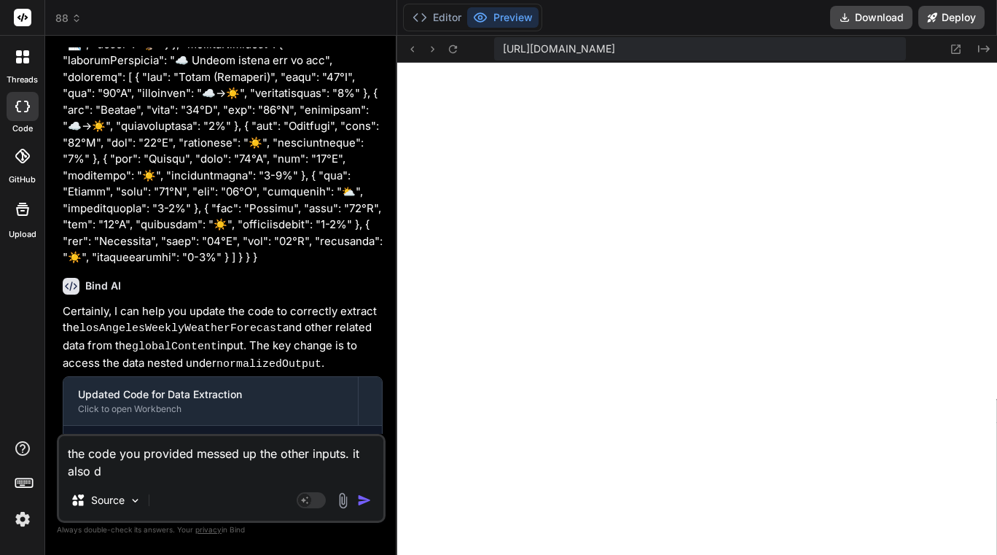
type textarea "x"
type textarea "the code you provided messed up the other inputs. it also did"
type textarea "x"
type textarea "the code you provided messed up the other inputs. it also didn"
type textarea "x"
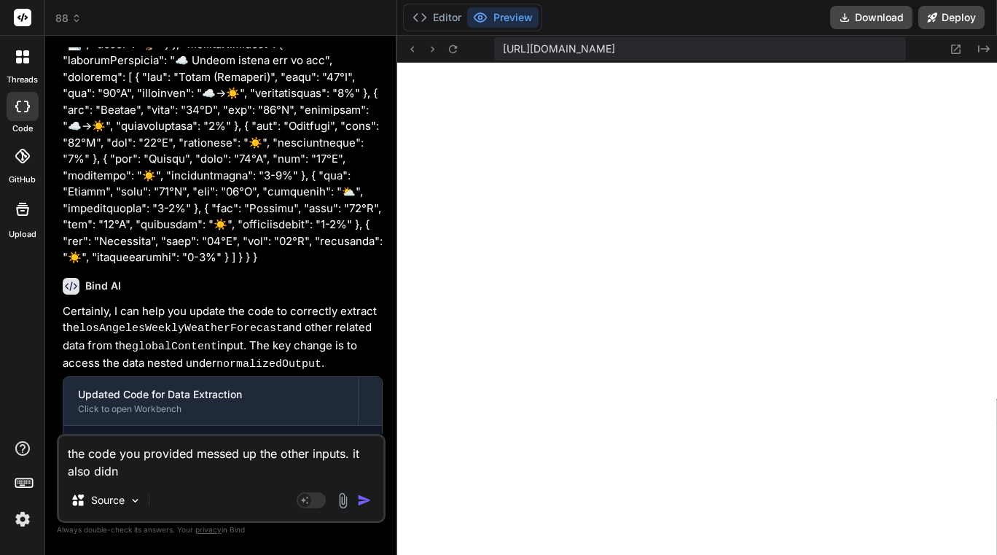
type textarea "the code you provided messed up the other inputs. it also didnt"
type textarea "x"
type textarea "the code you provided messed up the other inputs. it also didnt"
type textarea "x"
type textarea "the code you provided messed up the other inputs. it also didnt g"
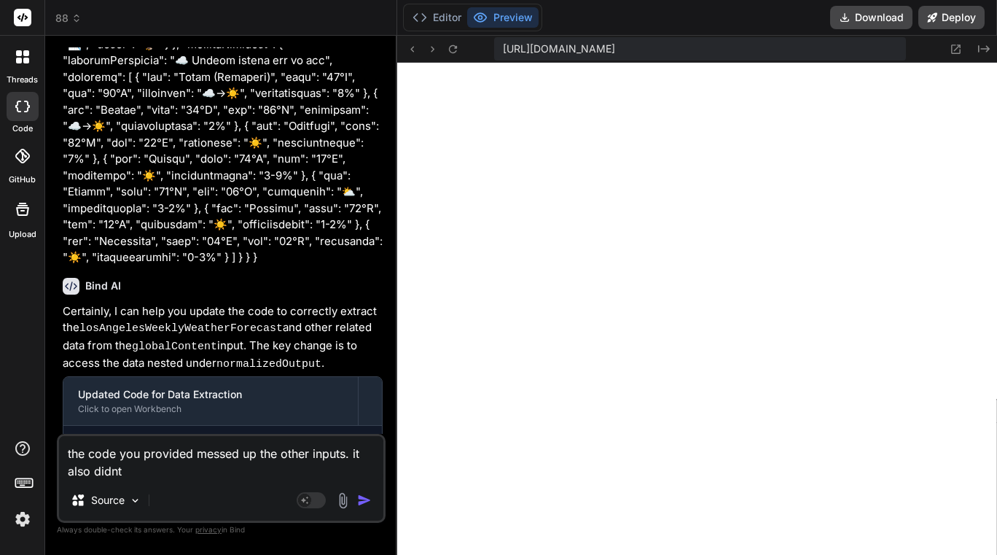
type textarea "x"
type textarea "the code you provided messed up the other inputs. it also didnt ge"
type textarea "x"
type textarea "the code you provided messed up the other inputs. it also didnt get"
type textarea "x"
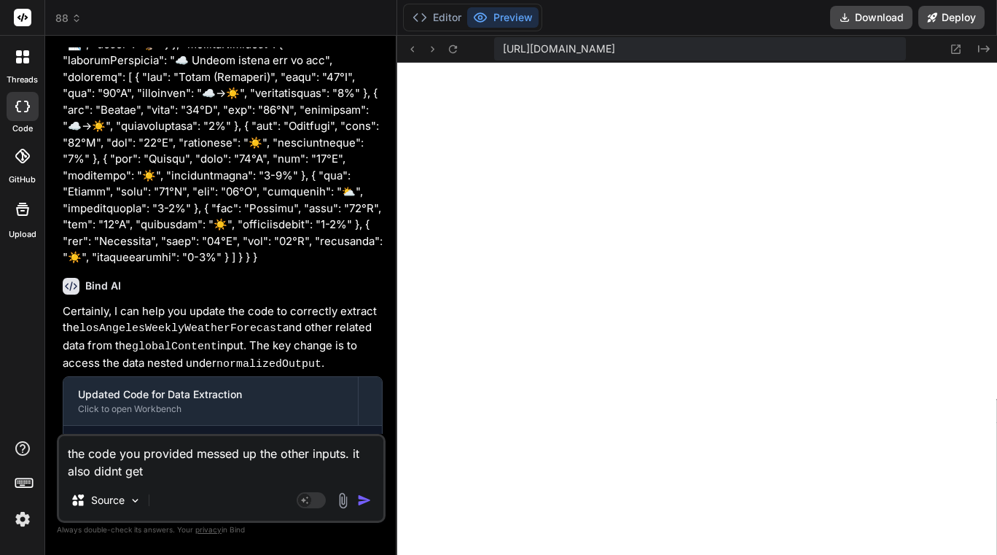
type textarea "the code you provided messed up the other inputs. it also didnt get"
type textarea "x"
type textarea "the code you provided messed up the other inputs. it also didnt get t"
type textarea "x"
type textarea "the code you provided messed up the other inputs. it also didnt get th"
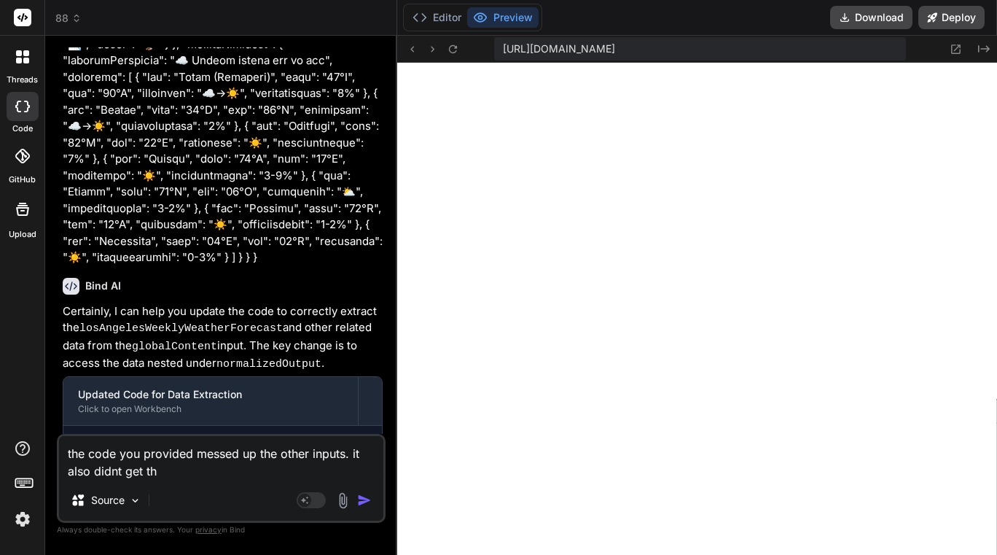
type textarea "x"
type textarea "the code you provided messed up the other inputs. it also didnt get the"
type textarea "x"
type textarea "the code you provided messed up the other inputs. it also didnt get the"
type textarea "x"
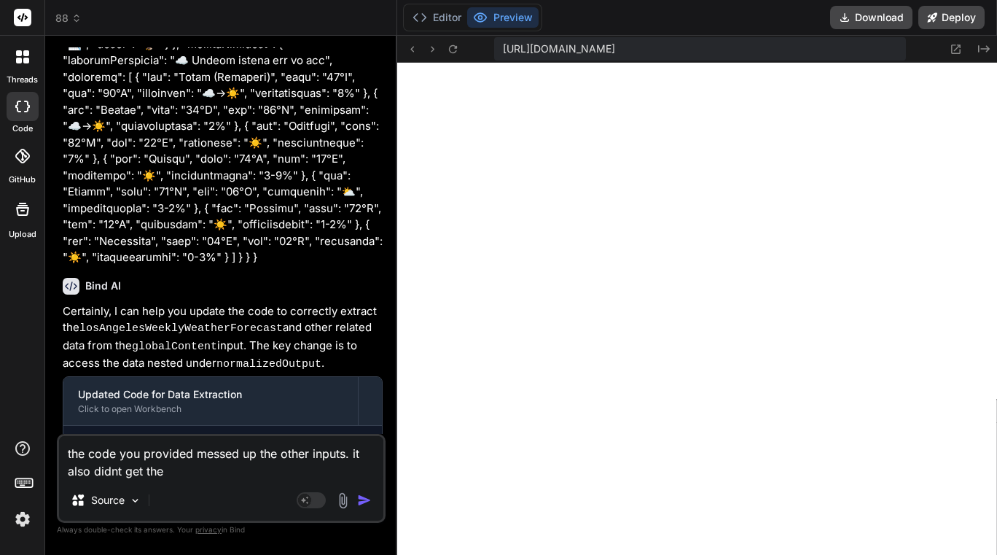
type textarea "the code you provided messed up the other inputs. it also didnt get the w"
type textarea "x"
type textarea "the code you provided messed up the other inputs. it also didnt get the we"
type textarea "x"
type textarea "the code you provided messed up the other inputs. it also didnt get the wea"
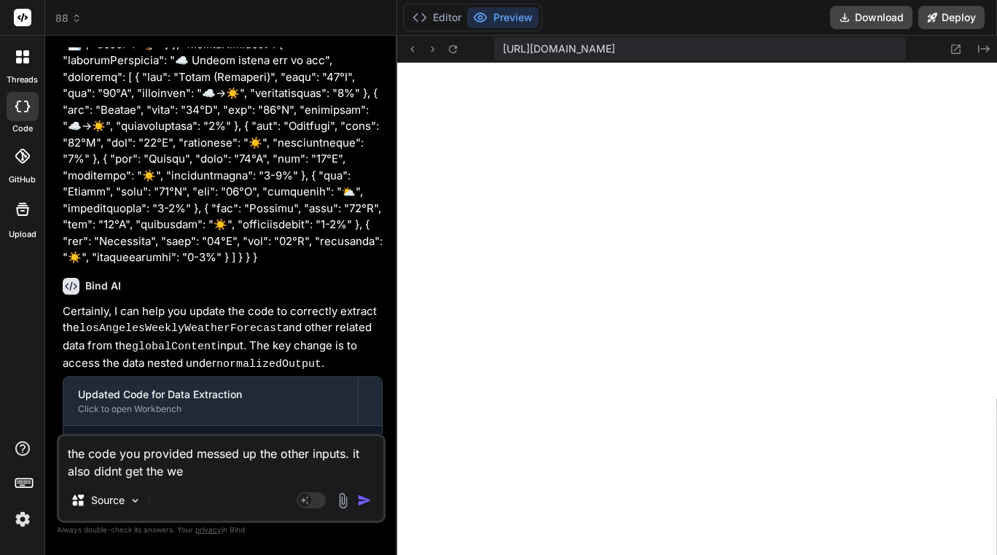
type textarea "x"
type textarea "the code you provided messed up the other inputs. it also didnt get the weat"
type textarea "x"
type textarea "the code you provided messed up the other inputs. it also didnt get the weath"
type textarea "x"
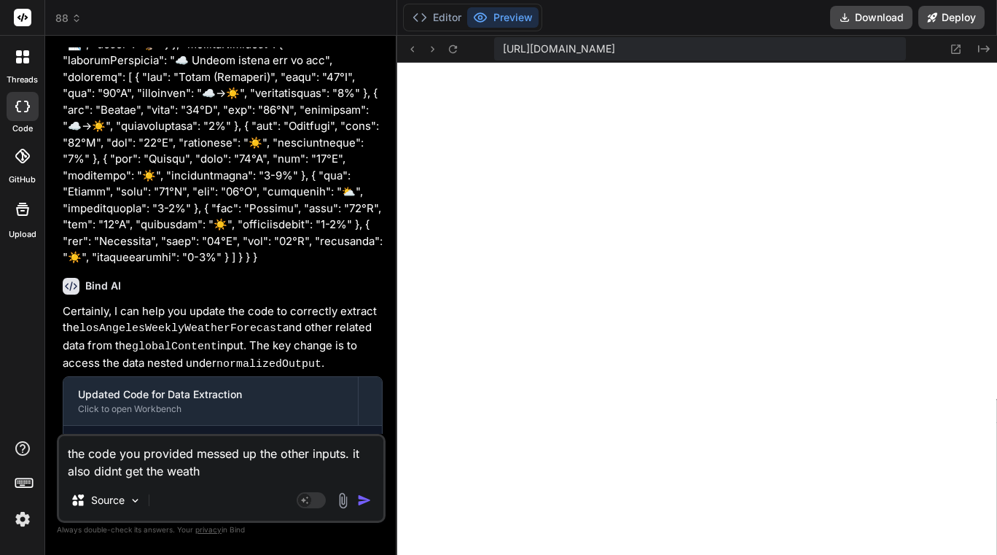
type textarea "the code you provided messed up the other inputs. it also didnt get the weathe"
type textarea "x"
type textarea "the code you provided messed up the other inputs. it also didnt get the weather"
type textarea "x"
type textarea "the code you provided messed up the other inputs. it also didnt get the weather."
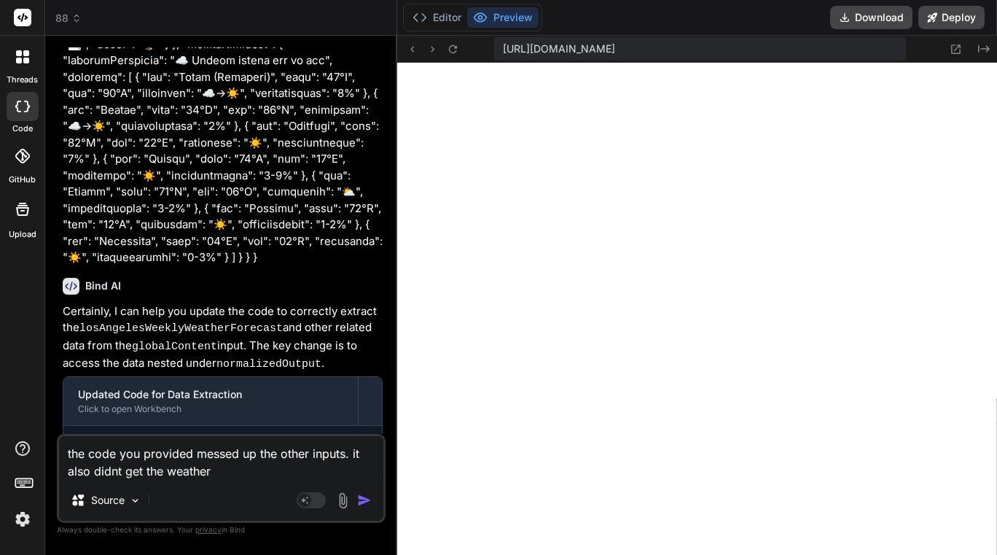
type textarea "x"
type textarea "the code you provided messed up the other inputs. it also didnt get the weather."
type textarea "x"
type textarea "the code you provided messed up the other inputs. it also didnt get the weather…"
type textarea "x"
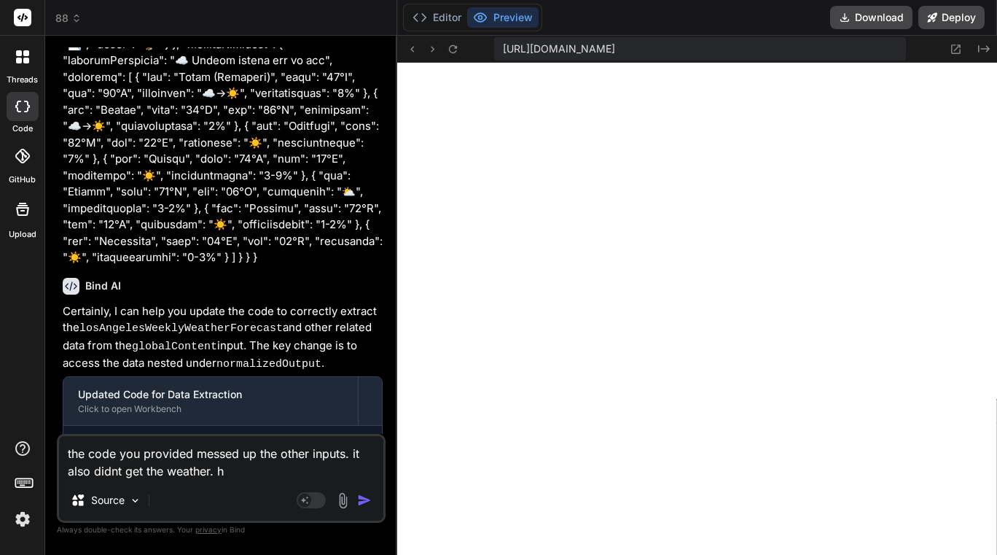
type textarea "the code you provided messed up the other inputs. it also didnt get the weather…"
type textarea "x"
type textarea "the code you provided messed up the other inputs. it also didnt get the weather…"
type textarea "x"
type textarea "the code you provided messed up the other inputs. it also didnt get the weather…"
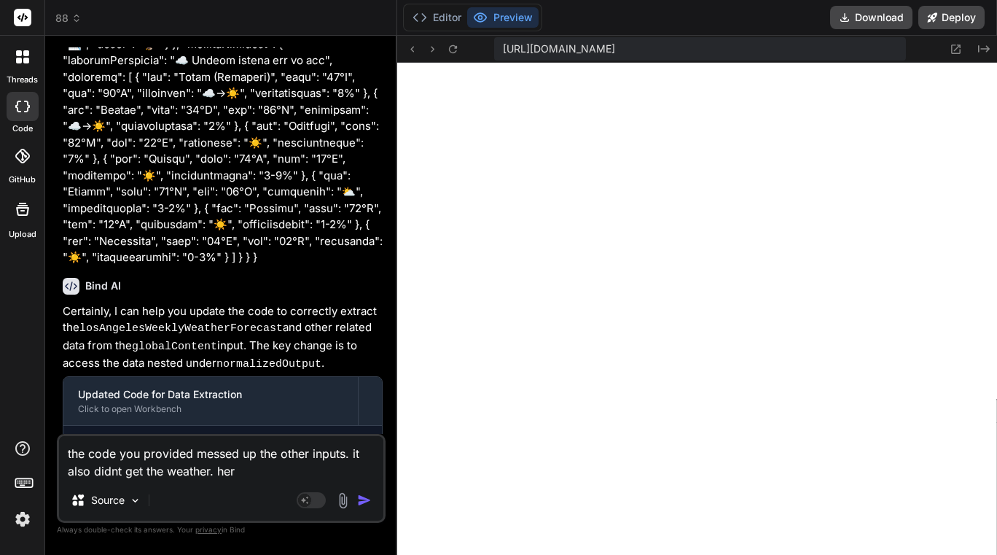
type textarea "x"
type textarea "the code you provided messed up the other inputs. it also didnt get the weather…"
type textarea "x"
type textarea "the code you provided messed up the other inputs. it also didnt get the weather…"
type textarea "x"
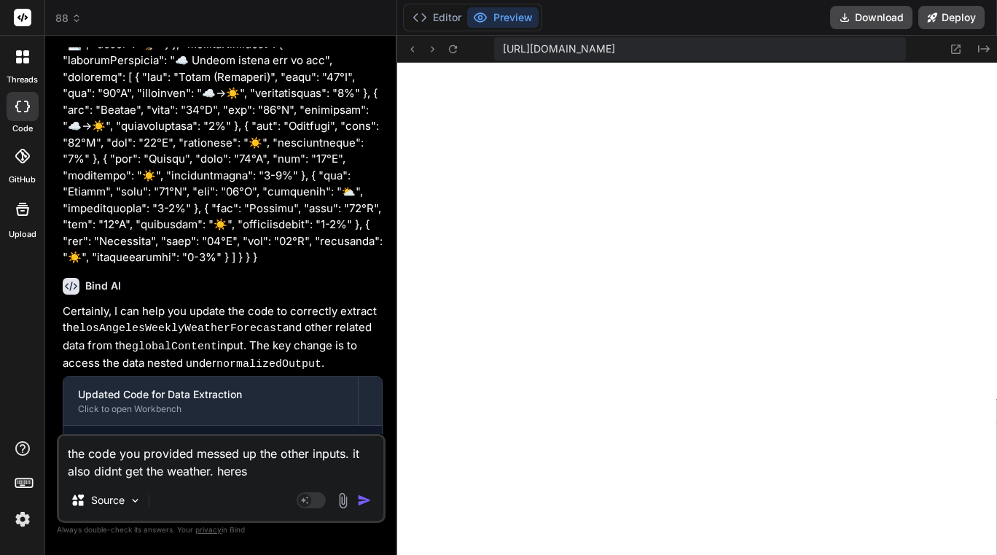
type textarea "the code you provided messed up the other inputs. it also didnt get the weather…"
type textarea "x"
type textarea "the code you provided messed up the other inputs. it also didnt get the weather…"
type textarea "x"
type textarea "the code you provided messed up the other inputs. it also didnt get the weather…"
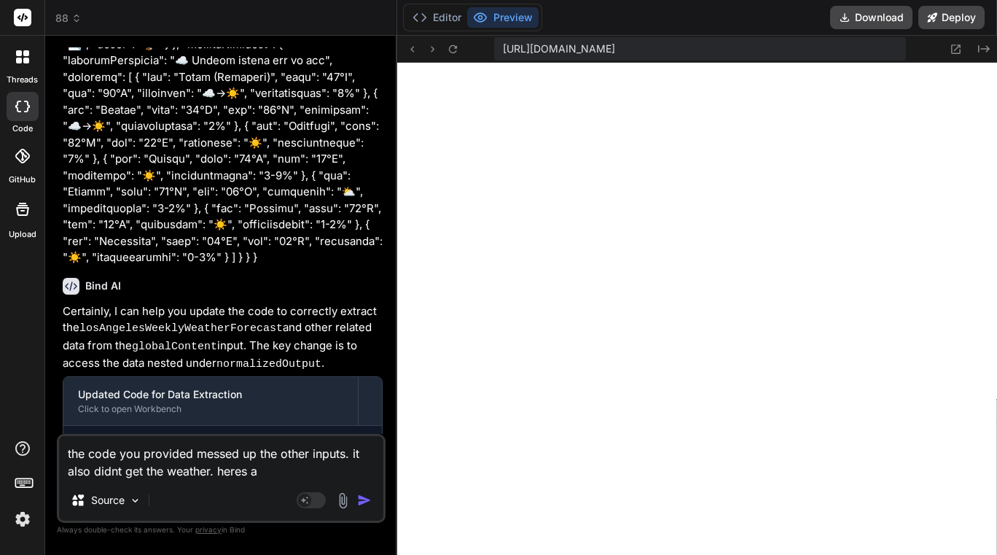
type textarea "x"
type textarea "the code you provided messed up the other inputs. it also didnt get the weather…"
type textarea "x"
type textarea "the code you provided messed up the other inputs. it also didnt get the weather…"
type textarea "x"
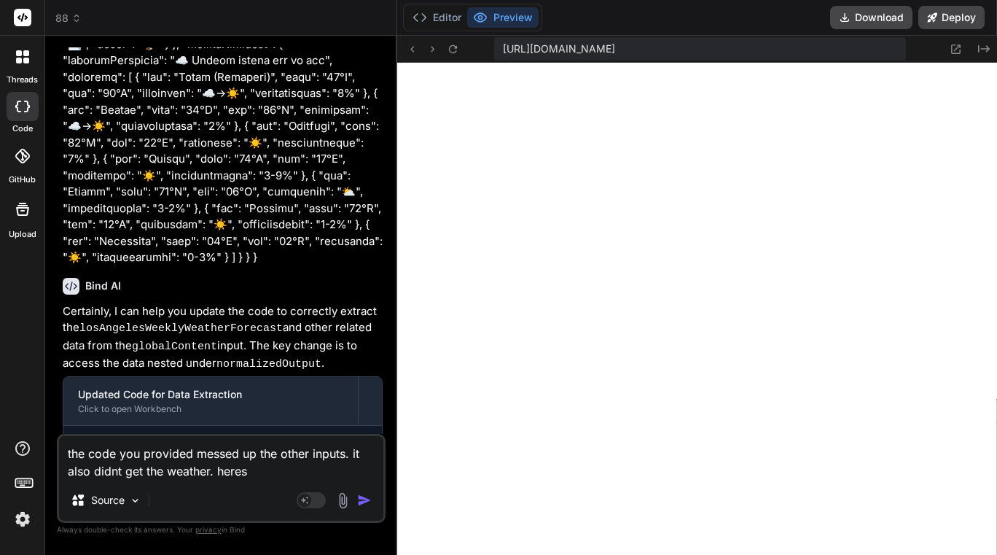
type textarea "the code you provided messed up the other inputs. it also didnt get the weather…"
type textarea "x"
type textarea "the code you provided messed up the other inputs. it also didnt get the weather…"
type textarea "x"
type textarea "the code you provided messed up the other inputs. it also didnt get the weather…"
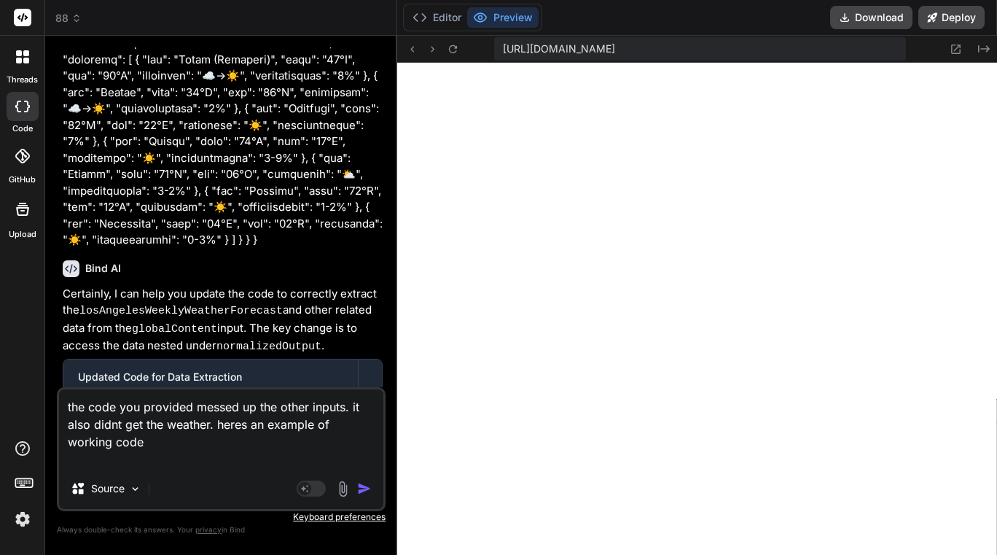
scroll to position [2488, 0]
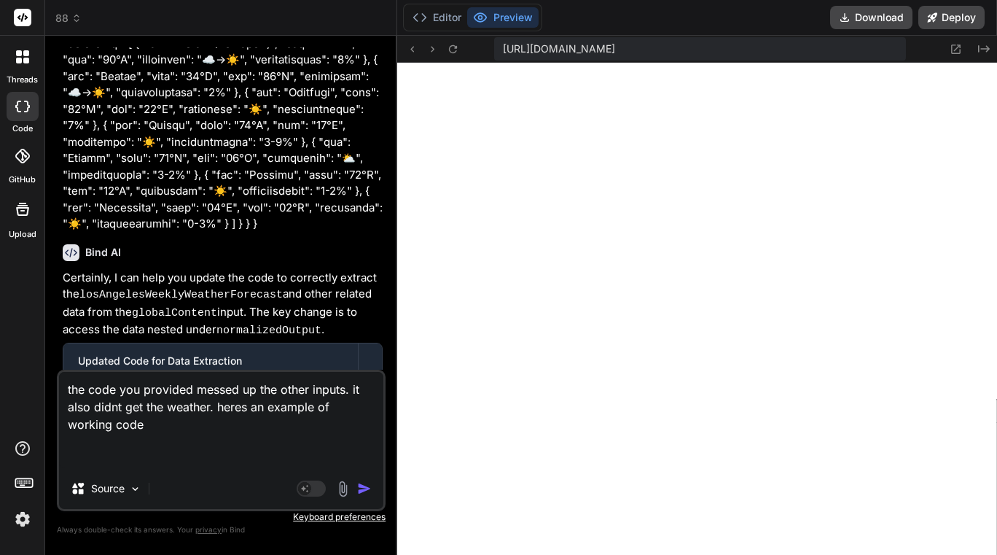
paste textarea "export const code = async (inputs) => { // This step's job is to consolidate an…"
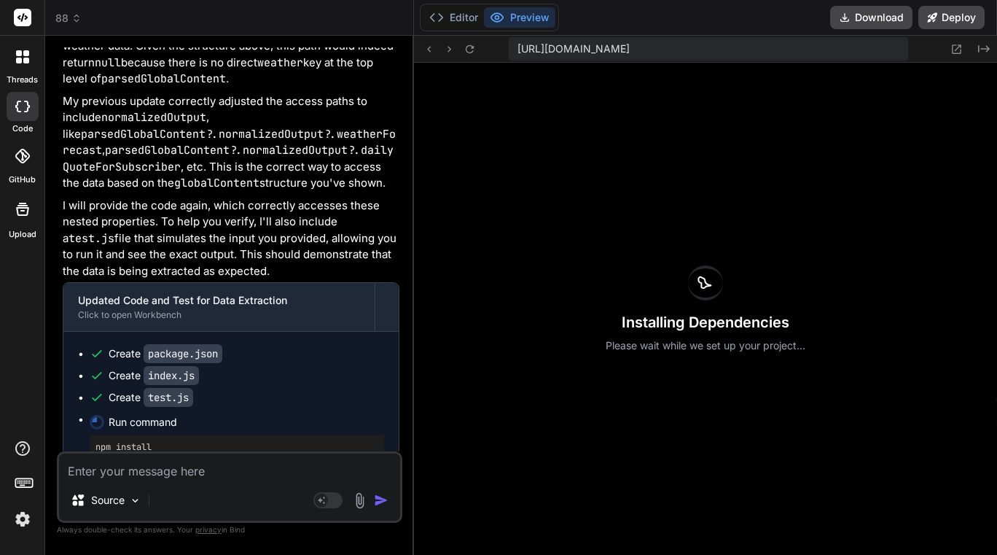
scroll to position [4819, 0]
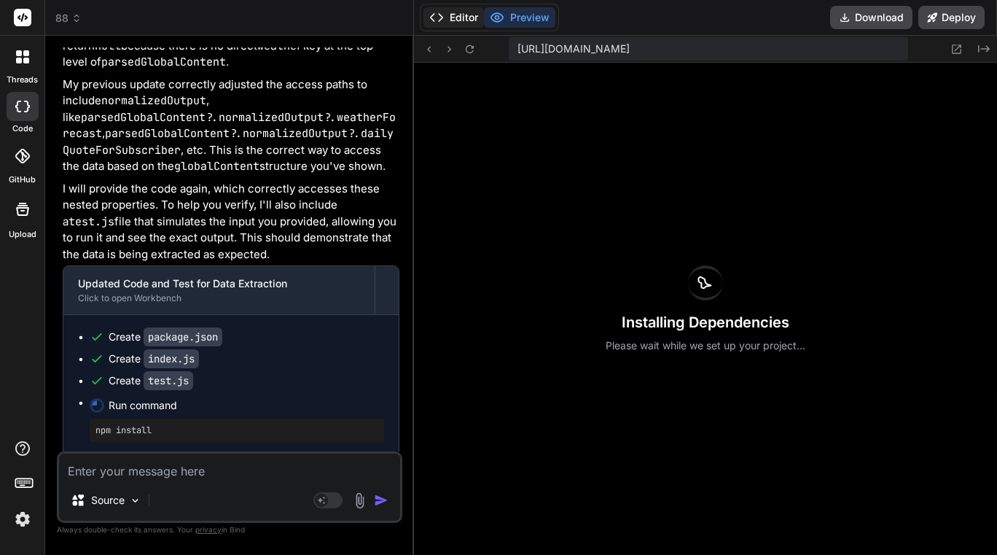
click at [462, 11] on button "Editor" at bounding box center [454, 17] width 61 height 20
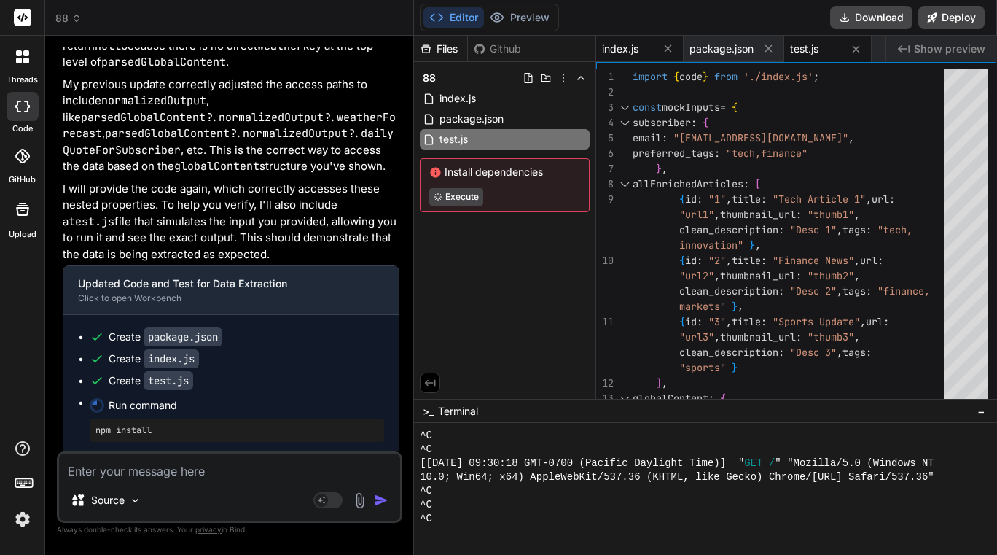
click at [633, 52] on span "index.js" at bounding box center [620, 49] width 36 height 15
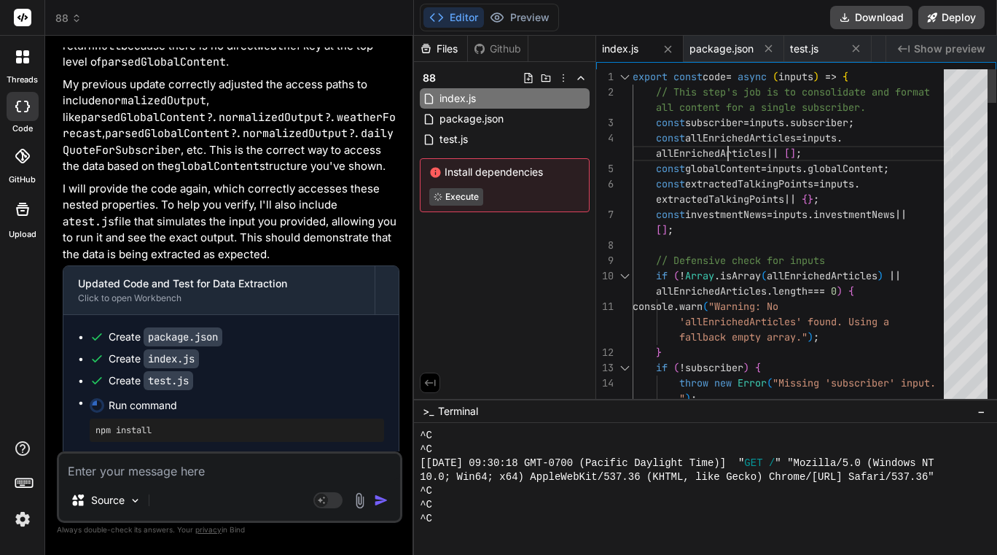
scroll to position [0, 0]
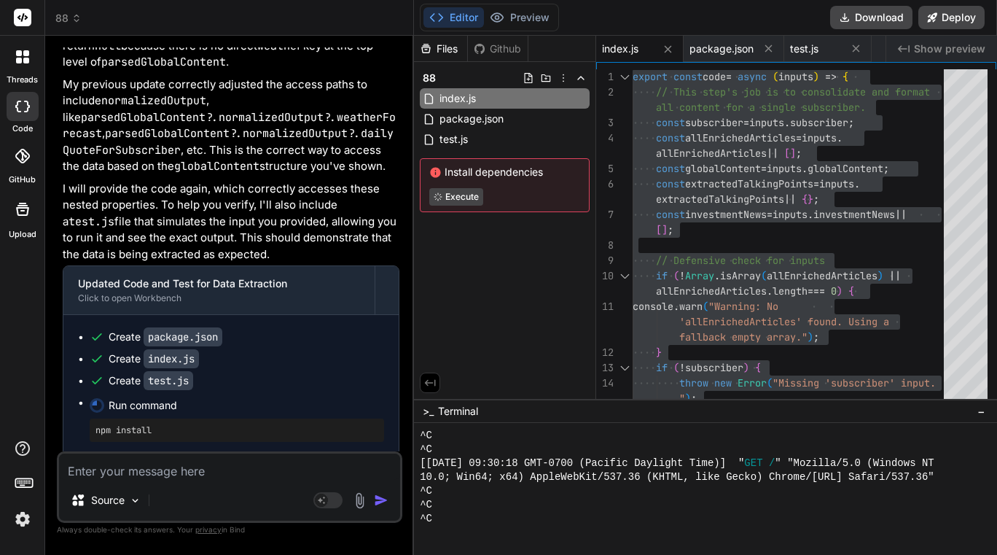
click at [117, 480] on div "Source Agent Mode. When this toggle is activated, AI automatically makes decisi…" at bounding box center [230, 486] width 346 height 71
click at [107, 476] on textarea at bounding box center [229, 466] width 341 height 26
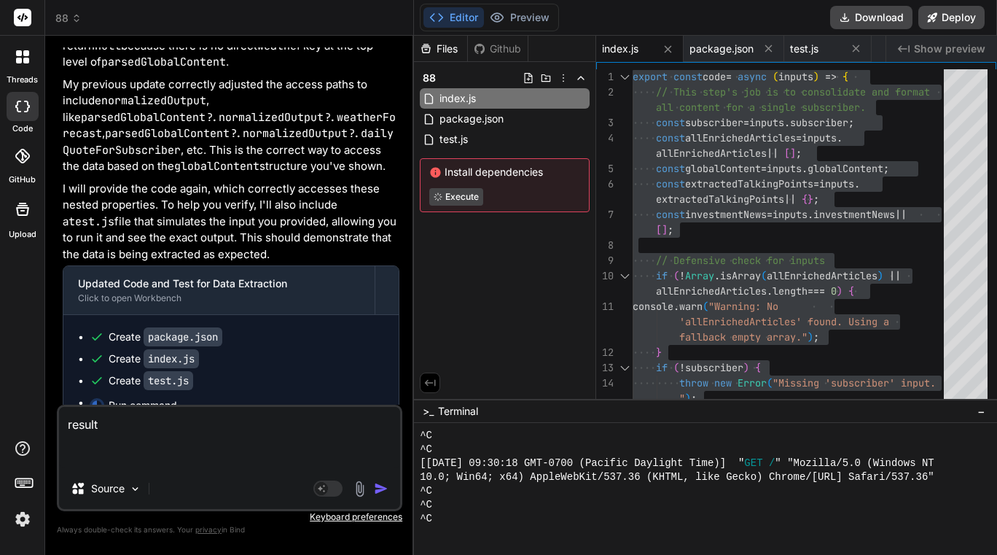
paste textarea "{ "investmentNews": [ { "organization": "Empower - LACERA & SEIU Local 721 (Cou…"
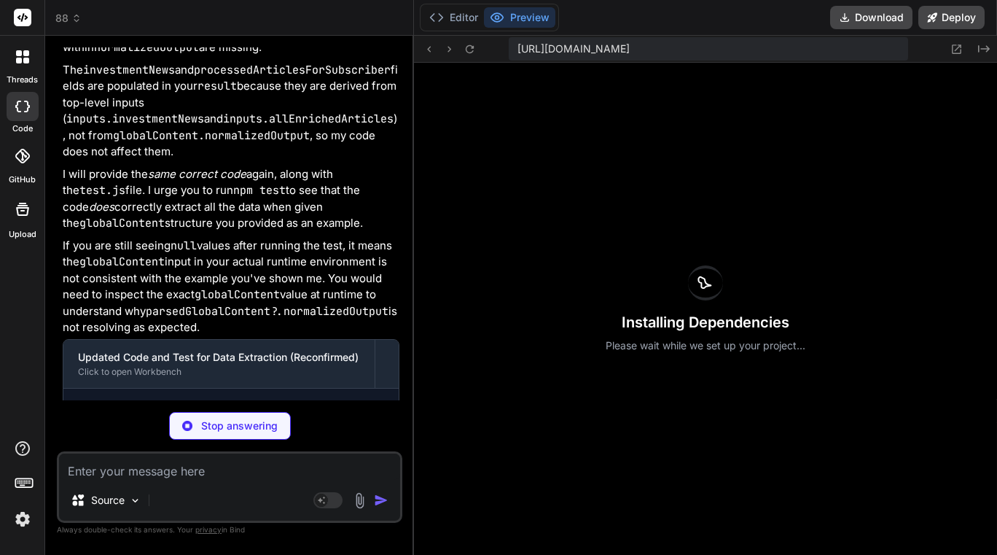
scroll to position [1510, 0]
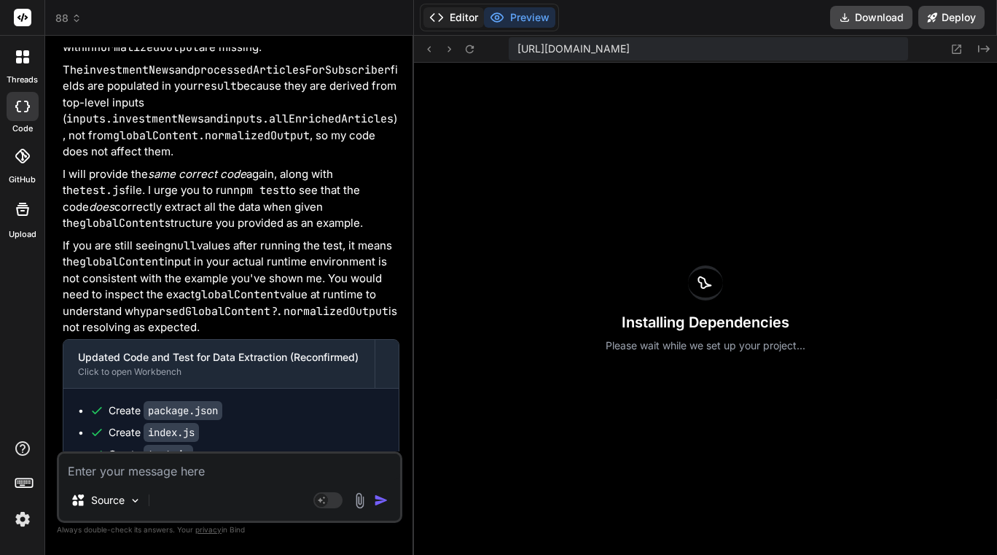
click at [469, 15] on button "Editor" at bounding box center [454, 17] width 61 height 20
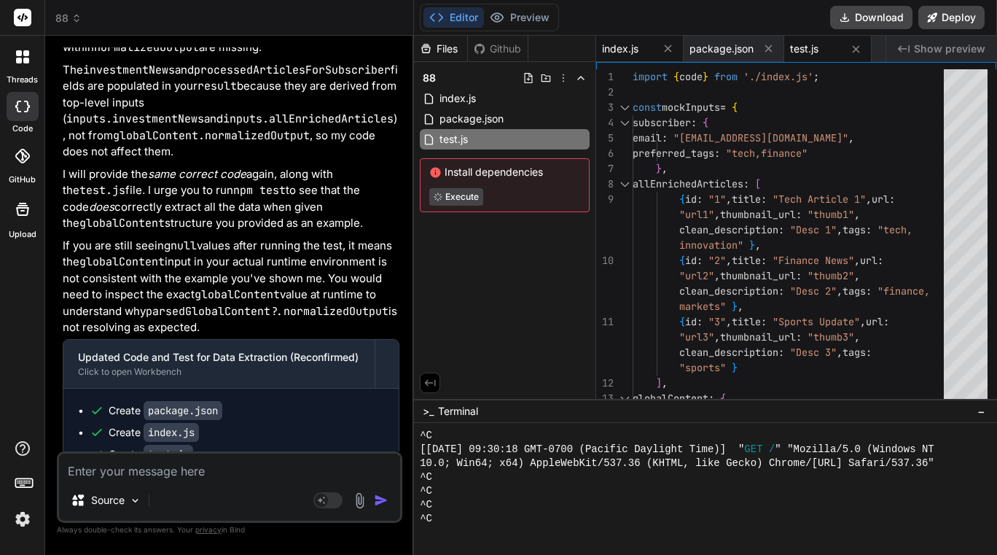
click at [614, 47] on span "index.js" at bounding box center [620, 49] width 36 height 15
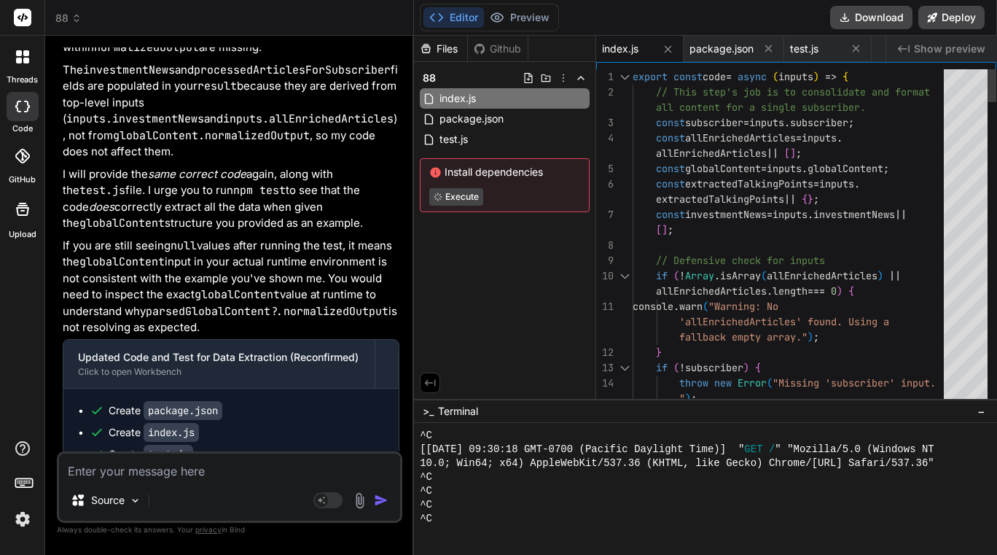
scroll to position [0, 0]
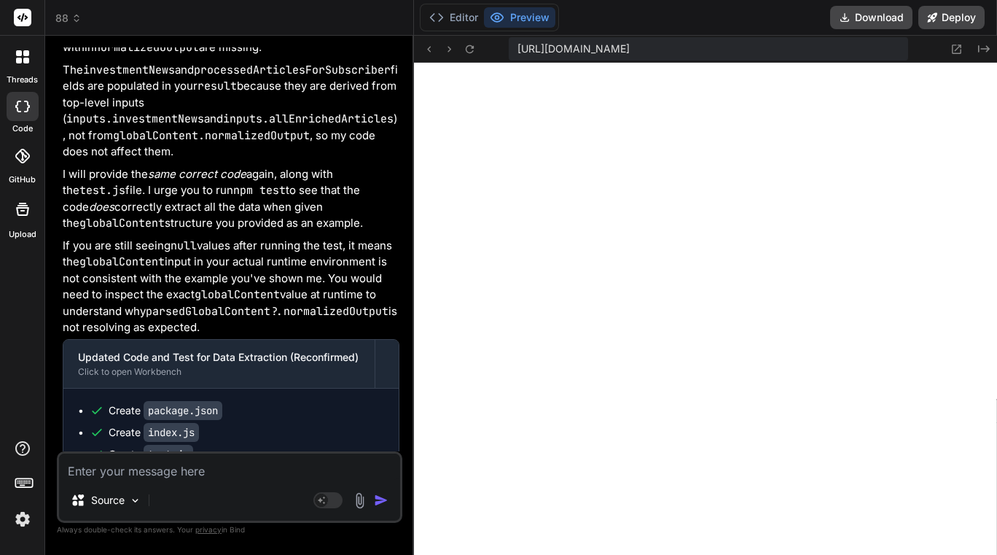
scroll to position [1565, 0]
